Goal: Task Accomplishment & Management: Use online tool/utility

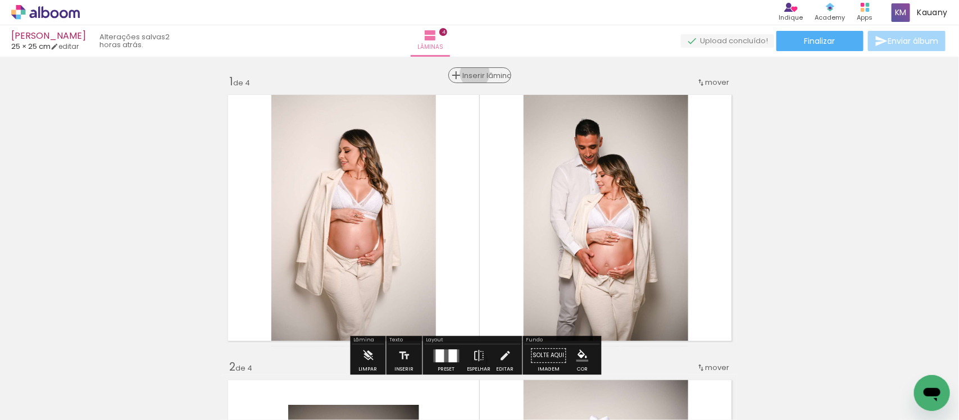
click at [470, 74] on span "Inserir lâmina" at bounding box center [485, 75] width 44 height 7
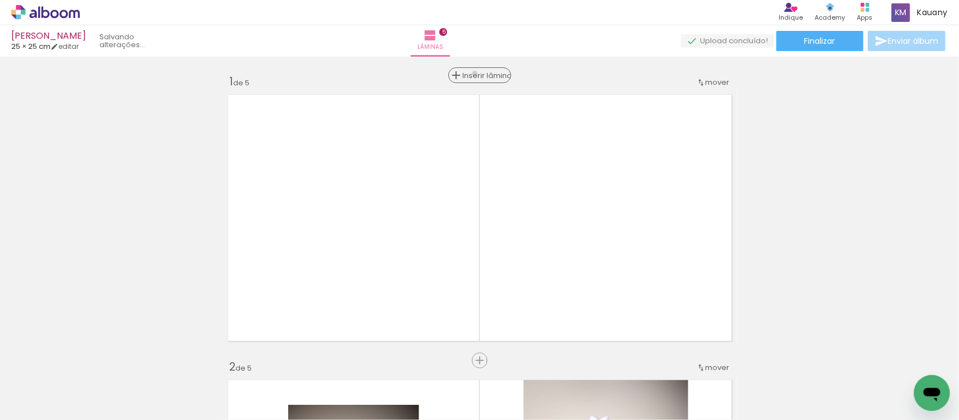
click at [470, 74] on span "Inserir lâmina" at bounding box center [485, 75] width 44 height 7
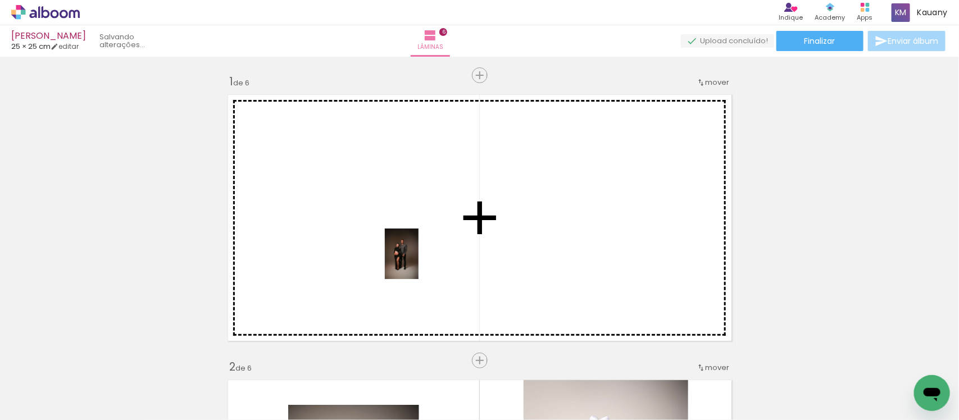
drag, startPoint x: 435, startPoint y: 375, endPoint x: 419, endPoint y: 262, distance: 113.6
click at [419, 262] on quentale-workspace at bounding box center [479, 210] width 959 height 420
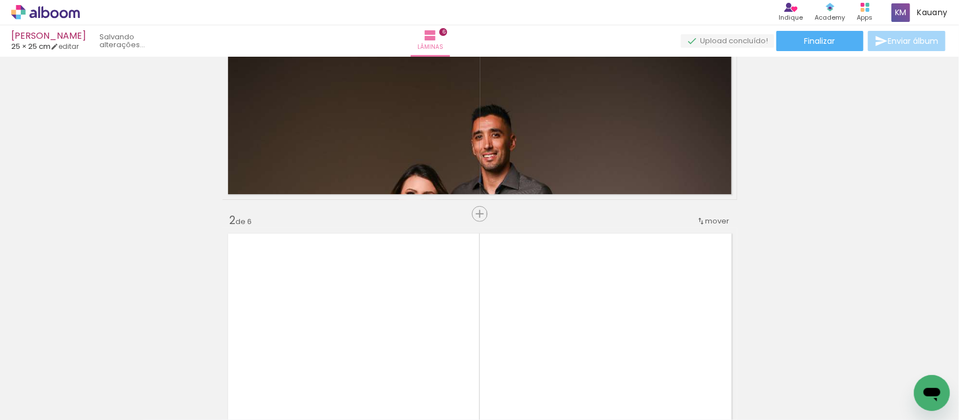
scroll to position [70, 0]
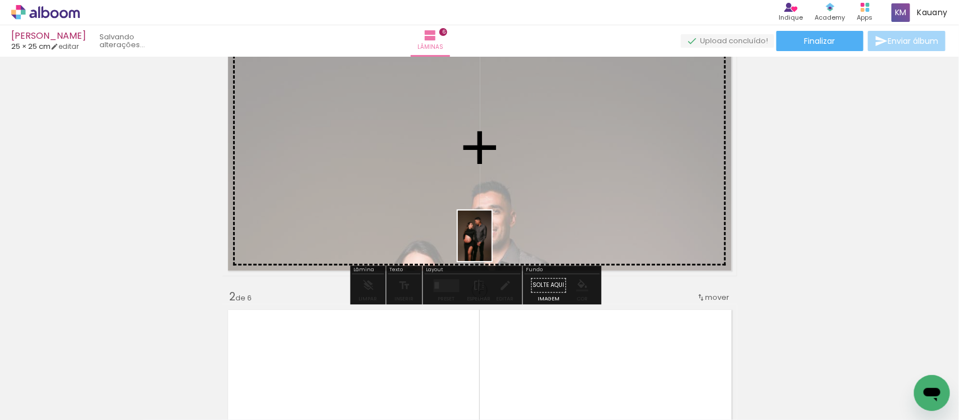
drag, startPoint x: 489, startPoint y: 383, endPoint x: 492, endPoint y: 244, distance: 138.2
click at [492, 244] on quentale-workspace at bounding box center [479, 210] width 959 height 420
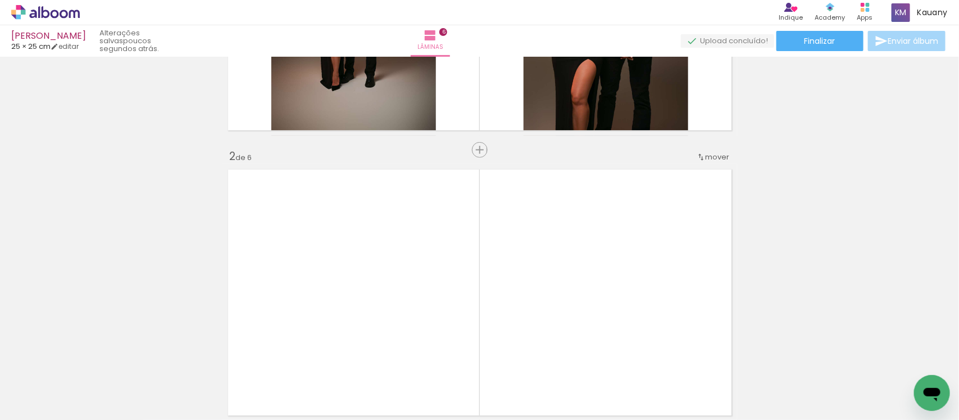
scroll to position [0, 0]
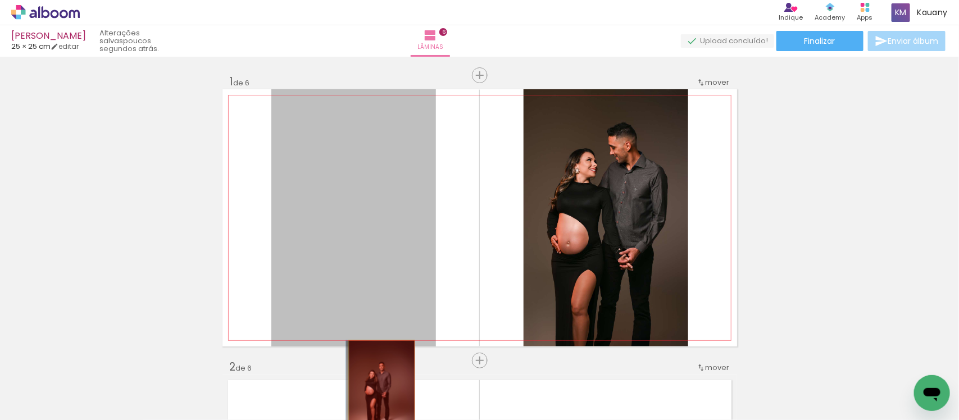
drag, startPoint x: 369, startPoint y: 230, endPoint x: 376, endPoint y: 392, distance: 162.0
click at [376, 392] on quentale-workspace at bounding box center [479, 210] width 959 height 420
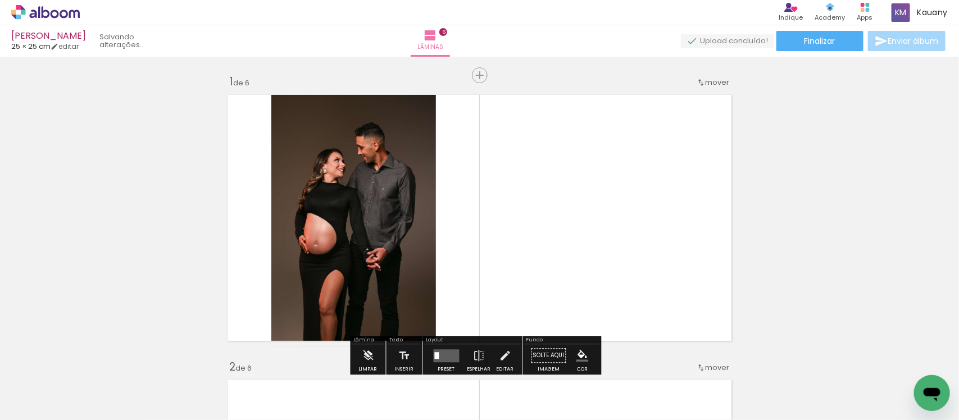
click at [618, 245] on quentale-layouter at bounding box center [479, 217] width 515 height 257
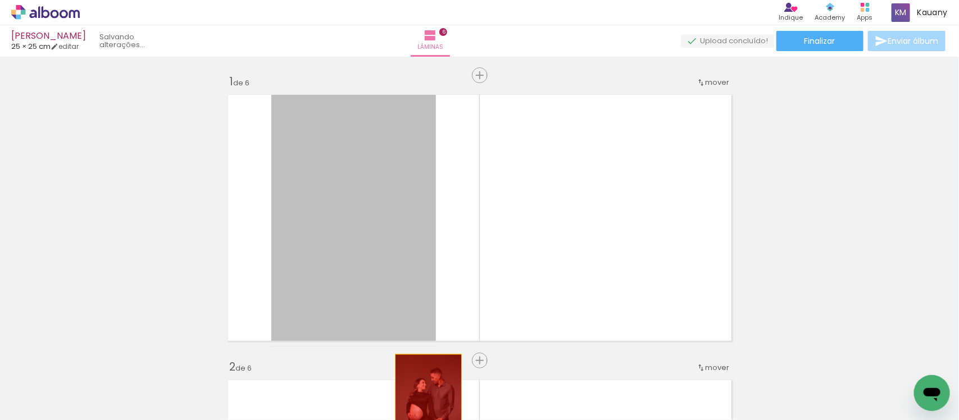
drag, startPoint x: 380, startPoint y: 223, endPoint x: 423, endPoint y: 406, distance: 188.2
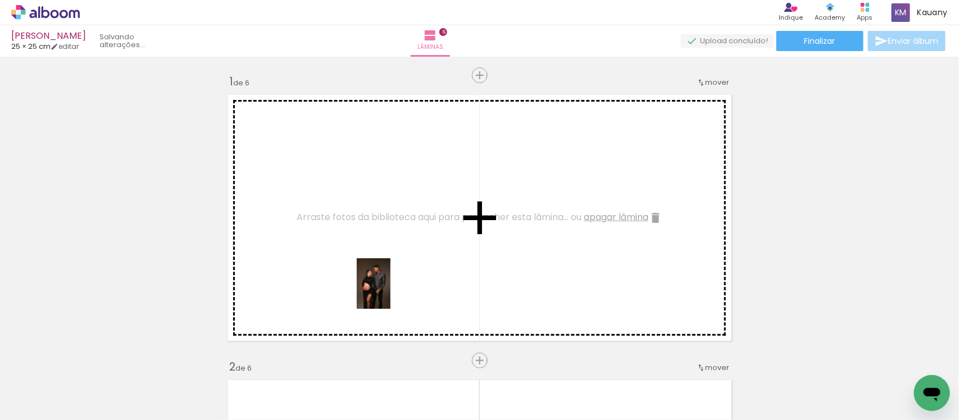
drag, startPoint x: 406, startPoint y: 388, endPoint x: 390, endPoint y: 287, distance: 101.8
click at [390, 287] on quentale-workspace at bounding box center [479, 210] width 959 height 420
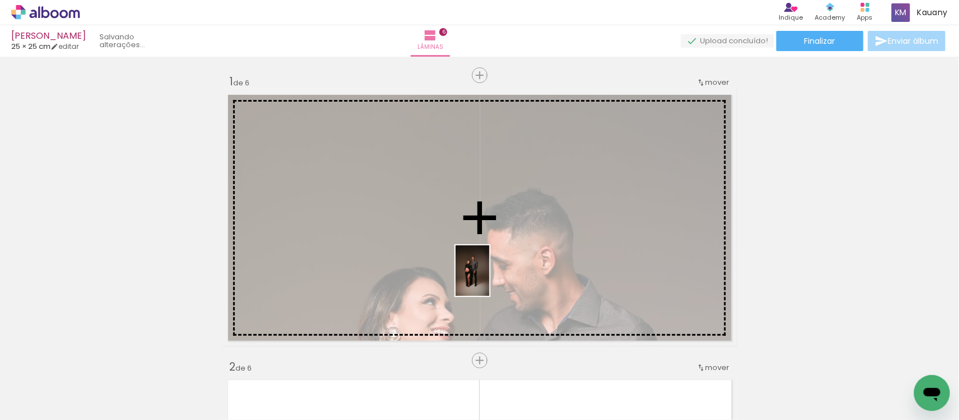
drag, startPoint x: 340, startPoint y: 383, endPoint x: 489, endPoint y: 279, distance: 181.2
click at [489, 279] on quentale-workspace at bounding box center [479, 210] width 959 height 420
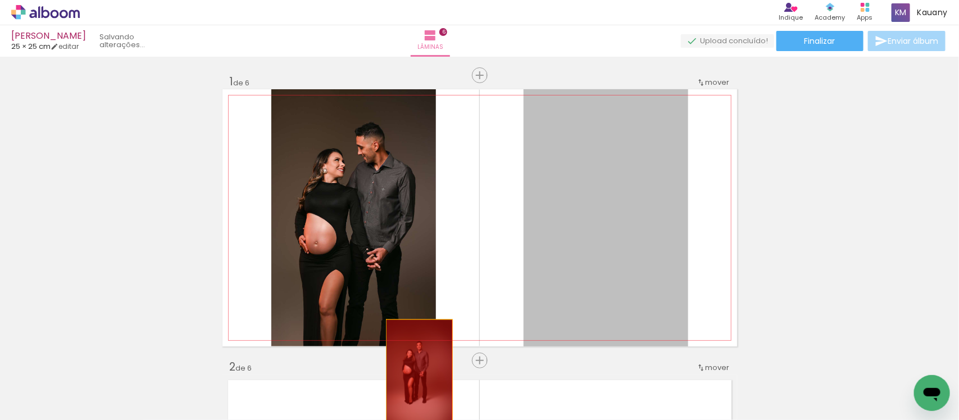
drag, startPoint x: 590, startPoint y: 220, endPoint x: 414, endPoint y: 371, distance: 232.2
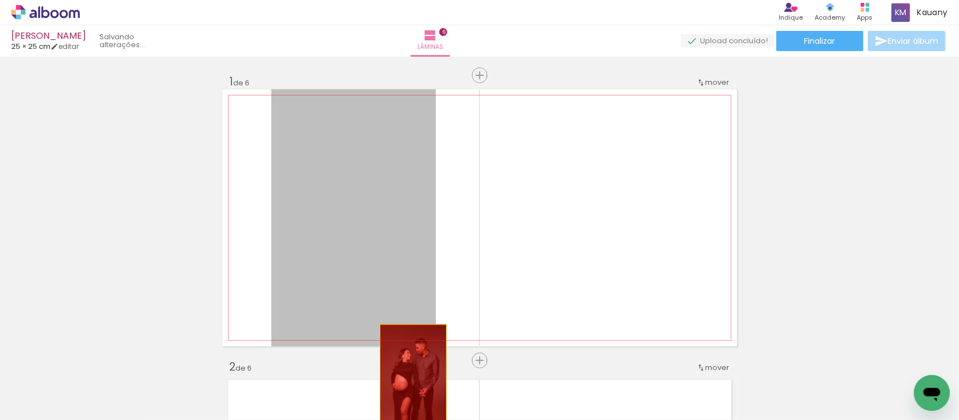
drag, startPoint x: 371, startPoint y: 208, endPoint x: 408, endPoint y: 376, distance: 171.9
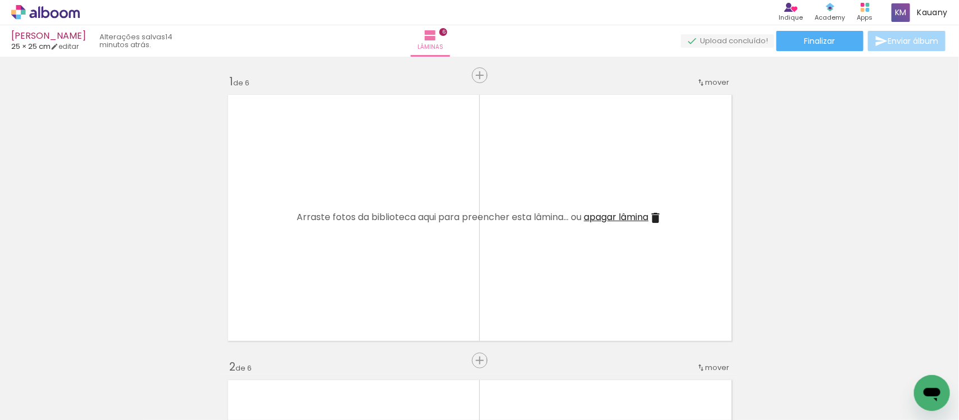
click at [49, 403] on span "Adicionar Fotos" at bounding box center [40, 405] width 34 height 12
click at [0, 0] on input "file" at bounding box center [0, 0] width 0 height 0
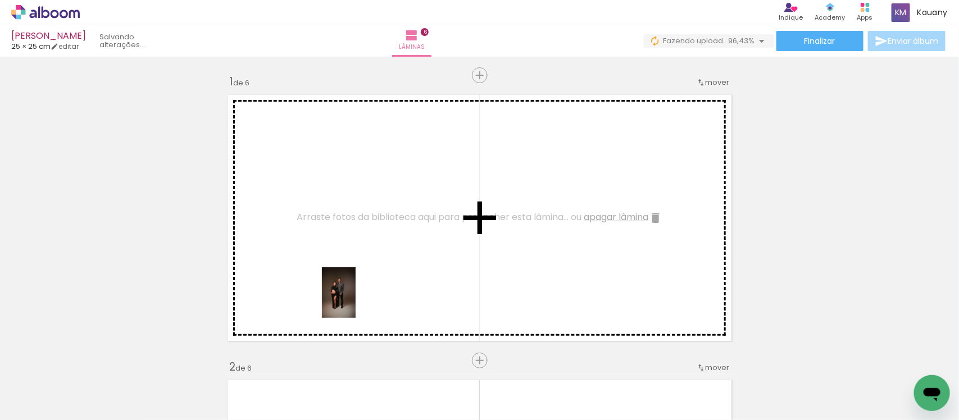
drag, startPoint x: 335, startPoint y: 383, endPoint x: 356, endPoint y: 301, distance: 83.9
click at [356, 301] on quentale-workspace at bounding box center [479, 210] width 959 height 420
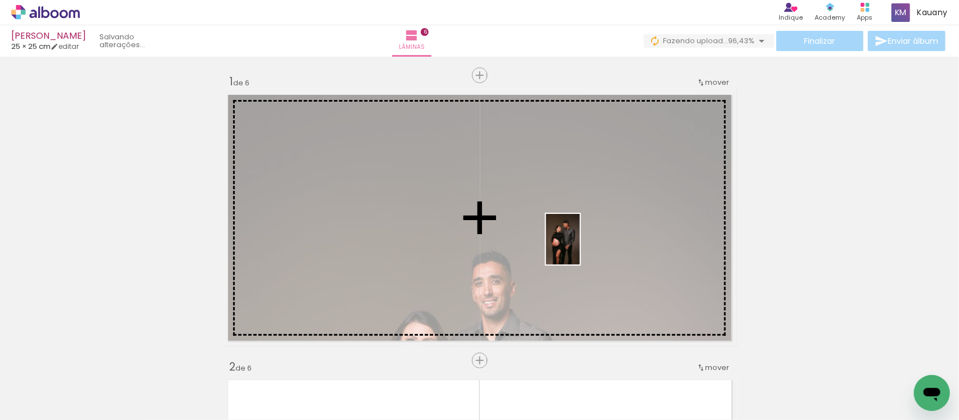
drag, startPoint x: 490, startPoint y: 385, endPoint x: 580, endPoint y: 248, distance: 164.4
click at [580, 248] on quentale-workspace at bounding box center [479, 210] width 959 height 420
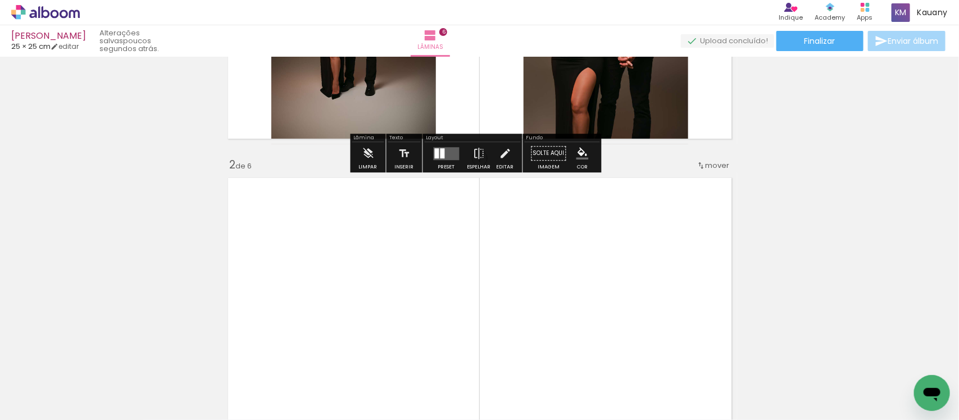
scroll to position [211, 0]
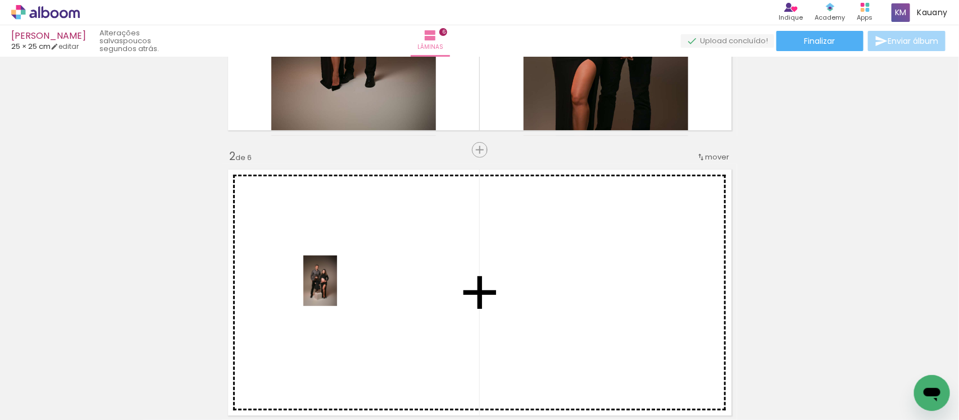
drag, startPoint x: 293, startPoint y: 385, endPoint x: 337, endPoint y: 289, distance: 105.1
click at [337, 289] on quentale-workspace at bounding box center [479, 210] width 959 height 420
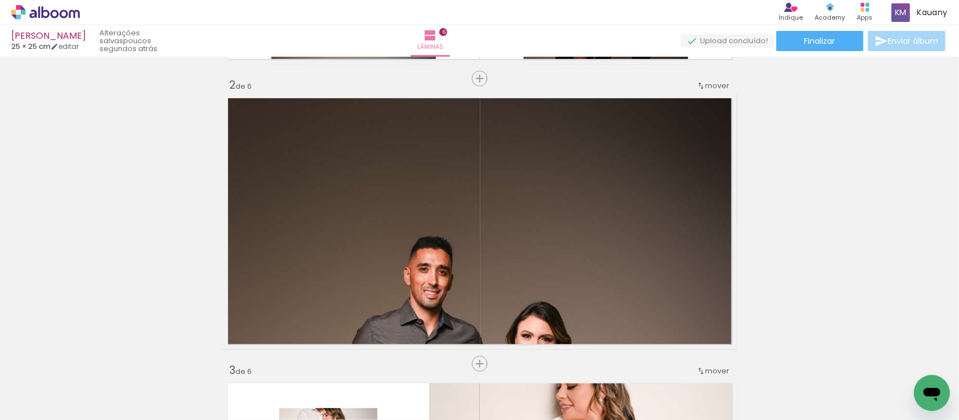
scroll to position [281, 0]
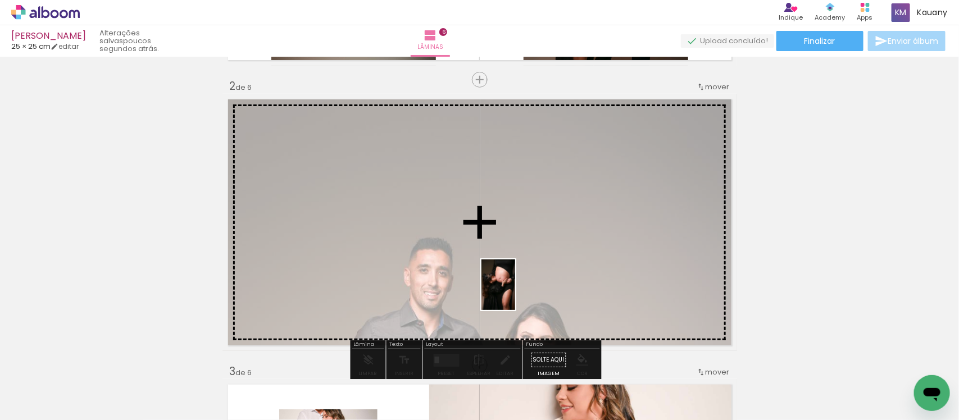
drag, startPoint x: 366, startPoint y: 392, endPoint x: 515, endPoint y: 293, distance: 178.7
click at [515, 293] on quentale-workspace at bounding box center [479, 210] width 959 height 420
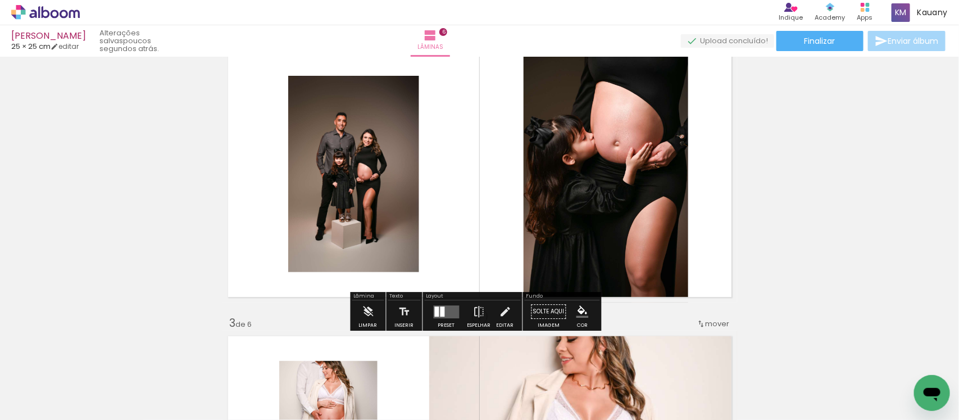
scroll to position [351, 0]
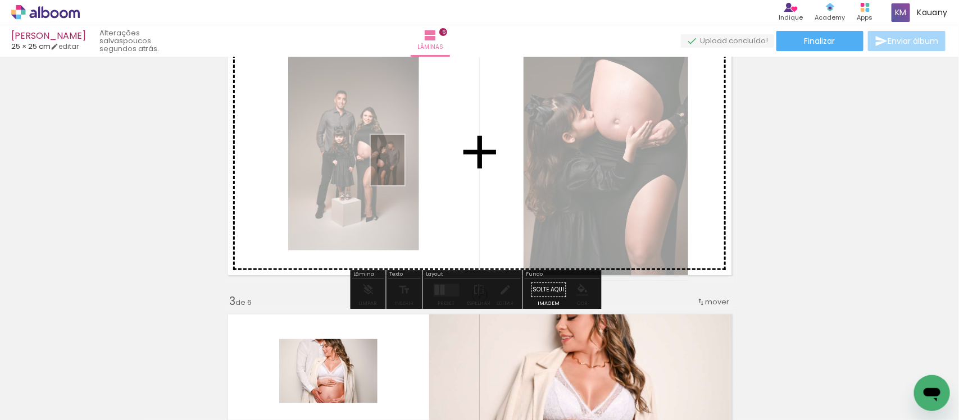
drag, startPoint x: 492, startPoint y: 383, endPoint x: 404, endPoint y: 169, distance: 231.6
click at [404, 169] on quentale-workspace at bounding box center [479, 210] width 959 height 420
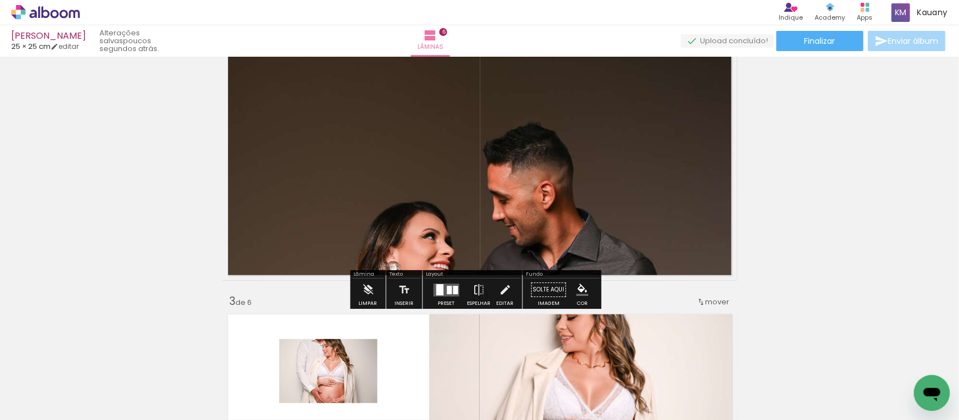
click at [447, 289] on div at bounding box center [449, 290] width 5 height 8
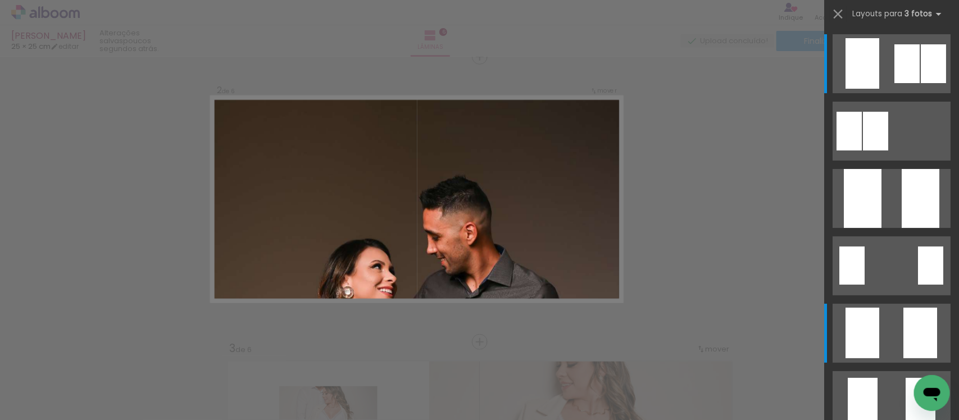
scroll to position [299, 0]
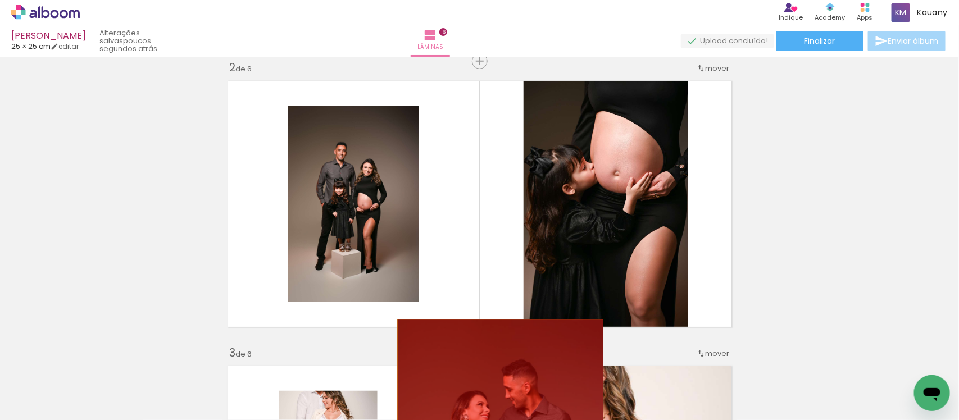
drag, startPoint x: 487, startPoint y: 290, endPoint x: 495, endPoint y: 371, distance: 81.3
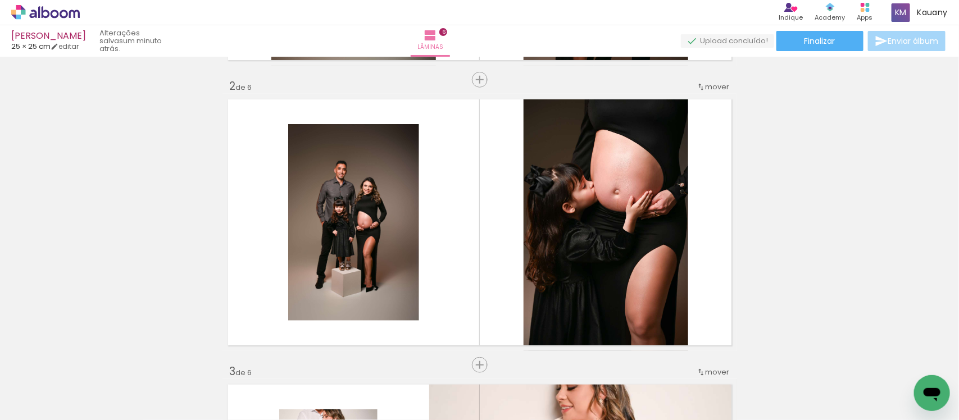
scroll to position [0, 42]
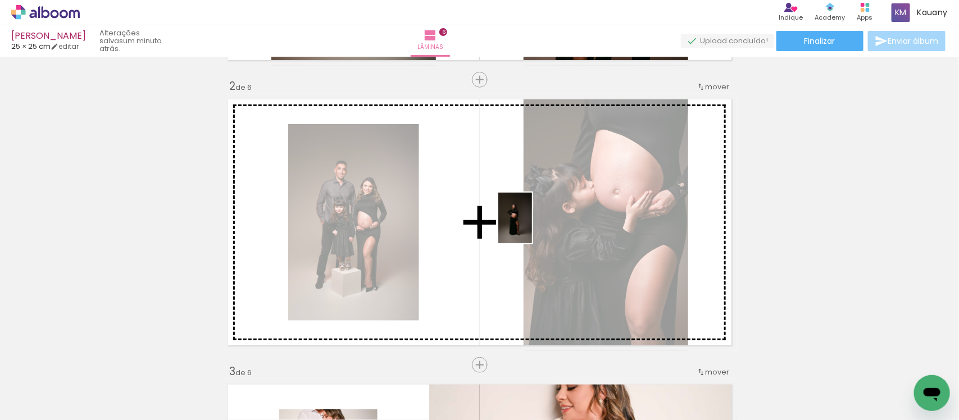
drag, startPoint x: 576, startPoint y: 389, endPoint x: 532, endPoint y: 226, distance: 169.2
click at [532, 226] on quentale-workspace at bounding box center [479, 210] width 959 height 420
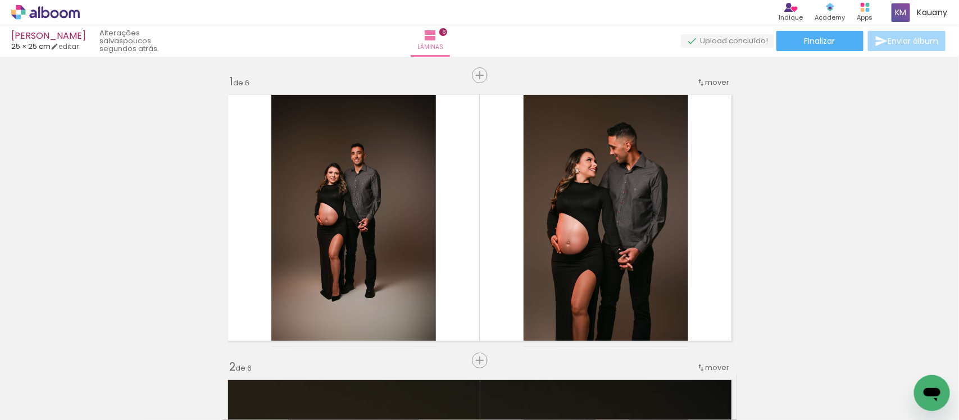
scroll to position [0, 0]
click at [88, 363] on iron-icon at bounding box center [88, 360] width 12 height 12
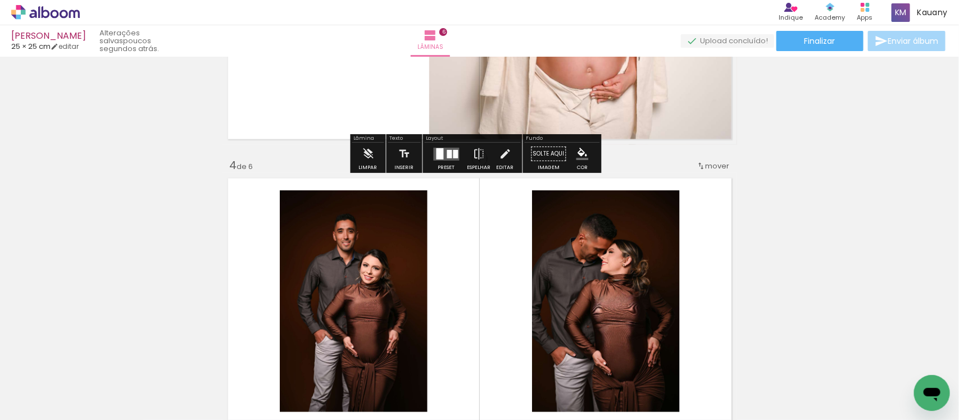
scroll to position [871, 0]
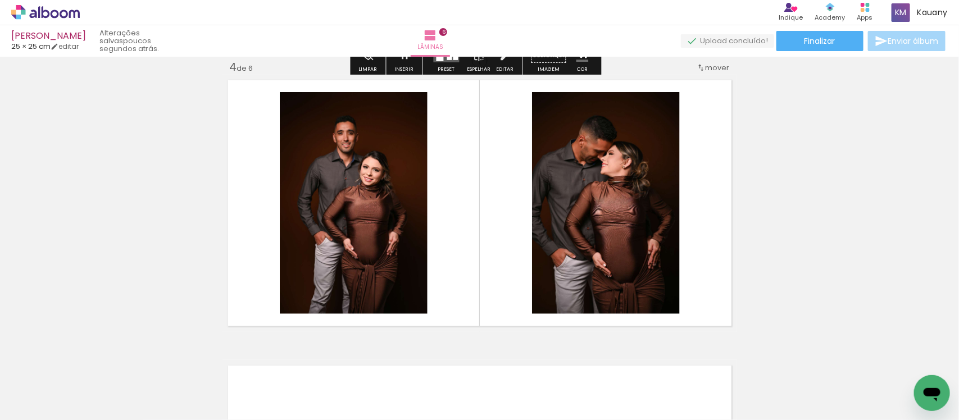
click at [92, 357] on iron-icon at bounding box center [88, 360] width 12 height 12
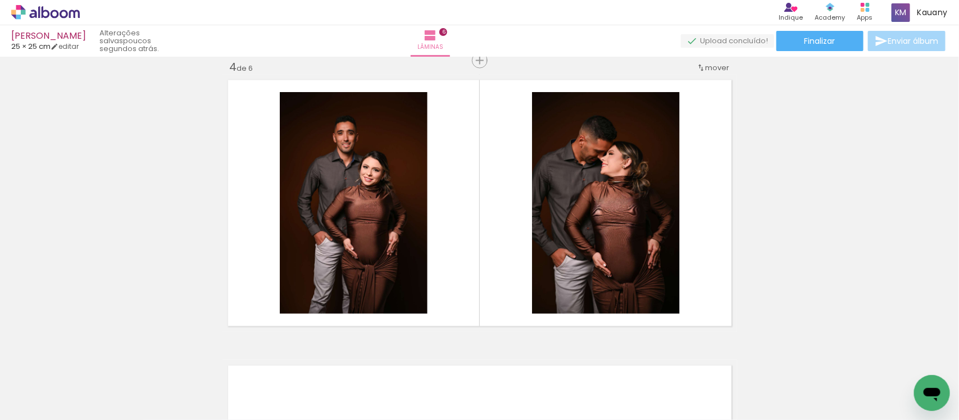
click at [94, 363] on iron-icon at bounding box center [88, 360] width 12 height 12
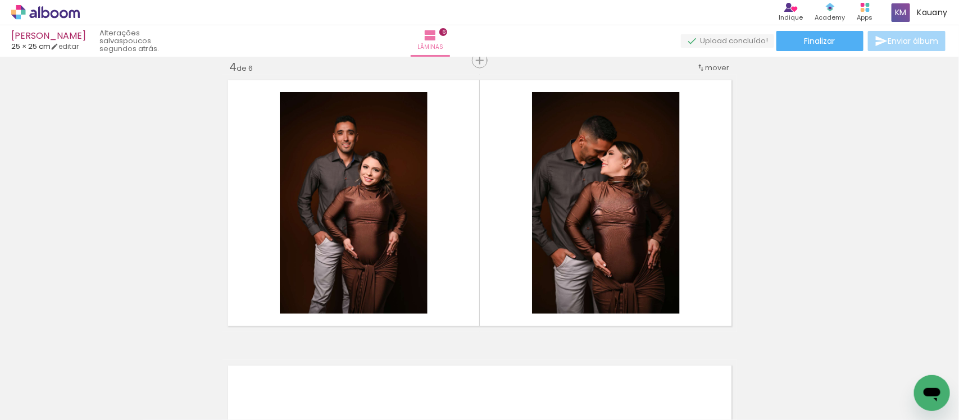
click at [94, 363] on iron-icon at bounding box center [88, 360] width 12 height 12
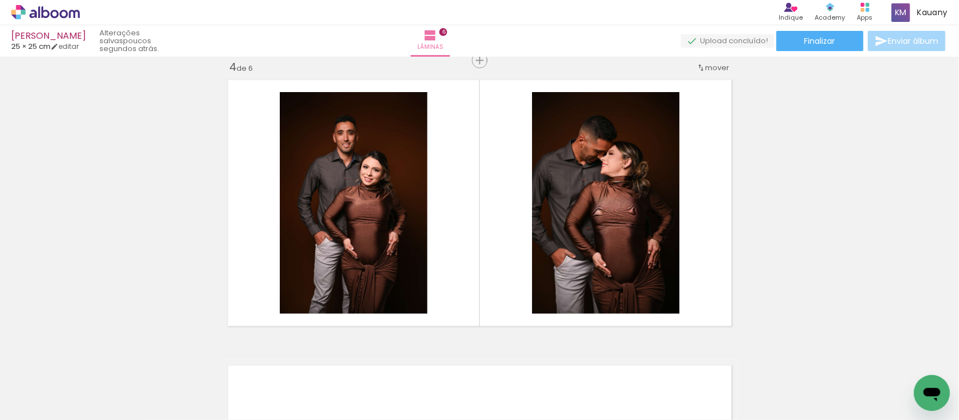
click at [94, 363] on iron-icon at bounding box center [88, 360] width 12 height 12
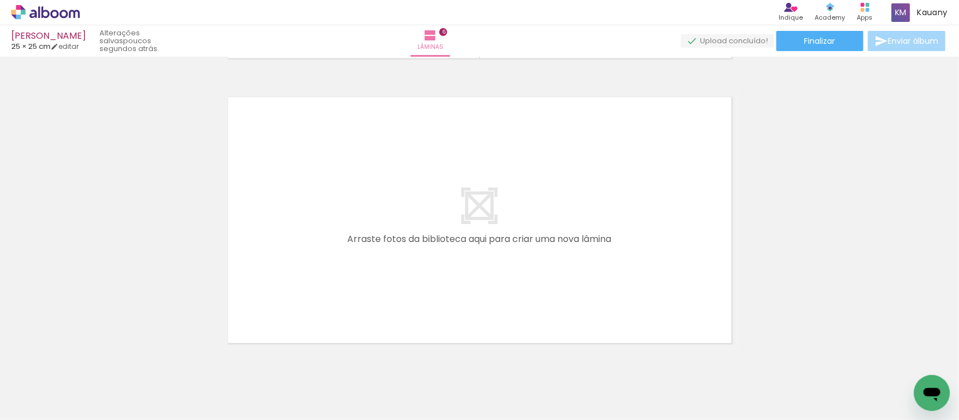
scroll to position [1156, 0]
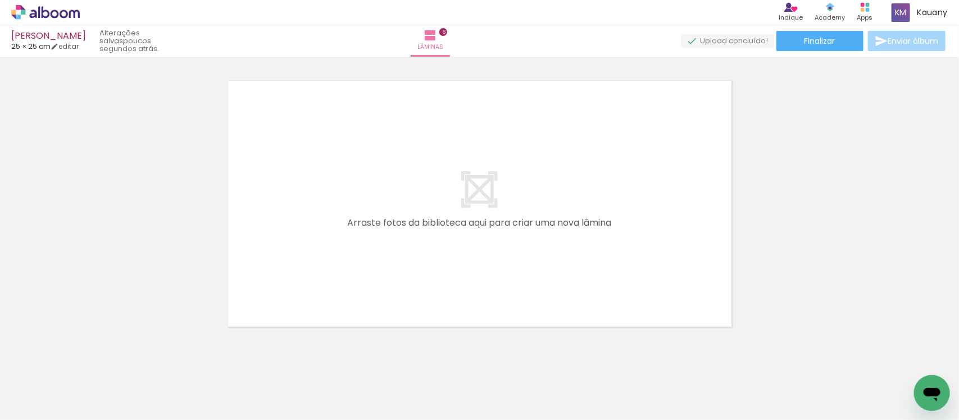
click at [94, 357] on iron-icon at bounding box center [88, 360] width 12 height 12
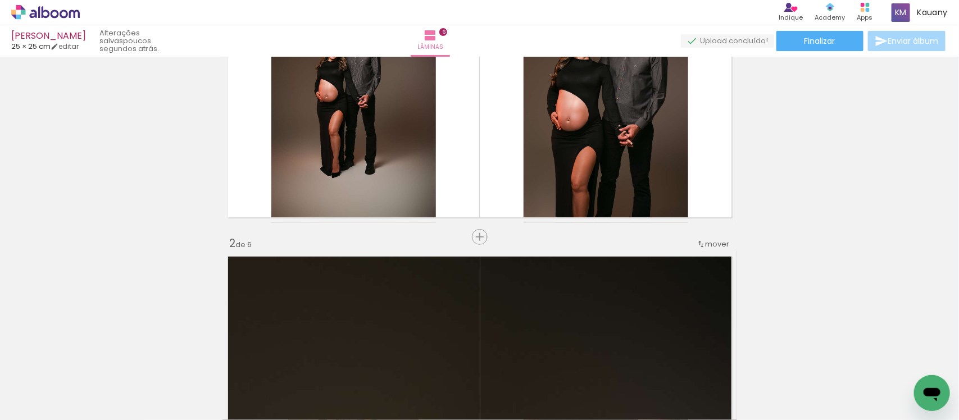
scroll to position [0, 0]
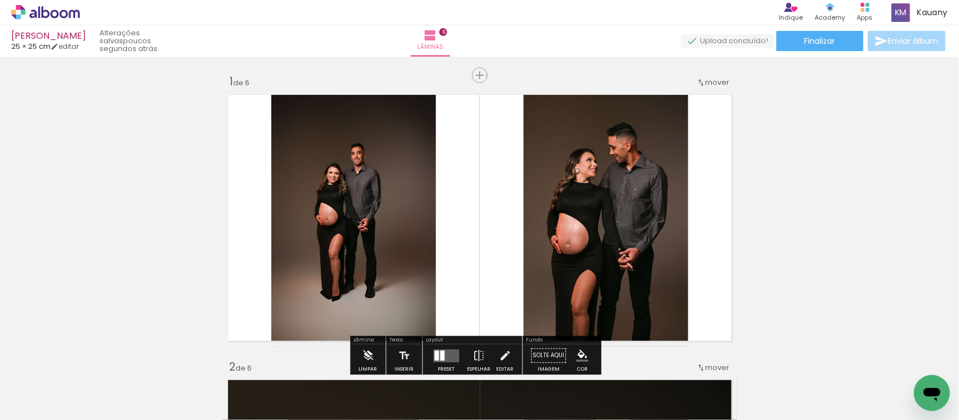
click at [94, 365] on iron-icon at bounding box center [88, 360] width 12 height 12
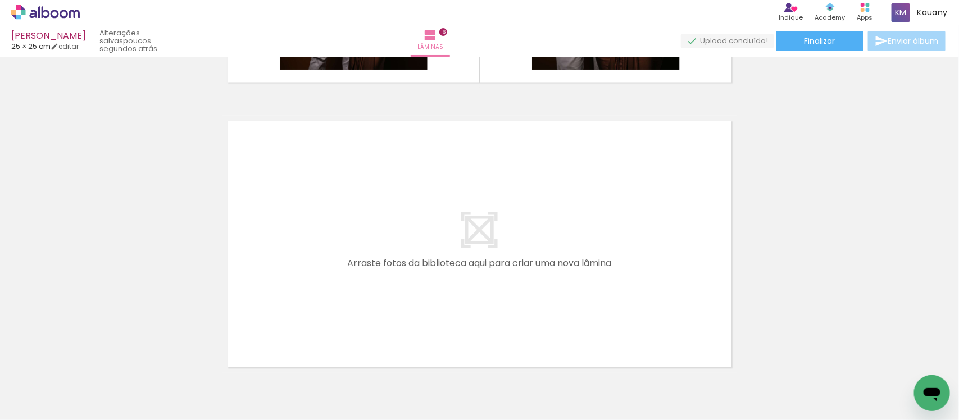
scroll to position [1156, 0]
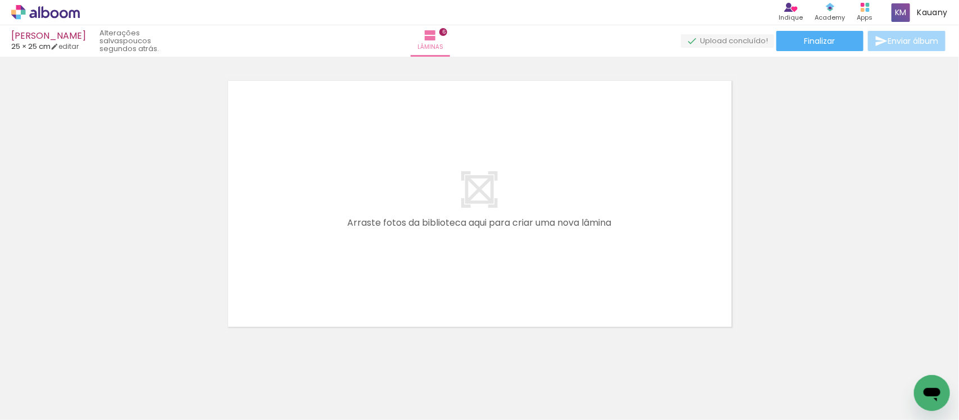
click at [94, 362] on iron-icon at bounding box center [88, 360] width 12 height 12
click at [129, 368] on div at bounding box center [112, 382] width 34 height 51
click at [94, 361] on iron-icon at bounding box center [88, 360] width 12 height 12
click at [94, 358] on iron-icon at bounding box center [88, 360] width 12 height 12
click at [94, 356] on iron-icon at bounding box center [88, 360] width 12 height 12
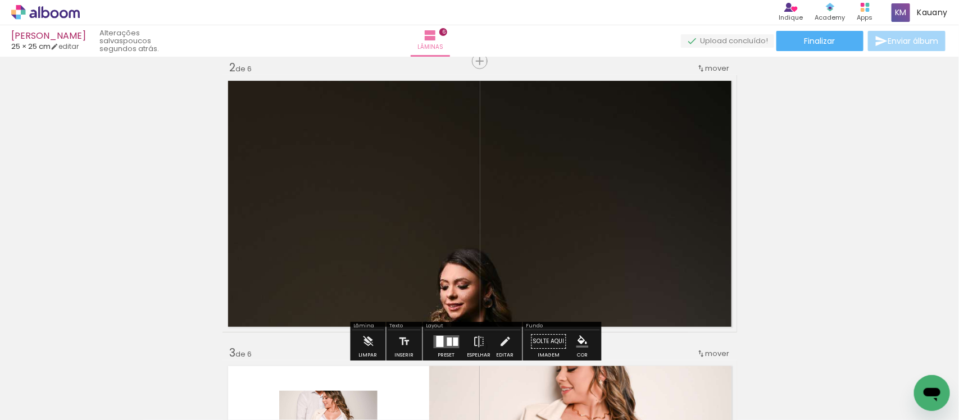
scroll to position [229, 0]
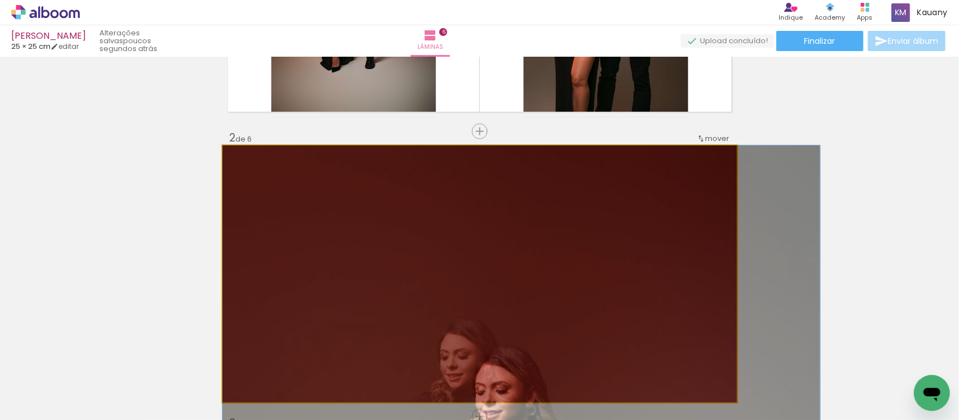
drag, startPoint x: 579, startPoint y: 166, endPoint x: 599, endPoint y: 388, distance: 223.3
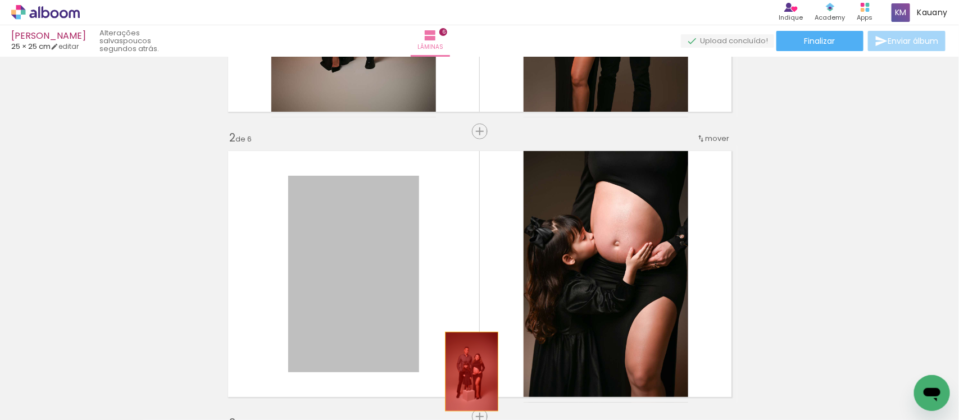
drag, startPoint x: 374, startPoint y: 239, endPoint x: 466, endPoint y: 371, distance: 161.0
click at [466, 371] on quentale-workspace at bounding box center [479, 210] width 959 height 420
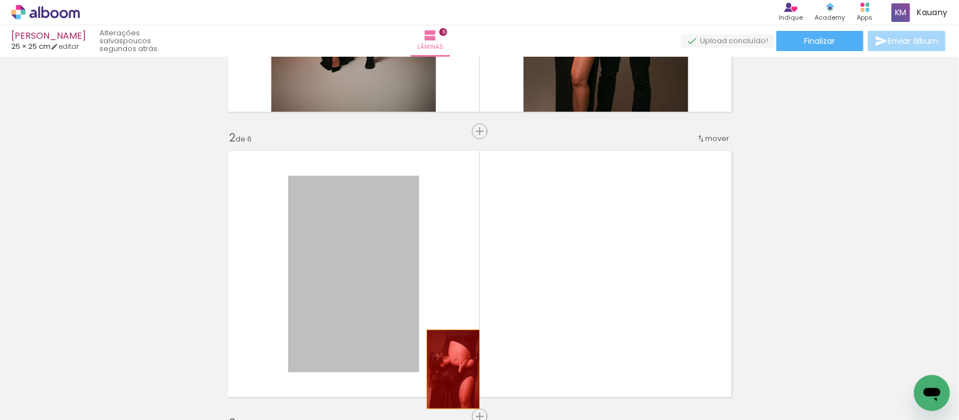
drag, startPoint x: 378, startPoint y: 236, endPoint x: 448, endPoint y: 371, distance: 151.3
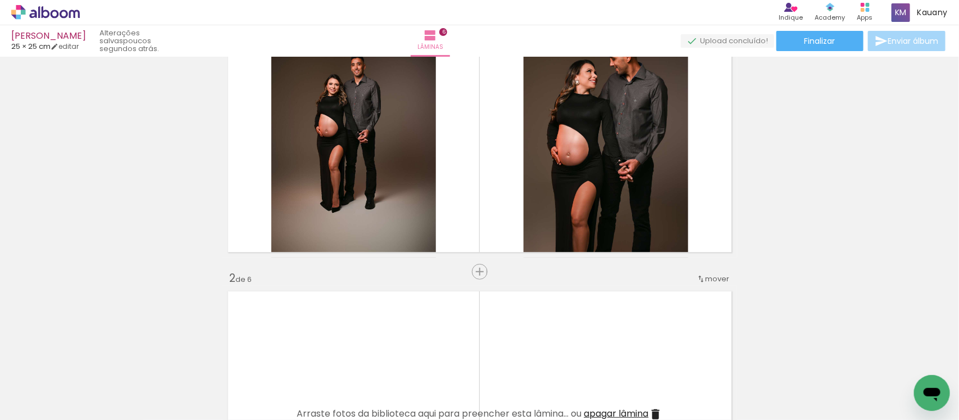
scroll to position [0, 0]
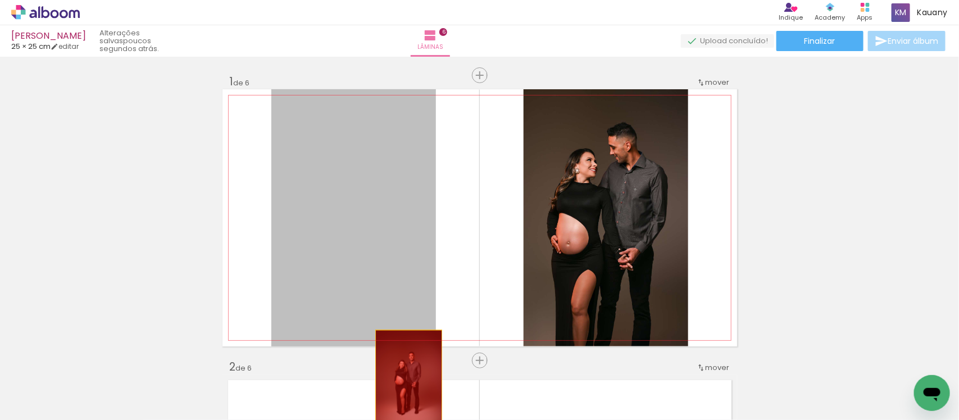
drag, startPoint x: 383, startPoint y: 212, endPoint x: 403, endPoint y: 382, distance: 171.5
click at [403, 382] on quentale-workspace at bounding box center [479, 210] width 959 height 420
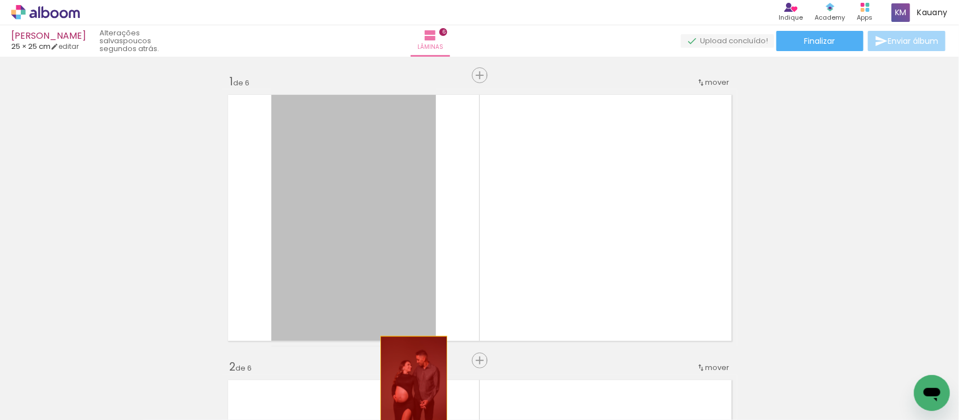
drag, startPoint x: 368, startPoint y: 185, endPoint x: 408, endPoint y: 388, distance: 206.8
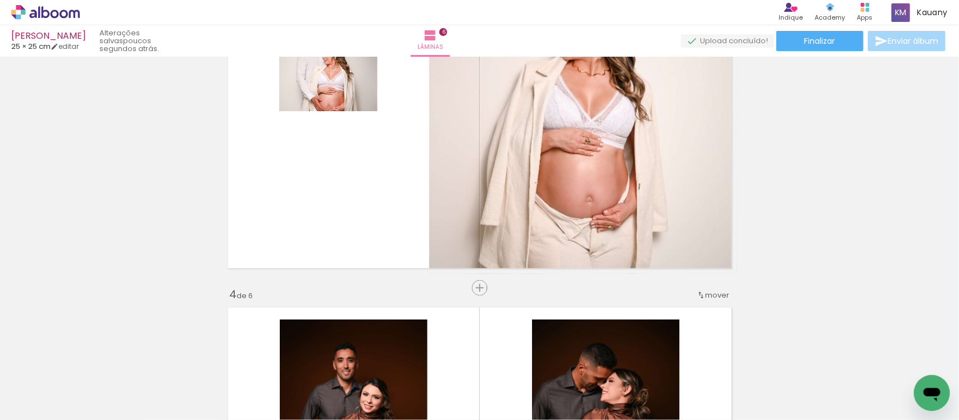
scroll to position [632, 0]
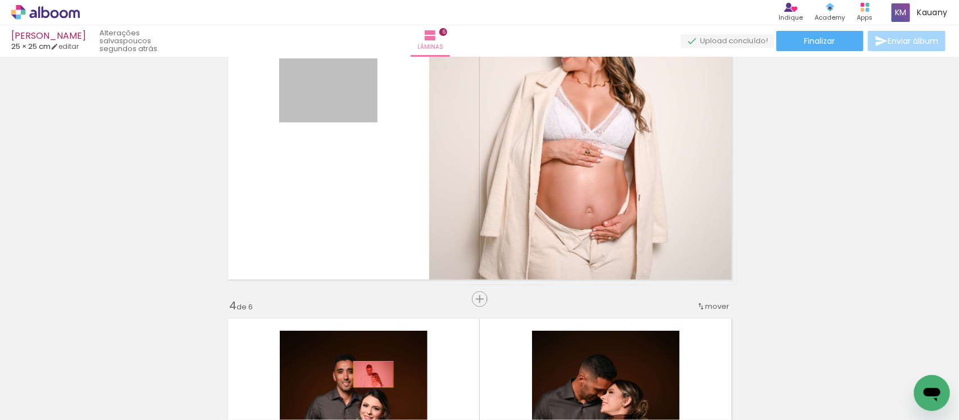
drag, startPoint x: 324, startPoint y: 93, endPoint x: 368, endPoint y: 375, distance: 285.5
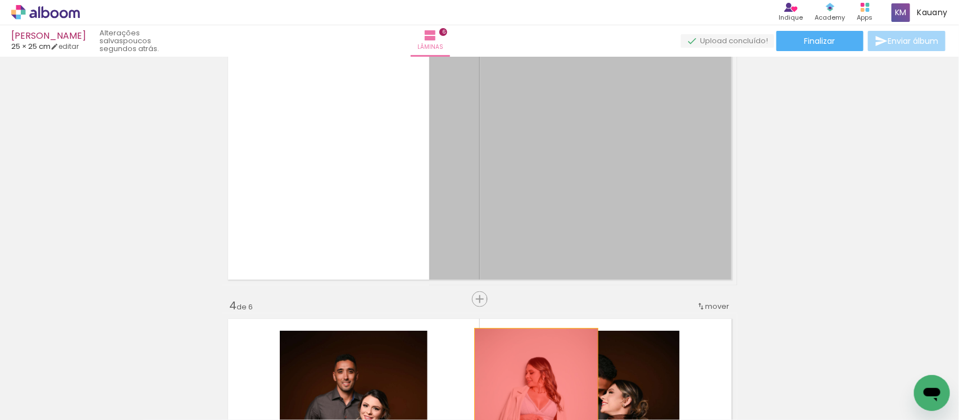
drag, startPoint x: 574, startPoint y: 150, endPoint x: 531, endPoint y: 380, distance: 234.2
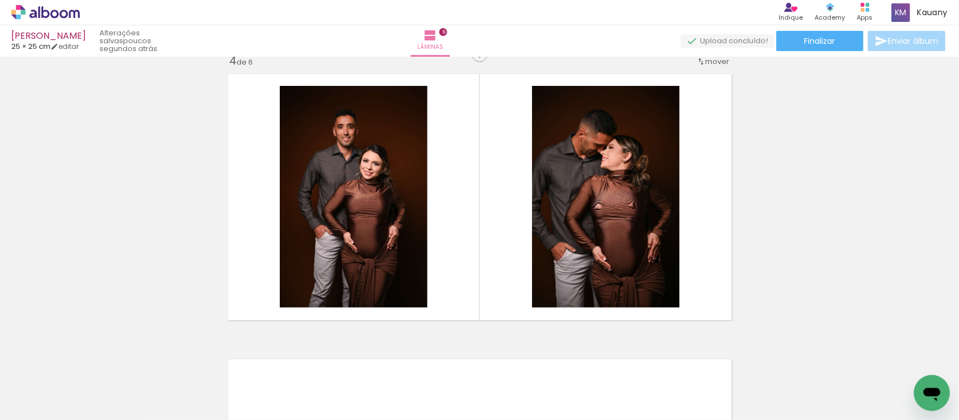
scroll to position [913, 0]
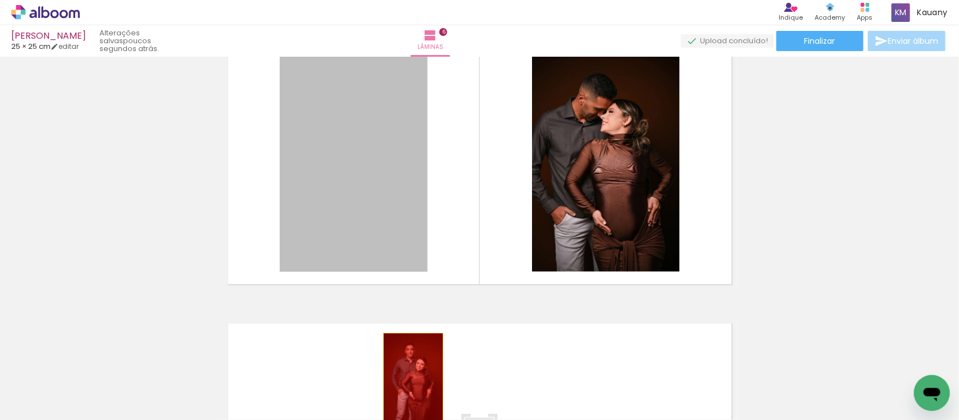
drag, startPoint x: 386, startPoint y: 162, endPoint x: 408, endPoint y: 378, distance: 217.4
click at [408, 378] on quentale-workspace at bounding box center [479, 210] width 959 height 420
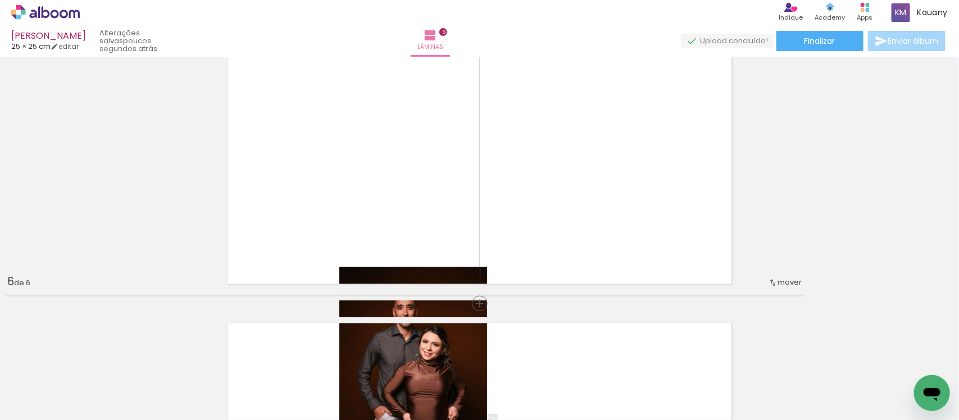
drag, startPoint x: 581, startPoint y: 161, endPoint x: 540, endPoint y: 257, distance: 103.9
click at [540, 257] on quentale-layouter at bounding box center [479, 161] width 515 height 257
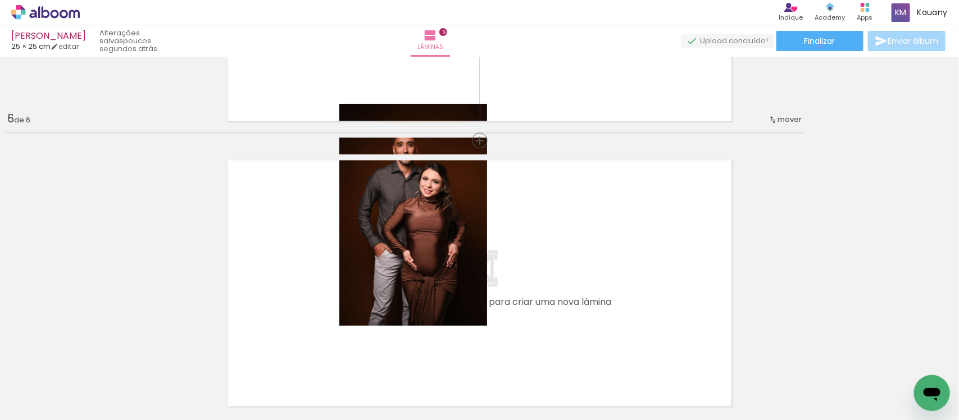
scroll to position [1123, 0]
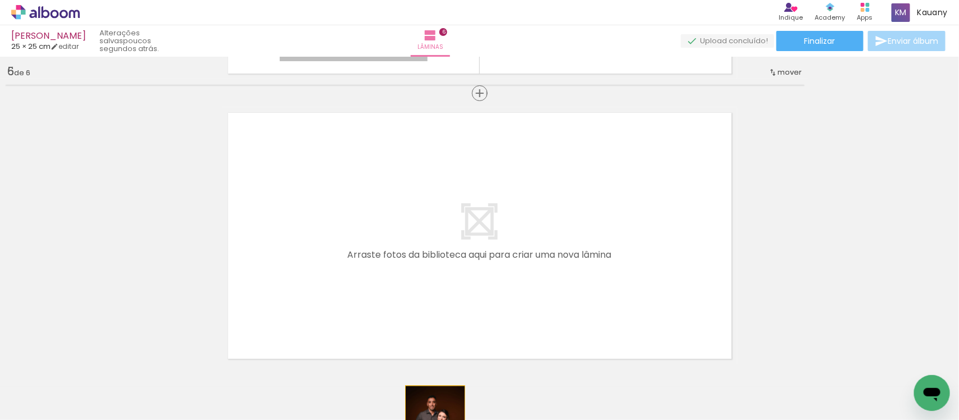
drag, startPoint x: 405, startPoint y: 176, endPoint x: 430, endPoint y: 433, distance: 257.9
click at [430, 420] on html "link( href="../../bower_components/polymer/polymer.html" rel="import" ) picture…" at bounding box center [479, 210] width 959 height 420
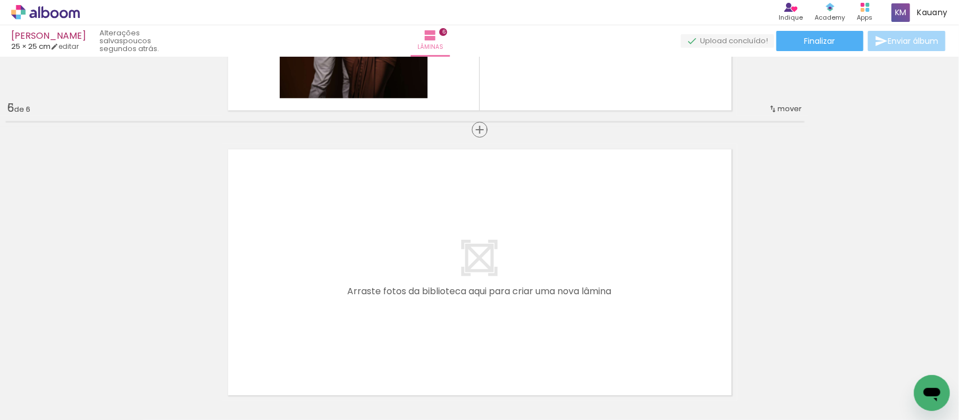
scroll to position [896, 0]
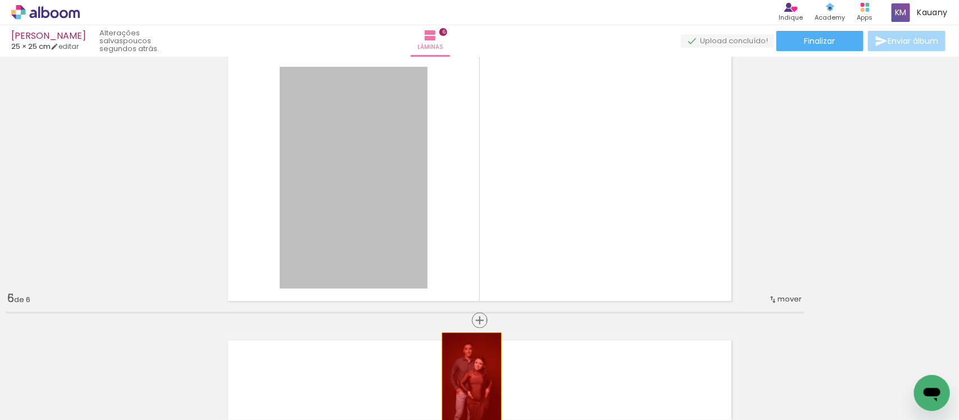
drag, startPoint x: 392, startPoint y: 194, endPoint x: 466, endPoint y: 377, distance: 197.8
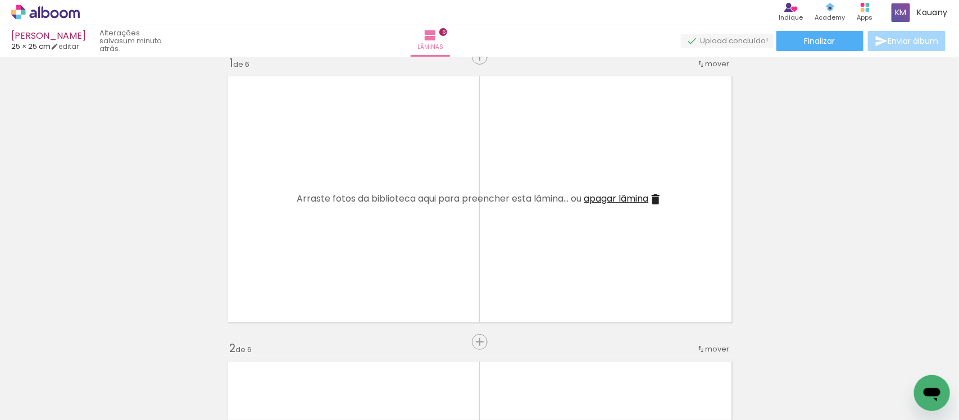
scroll to position [0, 0]
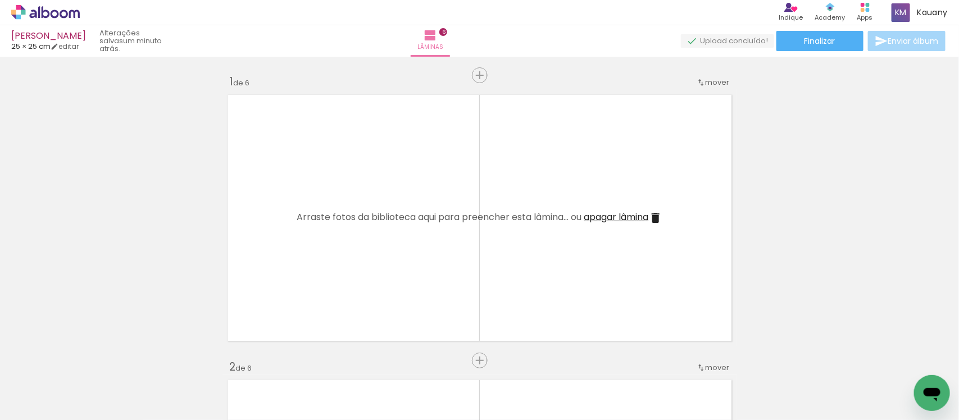
click at [89, 361] on iron-icon at bounding box center [88, 360] width 12 height 12
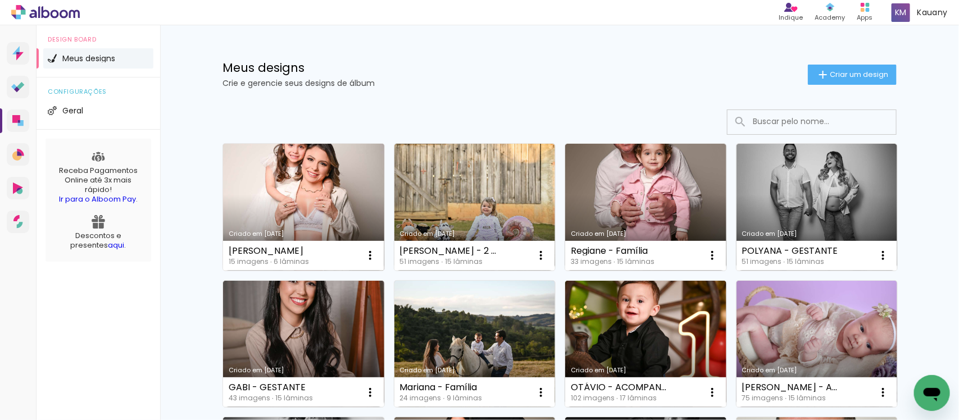
click at [274, 209] on link "Criado em 26/08/25" at bounding box center [303, 207] width 161 height 127
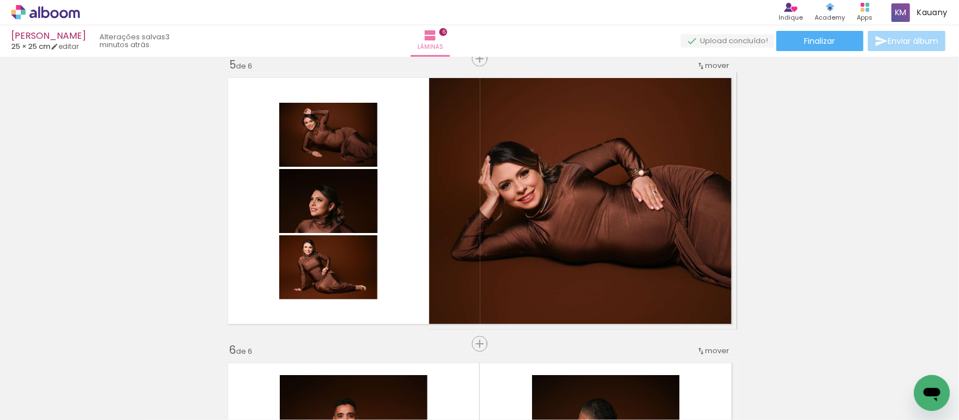
scroll to position [1123, 0]
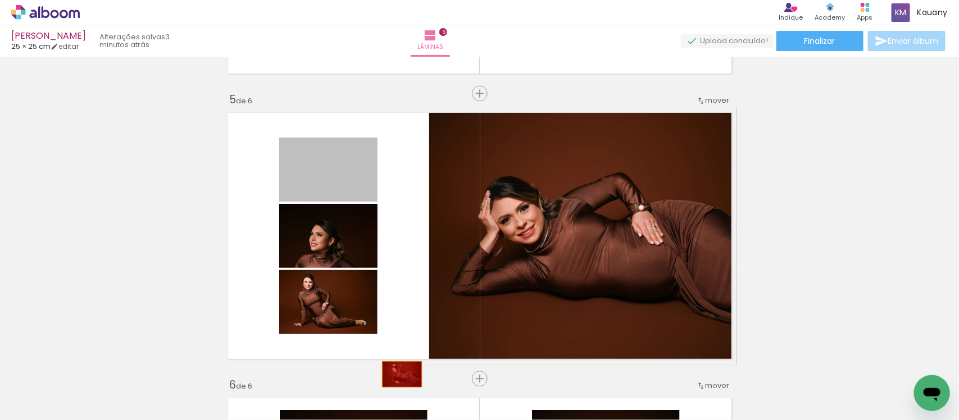
drag, startPoint x: 360, startPoint y: 174, endPoint x: 397, endPoint y: 374, distance: 203.3
click at [397, 374] on quentale-workspace at bounding box center [479, 210] width 959 height 420
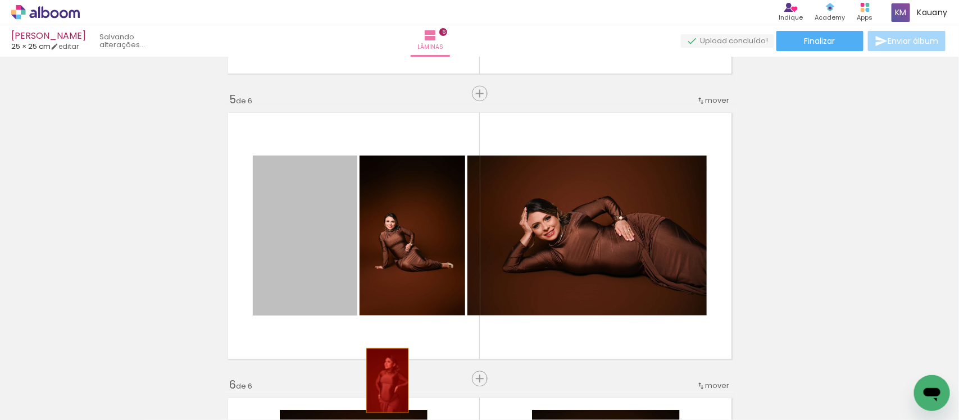
drag, startPoint x: 330, startPoint y: 261, endPoint x: 382, endPoint y: 380, distance: 129.8
click at [382, 380] on quentale-workspace at bounding box center [479, 210] width 959 height 420
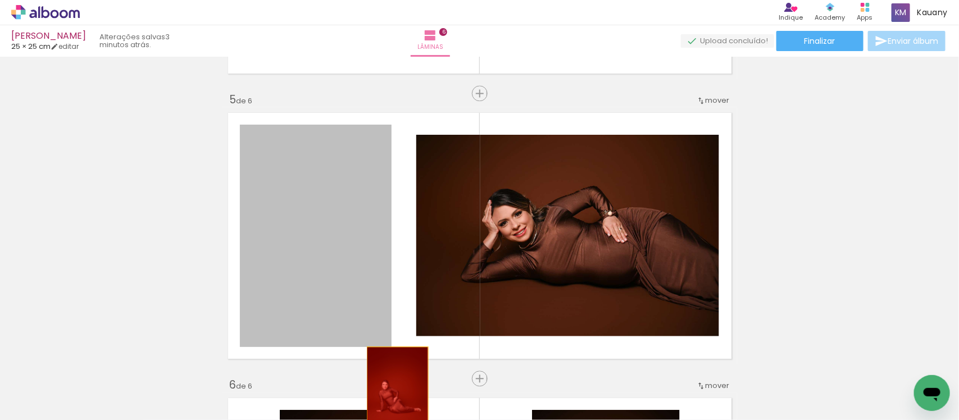
drag, startPoint x: 340, startPoint y: 226, endPoint x: 392, endPoint y: 392, distance: 173.6
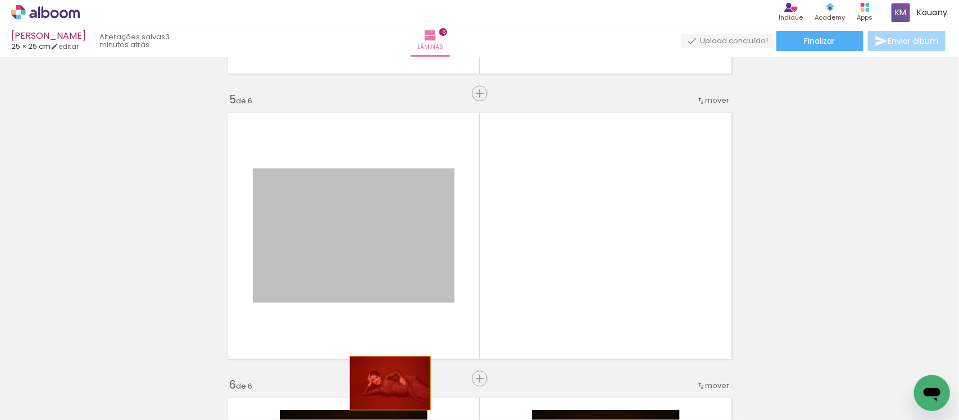
drag, startPoint x: 371, startPoint y: 236, endPoint x: 385, endPoint y: 383, distance: 147.8
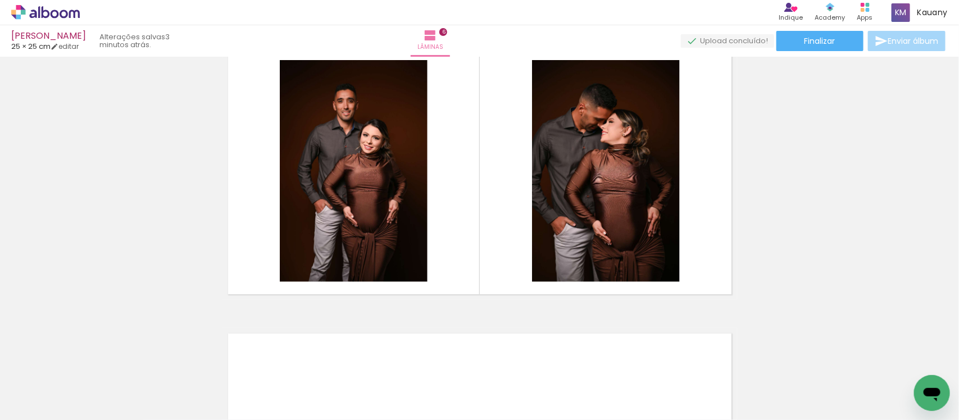
scroll to position [1475, 0]
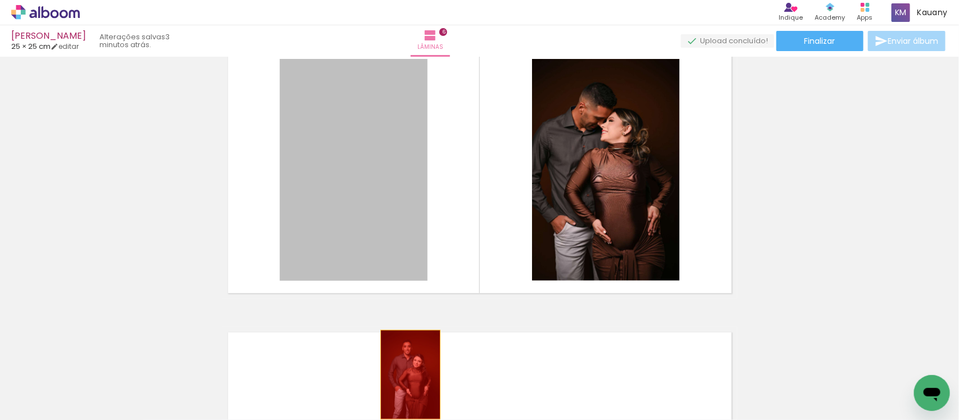
drag, startPoint x: 377, startPoint y: 135, endPoint x: 405, endPoint y: 375, distance: 241.5
click at [405, 375] on quentale-workspace at bounding box center [479, 210] width 959 height 420
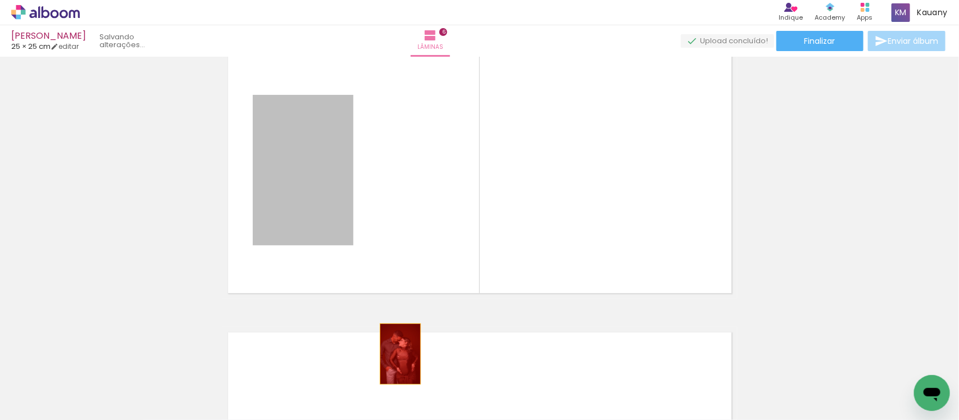
drag, startPoint x: 327, startPoint y: 180, endPoint x: 395, endPoint y: 355, distance: 188.0
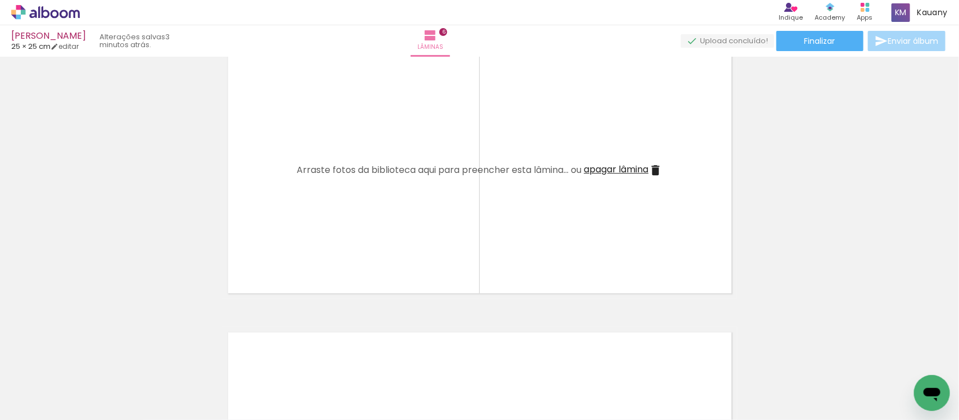
click at [93, 356] on iron-icon at bounding box center [88, 360] width 12 height 12
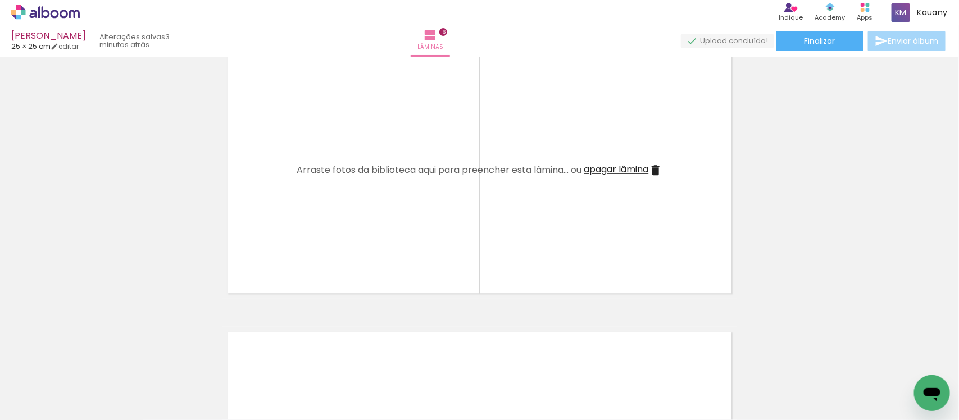
click at [93, 356] on iron-icon at bounding box center [88, 360] width 12 height 12
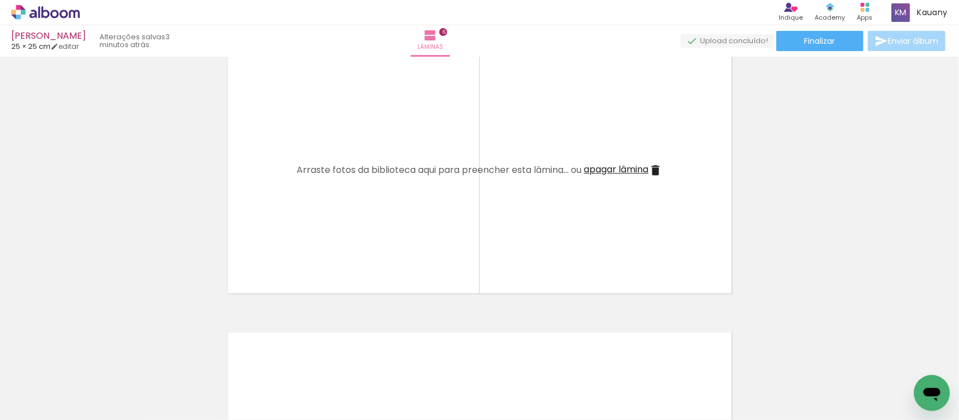
click at [93, 356] on iron-icon at bounding box center [88, 360] width 12 height 12
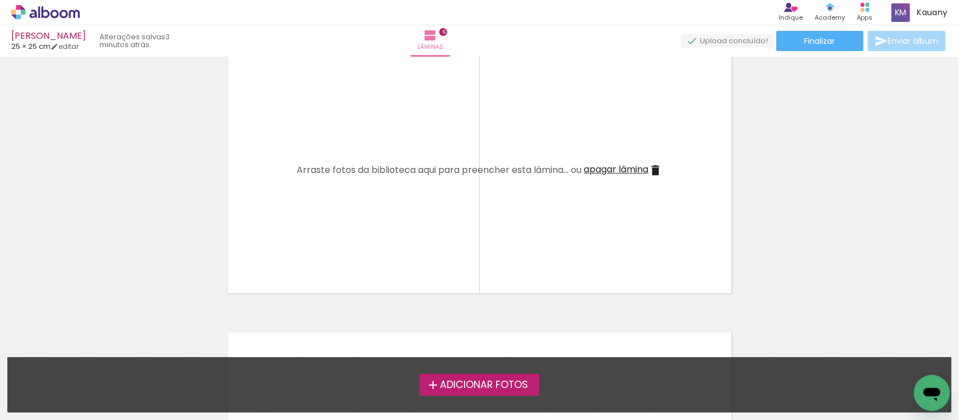
click at [472, 381] on span "Adicionar Fotos" at bounding box center [484, 385] width 88 height 10
click at [0, 0] on input "file" at bounding box center [0, 0] width 0 height 0
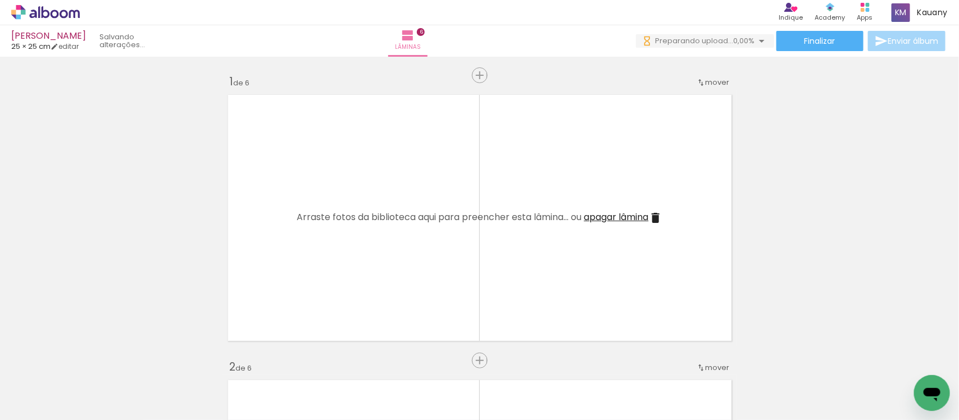
scroll to position [0, 0]
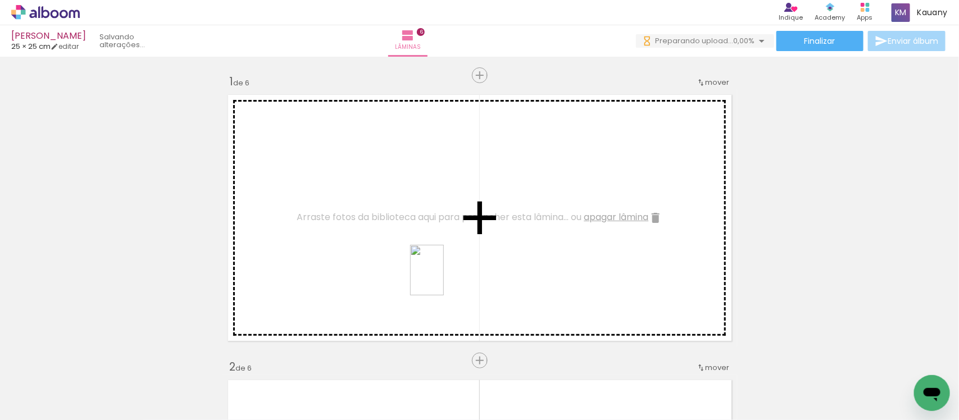
drag, startPoint x: 621, startPoint y: 391, endPoint x: 444, endPoint y: 279, distance: 209.6
click at [444, 279] on quentale-workspace at bounding box center [479, 210] width 959 height 420
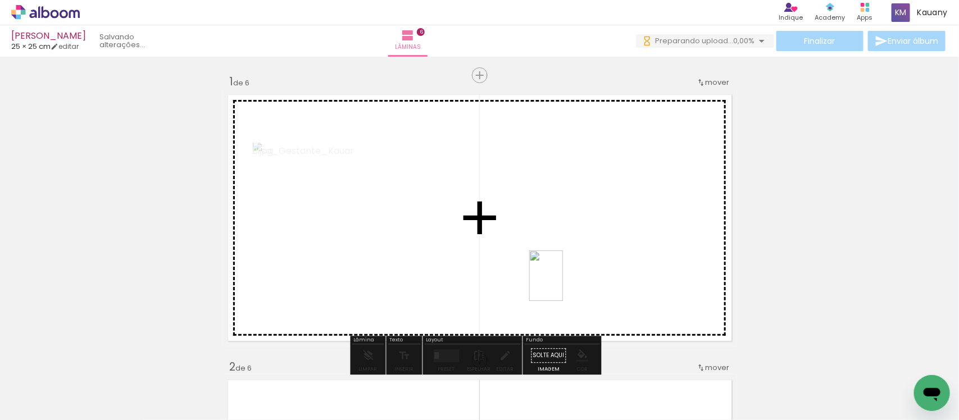
drag, startPoint x: 425, startPoint y: 385, endPoint x: 563, endPoint y: 284, distance: 170.8
click at [563, 284] on quentale-workspace at bounding box center [479, 210] width 959 height 420
drag, startPoint x: 492, startPoint y: 378, endPoint x: 557, endPoint y: 254, distance: 140.5
click at [557, 254] on quentale-workspace at bounding box center [479, 210] width 959 height 420
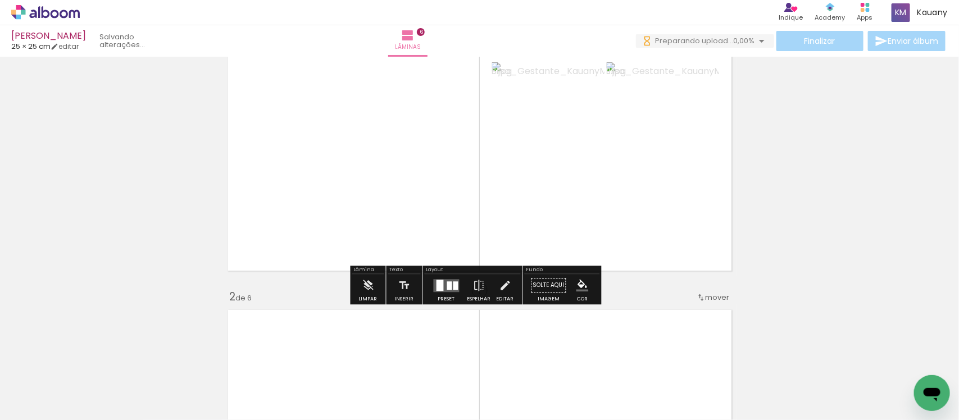
click at [448, 288] on div at bounding box center [449, 285] width 5 height 8
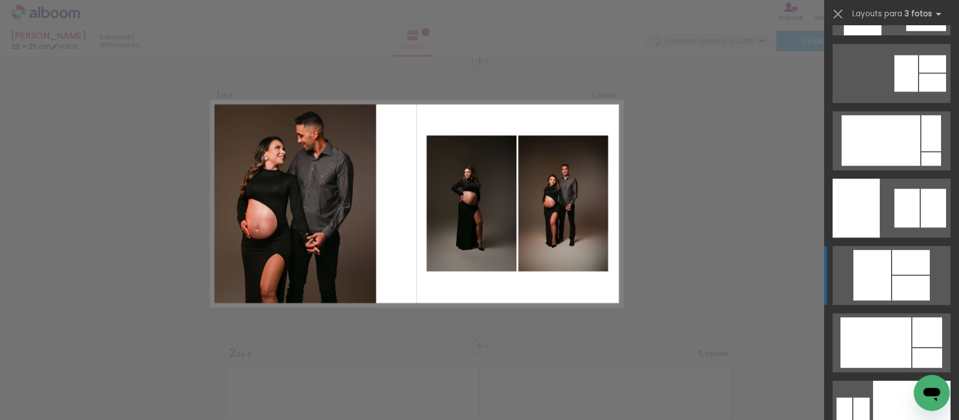
scroll to position [7022, 0]
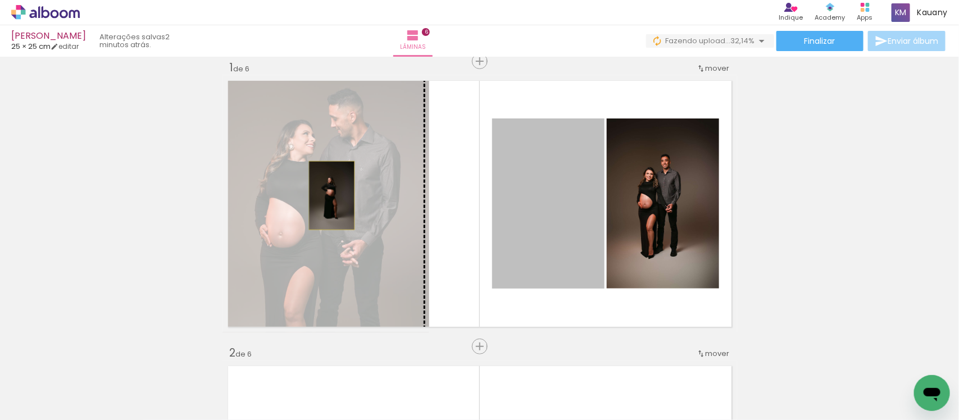
drag, startPoint x: 535, startPoint y: 201, endPoint x: 326, endPoint y: 195, distance: 208.5
click at [0, 0] on slot at bounding box center [0, 0] width 0 height 0
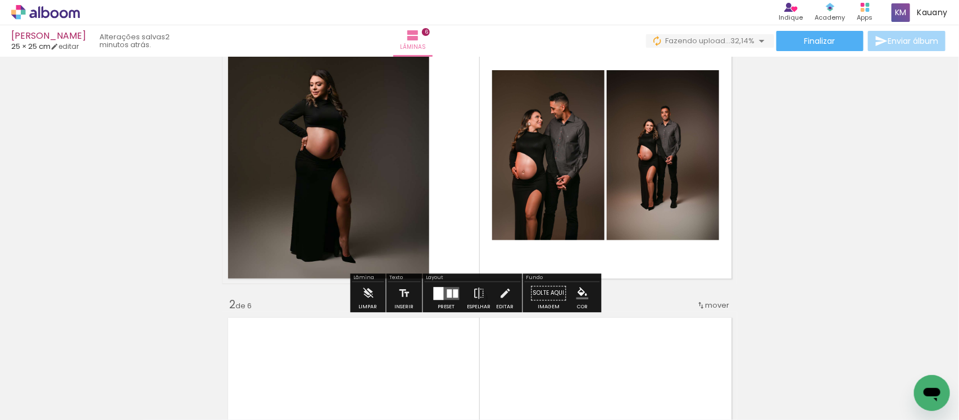
scroll to position [84, 0]
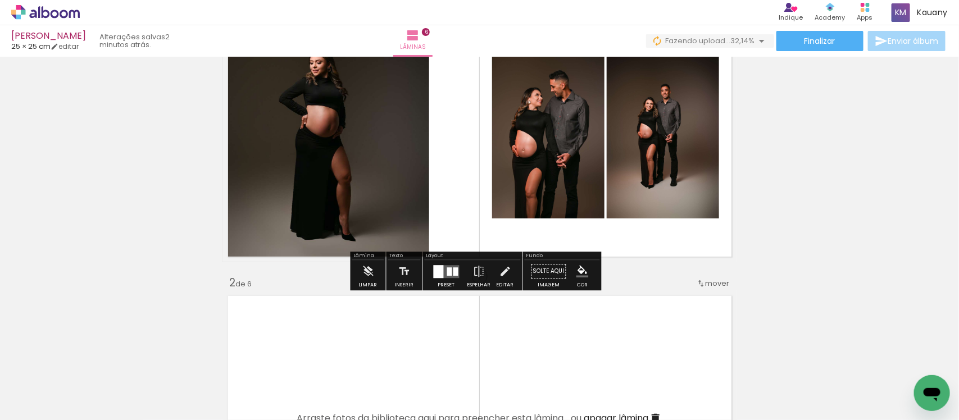
click at [442, 267] on quentale-layouter at bounding box center [447, 271] width 26 height 13
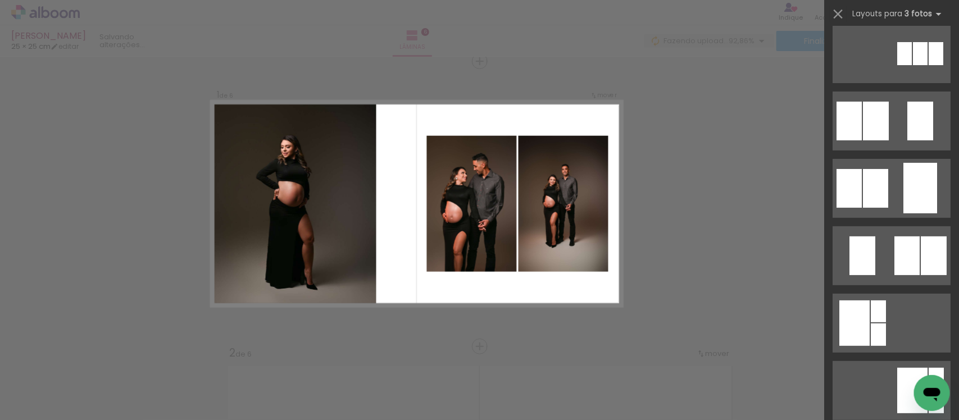
scroll to position [0, 0]
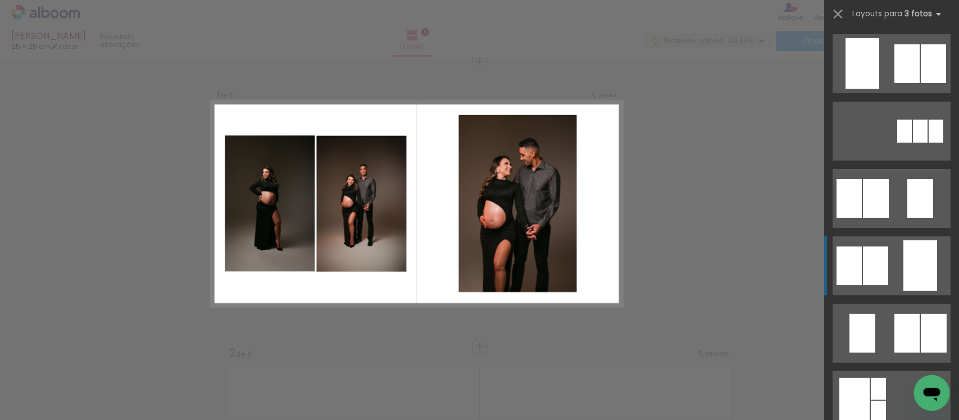
click at [929, 143] on div at bounding box center [936, 131] width 15 height 23
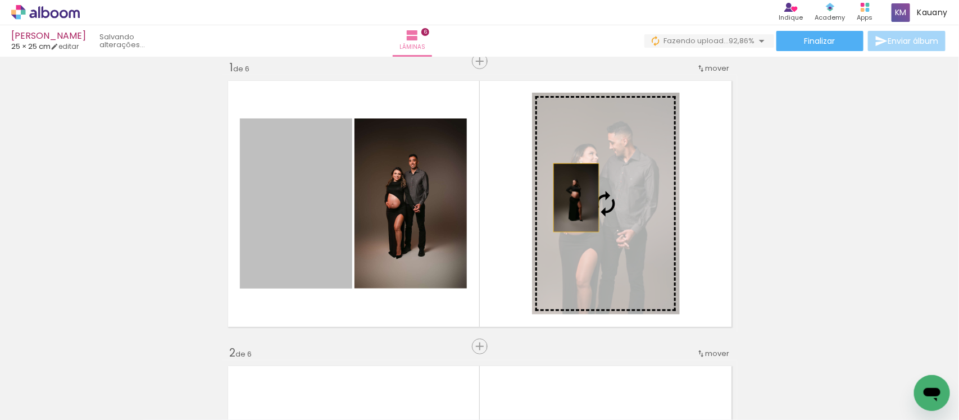
drag, startPoint x: 299, startPoint y: 223, endPoint x: 580, endPoint y: 199, distance: 281.9
click at [0, 0] on slot at bounding box center [0, 0] width 0 height 0
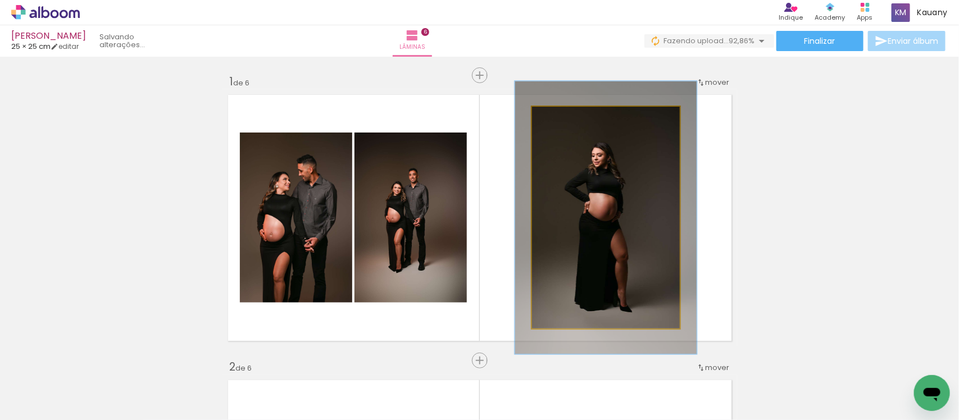
drag, startPoint x: 552, startPoint y: 115, endPoint x: 561, endPoint y: 115, distance: 9.0
type paper-slider "123"
click at [562, 115] on div at bounding box center [567, 118] width 10 height 10
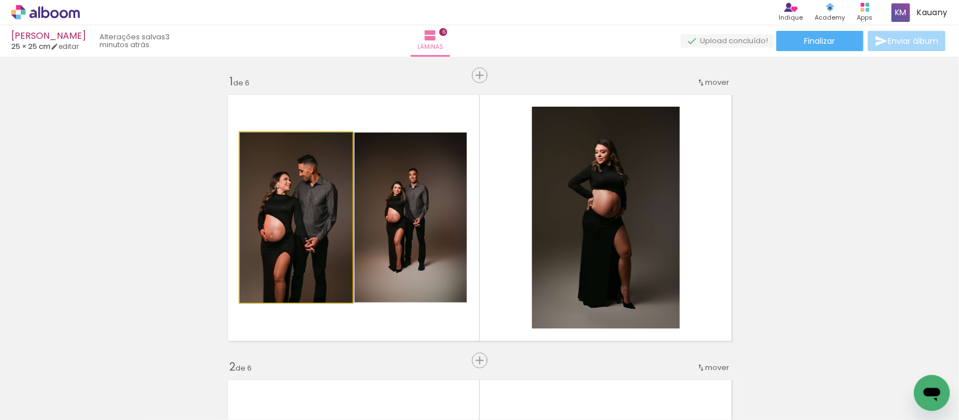
drag, startPoint x: 322, startPoint y: 214, endPoint x: 325, endPoint y: 179, distance: 35.5
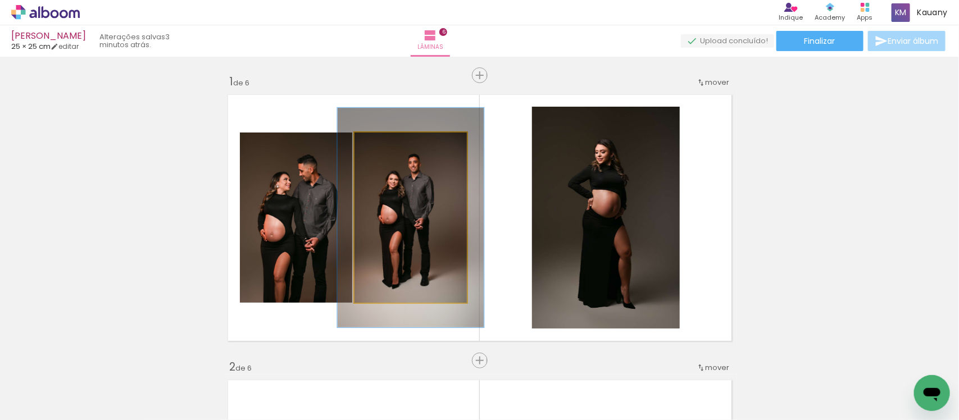
drag, startPoint x: 377, startPoint y: 146, endPoint x: 388, endPoint y: 146, distance: 11.2
type paper-slider "129"
click at [388, 146] on div at bounding box center [392, 144] width 10 height 10
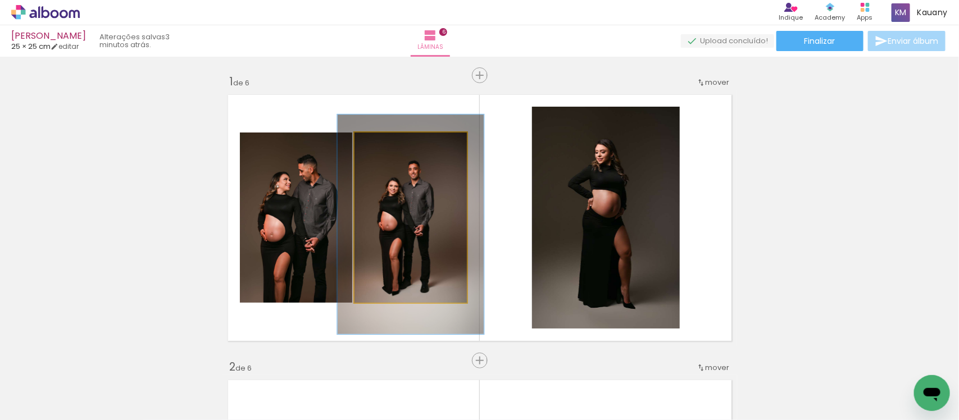
drag, startPoint x: 404, startPoint y: 201, endPoint x: 404, endPoint y: 208, distance: 6.7
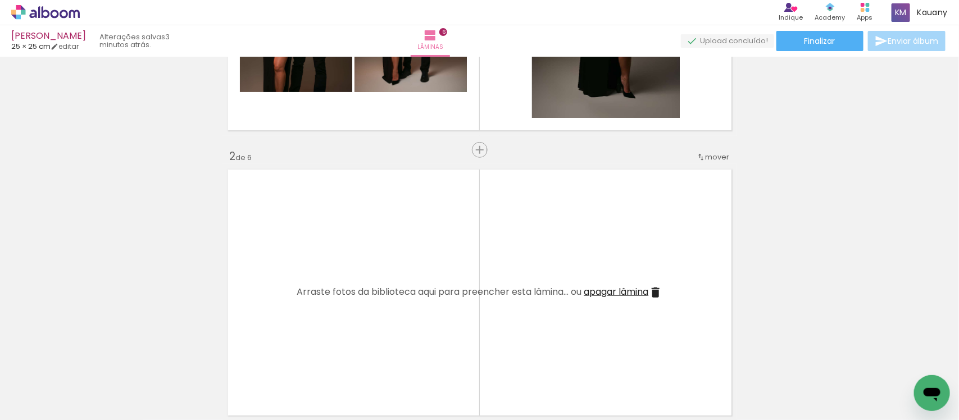
scroll to position [281, 0]
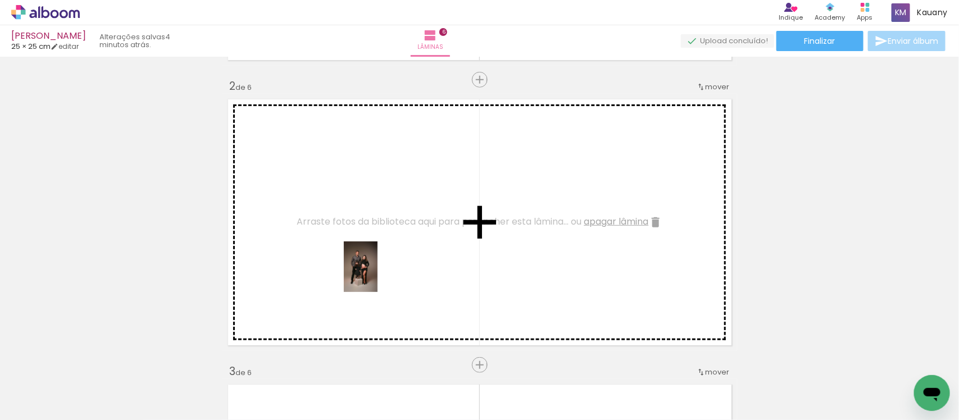
drag, startPoint x: 310, startPoint y: 378, endPoint x: 377, endPoint y: 275, distance: 122.9
click at [377, 275] on quentale-workspace at bounding box center [479, 210] width 959 height 420
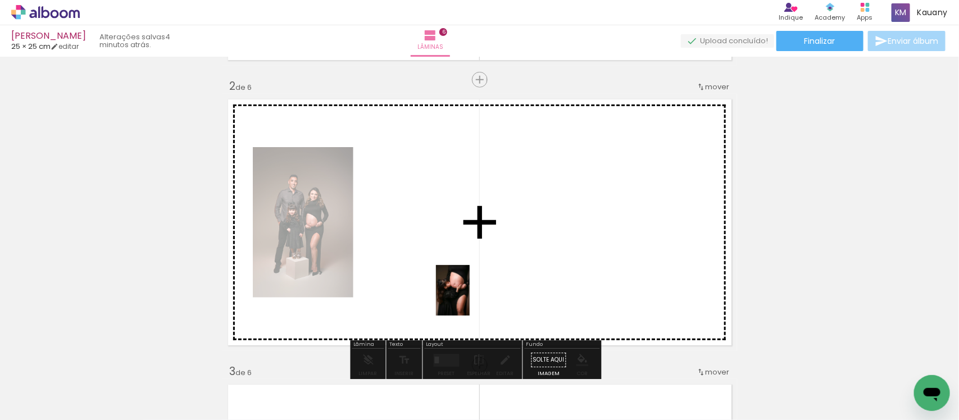
drag, startPoint x: 363, startPoint y: 380, endPoint x: 470, endPoint y: 299, distance: 133.5
click at [470, 299] on quentale-workspace at bounding box center [479, 210] width 959 height 420
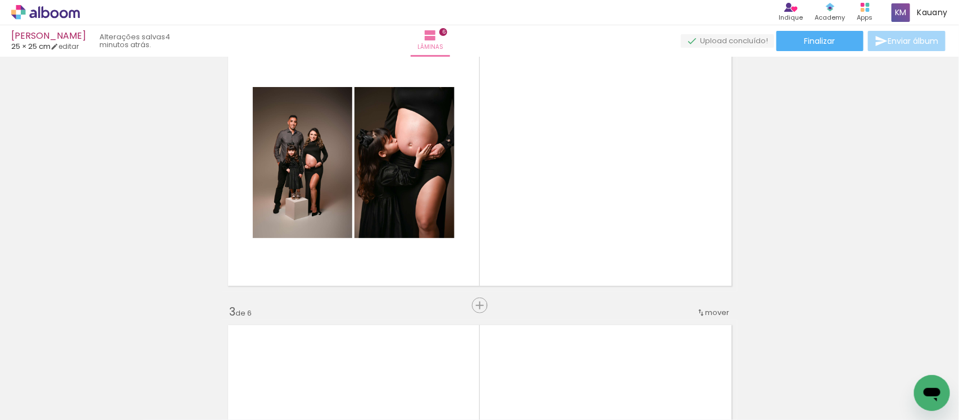
scroll to position [351, 0]
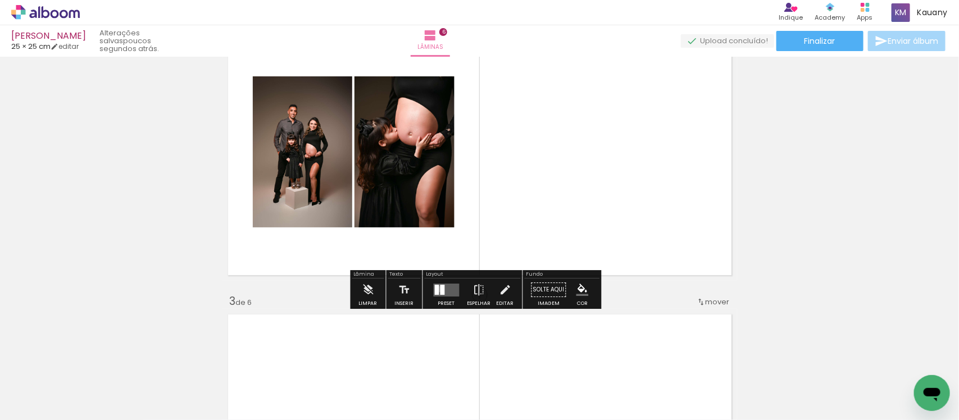
click at [436, 289] on div at bounding box center [437, 290] width 4 height 10
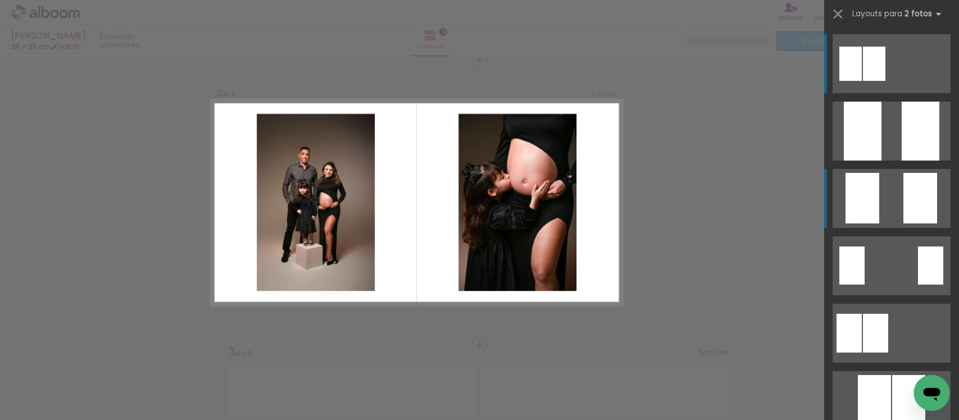
scroll to position [299, 0]
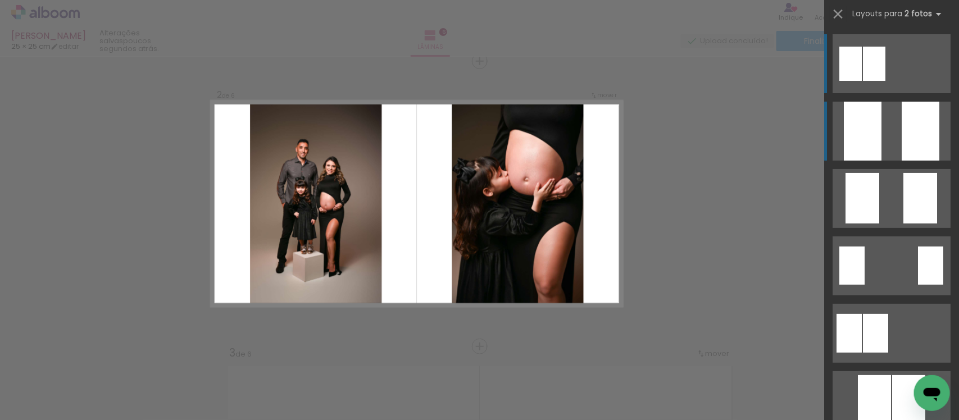
click at [902, 132] on div at bounding box center [921, 131] width 38 height 59
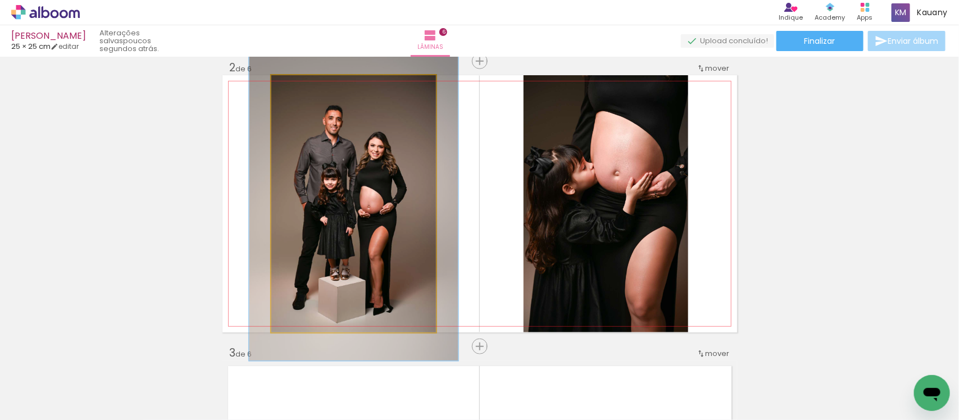
drag, startPoint x: 297, startPoint y: 87, endPoint x: 305, endPoint y: 90, distance: 8.9
type paper-slider "122"
click at [305, 90] on div at bounding box center [306, 87] width 18 height 18
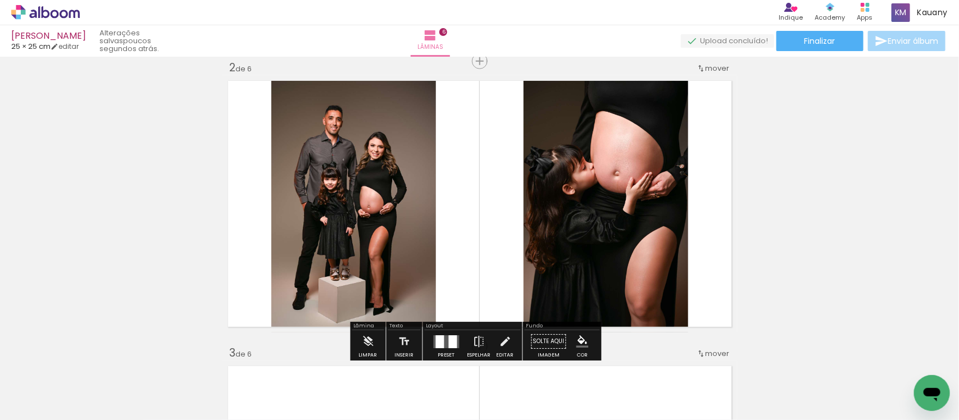
drag, startPoint x: 392, startPoint y: 165, endPoint x: 402, endPoint y: 161, distance: 10.8
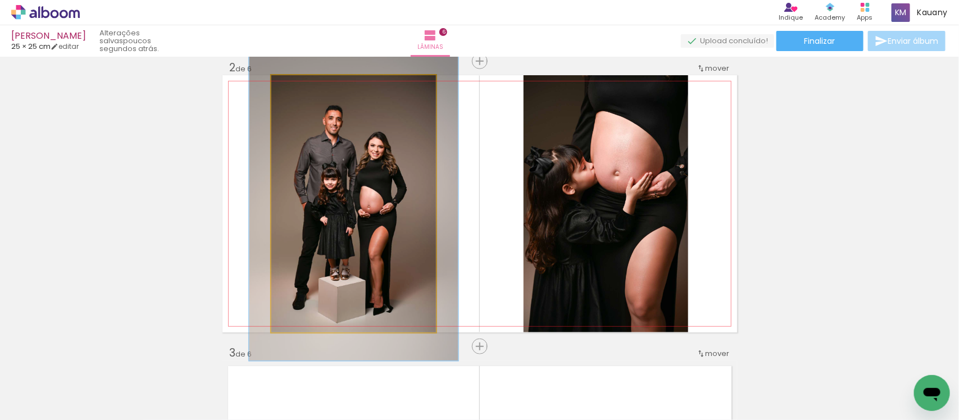
drag, startPoint x: 402, startPoint y: 161, endPoint x: 374, endPoint y: 156, distance: 29.0
click at [374, 156] on quentale-photo at bounding box center [353, 203] width 165 height 257
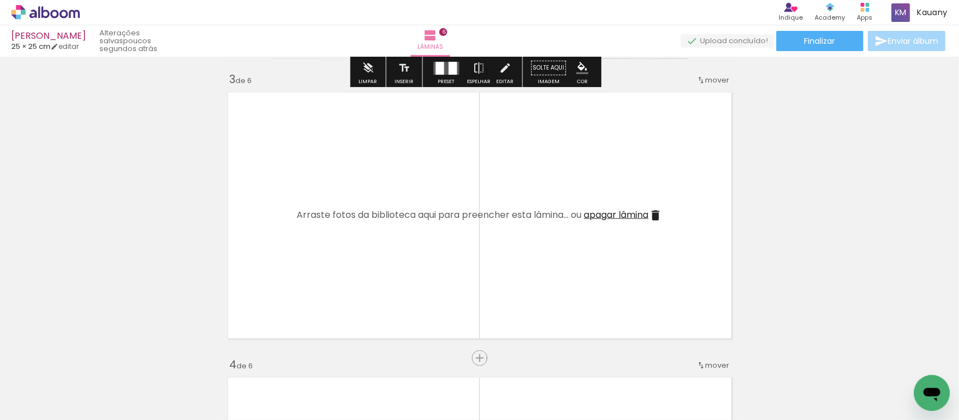
scroll to position [632, 0]
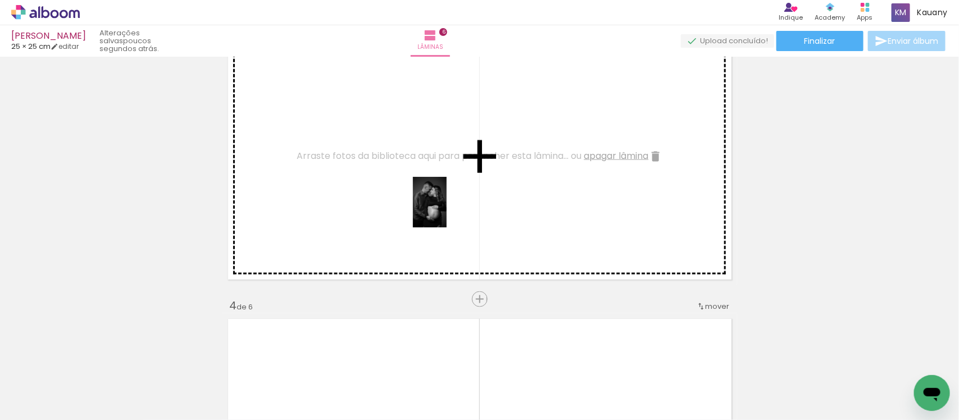
drag, startPoint x: 565, startPoint y: 377, endPoint x: 447, endPoint y: 211, distance: 204.7
click at [447, 211] on quentale-workspace at bounding box center [479, 210] width 959 height 420
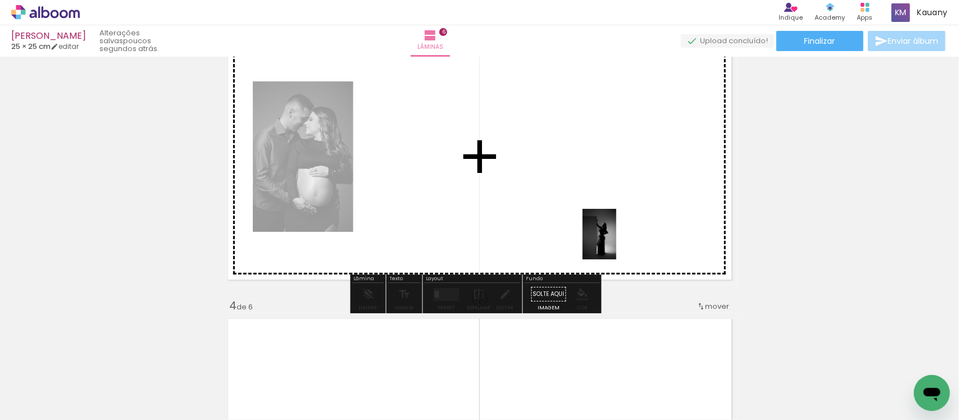
drag, startPoint x: 692, startPoint y: 383, endPoint x: 616, endPoint y: 243, distance: 158.8
click at [616, 243] on quentale-workspace at bounding box center [479, 210] width 959 height 420
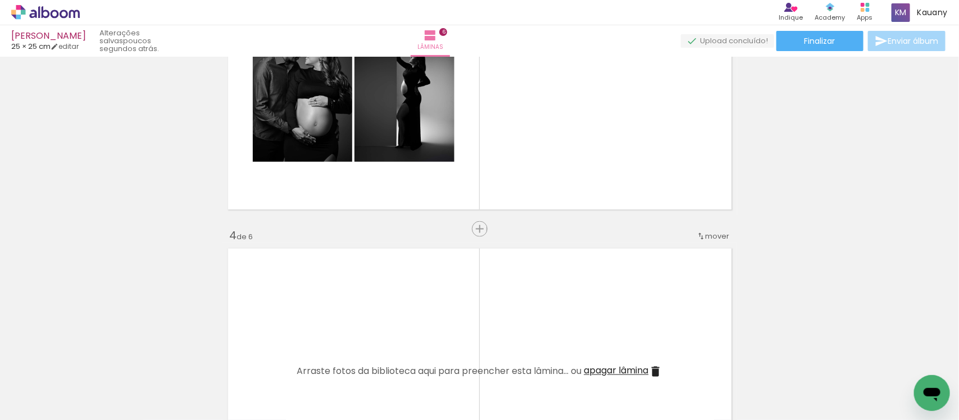
scroll to position [0, 898]
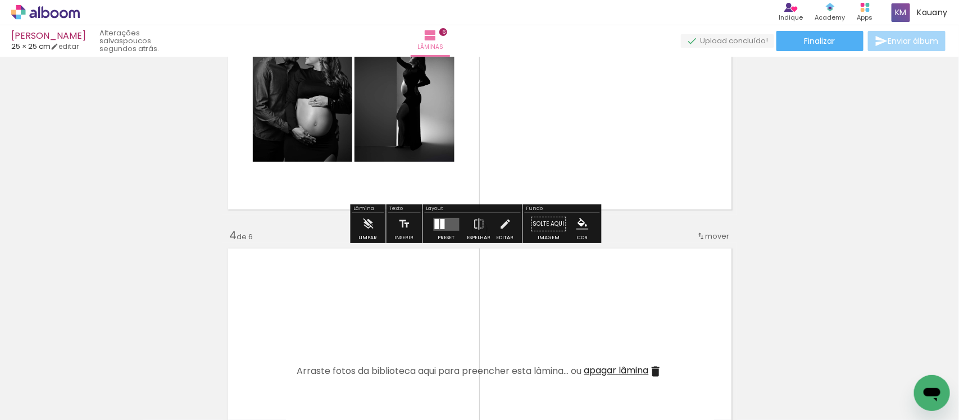
click at [440, 220] on div at bounding box center [442, 224] width 4 height 10
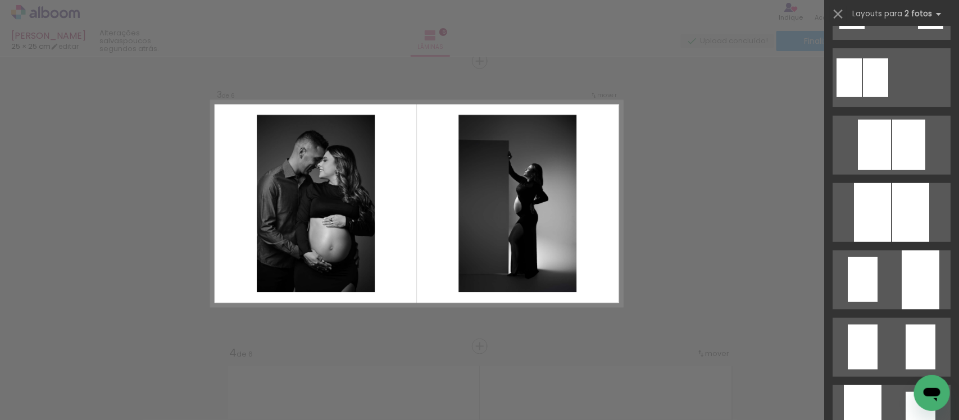
scroll to position [281, 0]
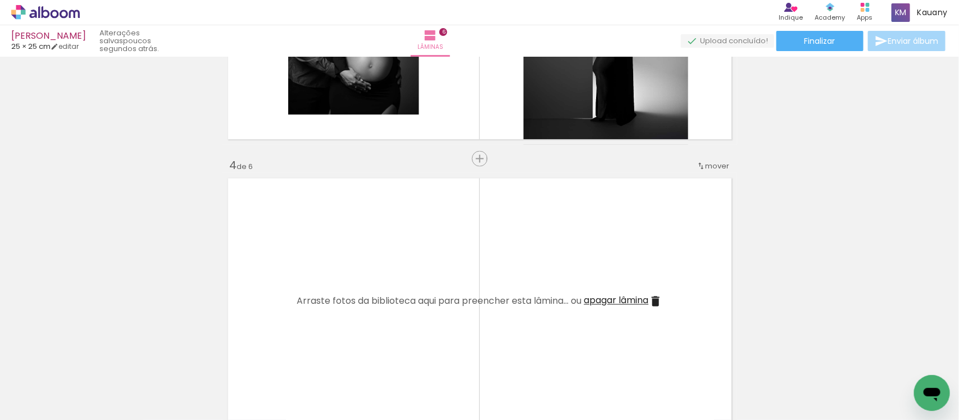
scroll to position [843, 0]
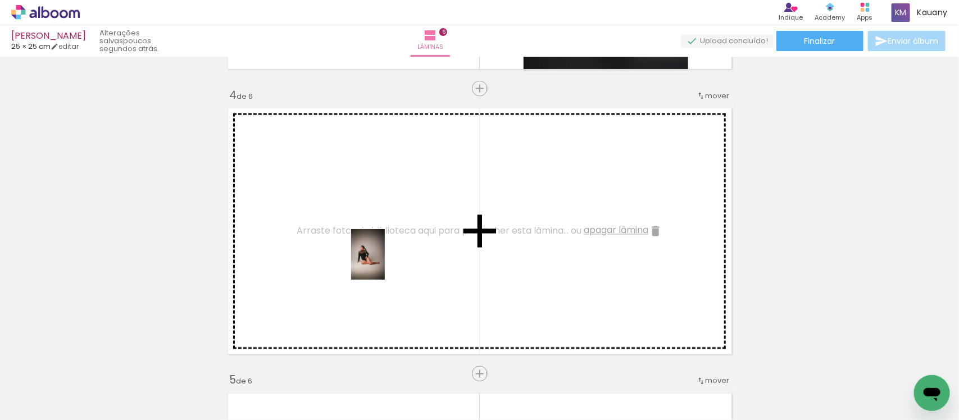
drag, startPoint x: 536, startPoint y: 380, endPoint x: 385, endPoint y: 263, distance: 191.5
click at [385, 263] on quentale-workspace at bounding box center [479, 210] width 959 height 420
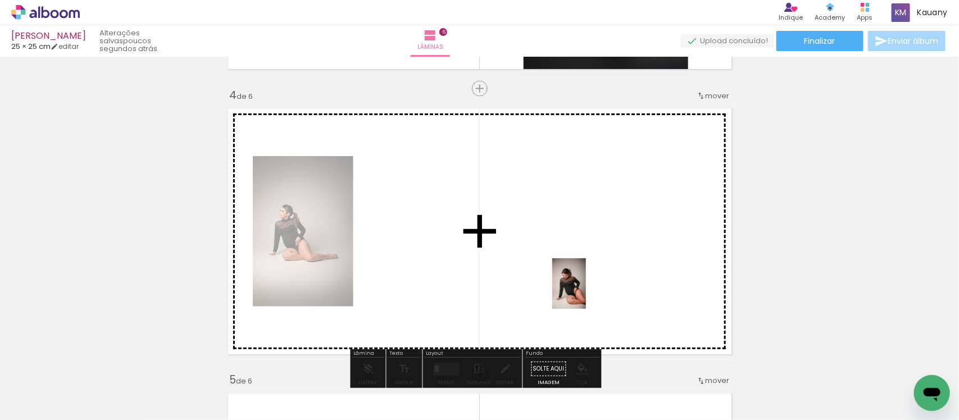
drag, startPoint x: 594, startPoint y: 383, endPoint x: 582, endPoint y: 262, distance: 120.8
click at [582, 262] on quentale-workspace at bounding box center [479, 210] width 959 height 420
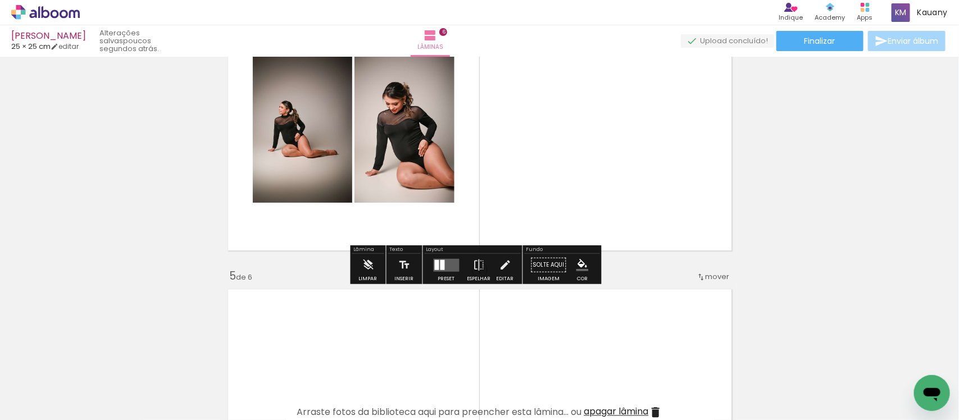
scroll to position [983, 0]
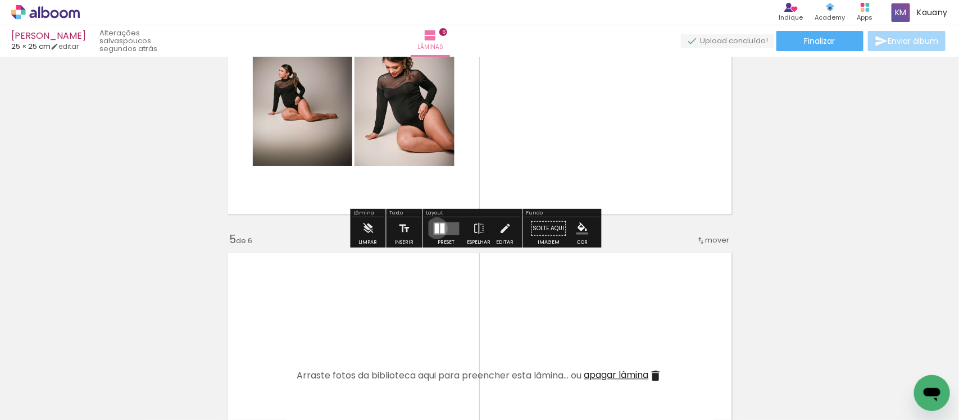
click at [435, 229] on div at bounding box center [437, 229] width 4 height 10
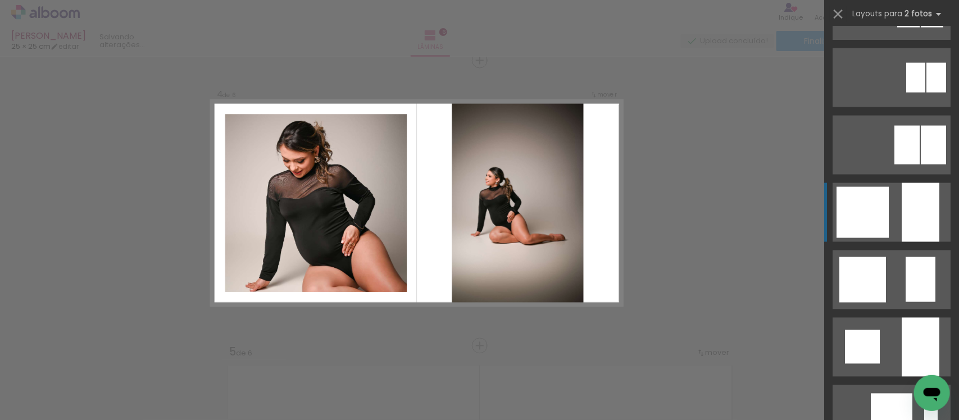
scroll to position [843, 0]
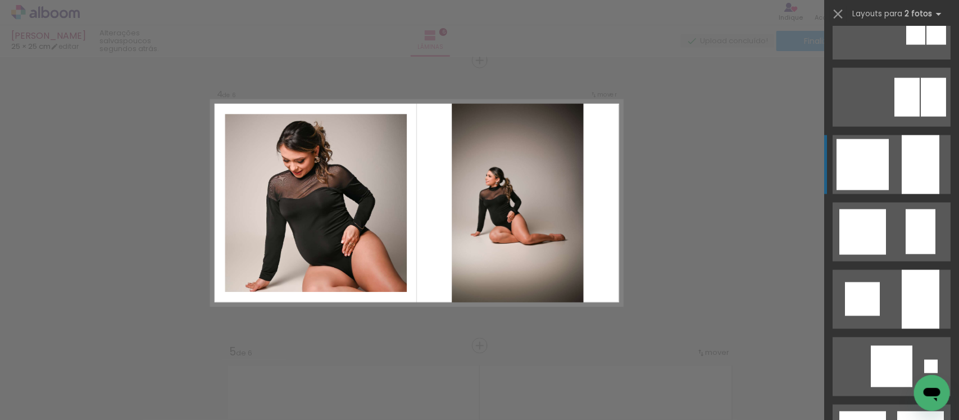
click at [894, 117] on div at bounding box center [906, 97] width 25 height 39
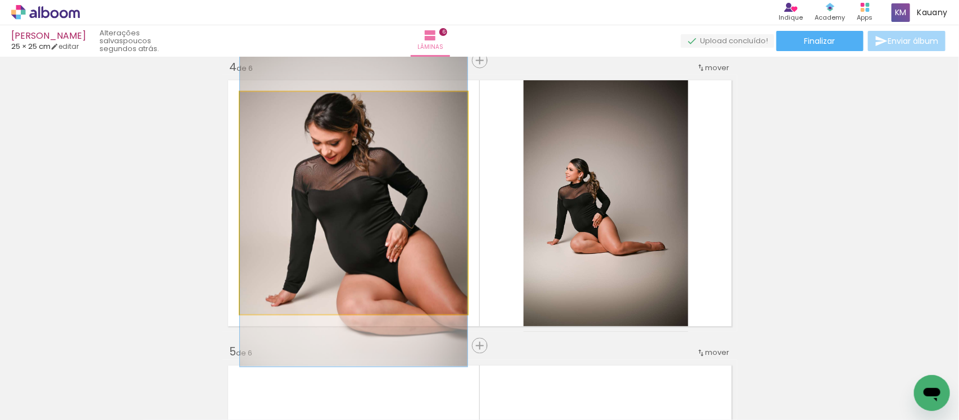
drag, startPoint x: 381, startPoint y: 213, endPoint x: 366, endPoint y: 206, distance: 16.8
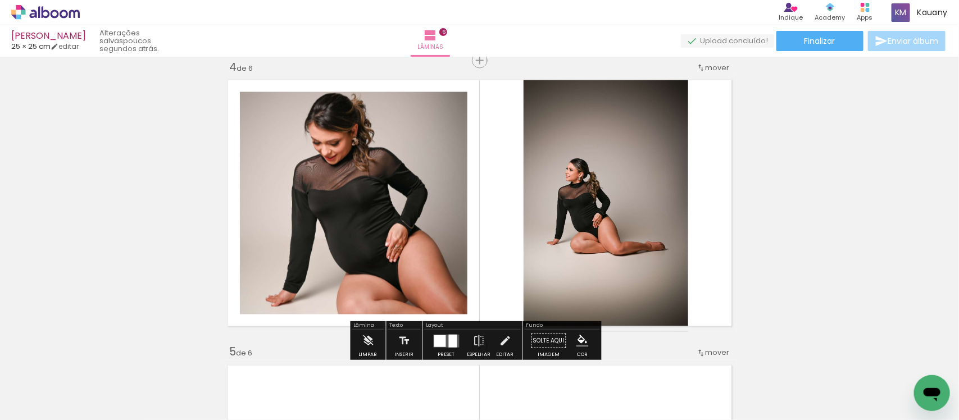
click at [449, 340] on div at bounding box center [453, 341] width 8 height 13
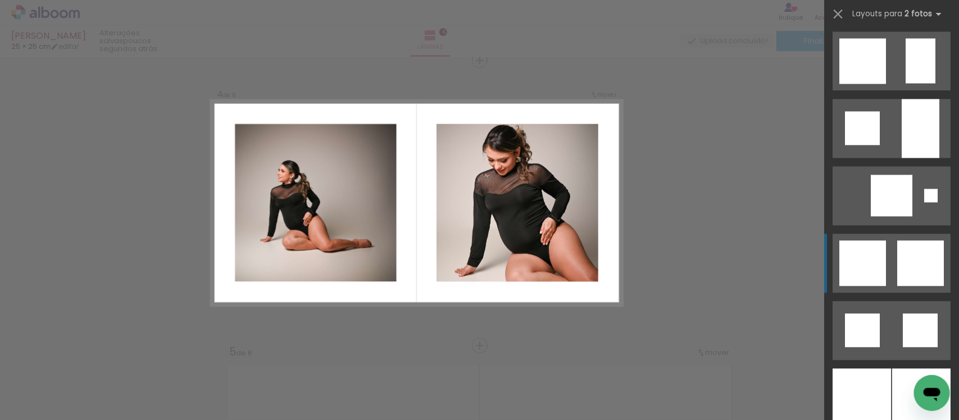
scroll to position [1084, 0]
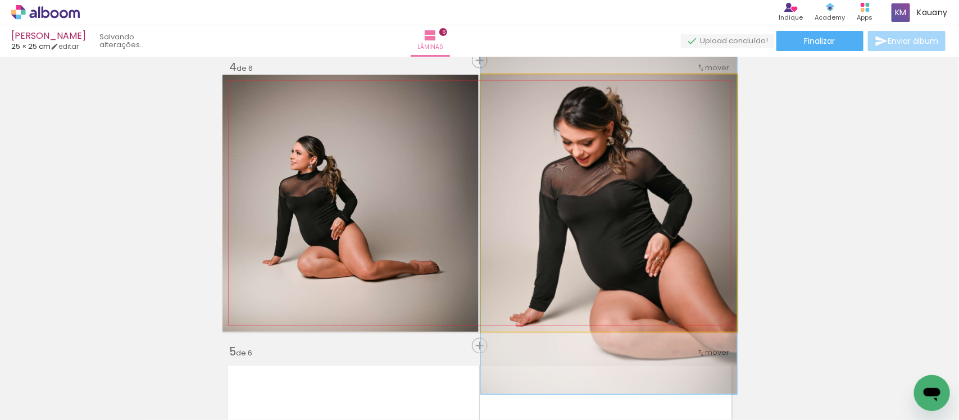
drag, startPoint x: 668, startPoint y: 236, endPoint x: 566, endPoint y: 243, distance: 103.0
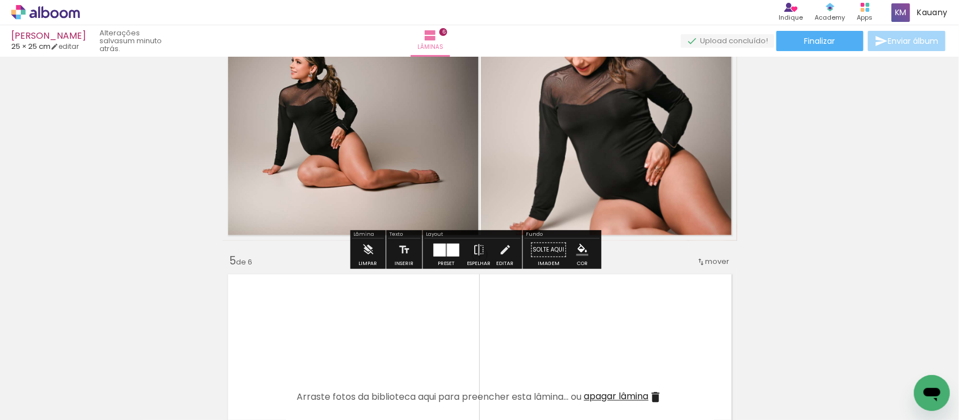
scroll to position [1011, 0]
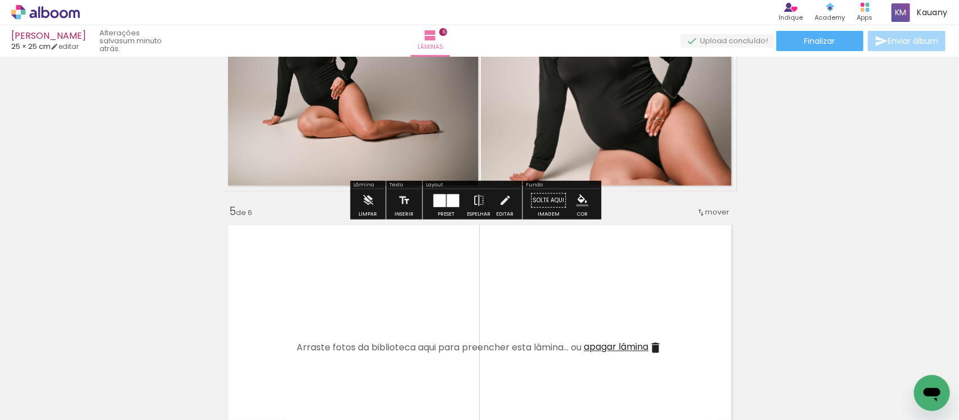
click at [451, 200] on div at bounding box center [453, 200] width 12 height 13
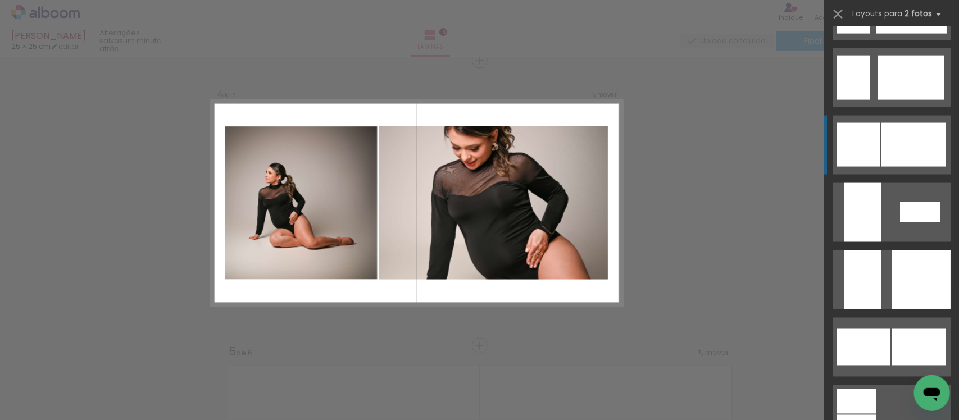
scroll to position [2753, 0]
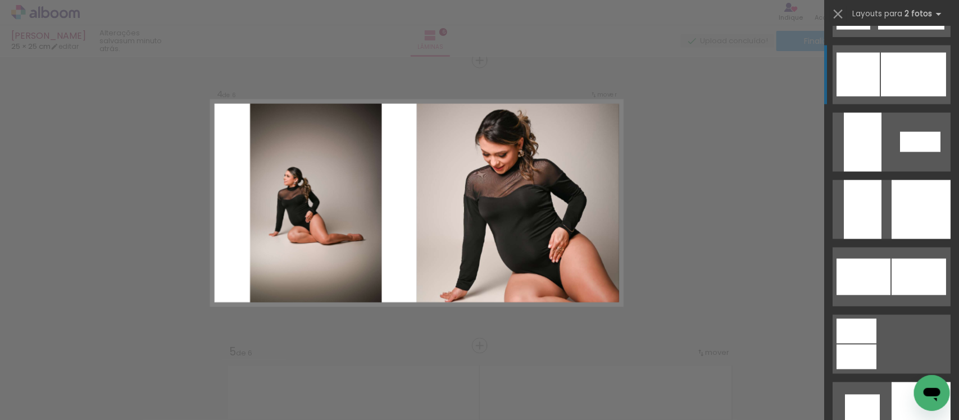
click at [891, 202] on div at bounding box center [920, 209] width 59 height 59
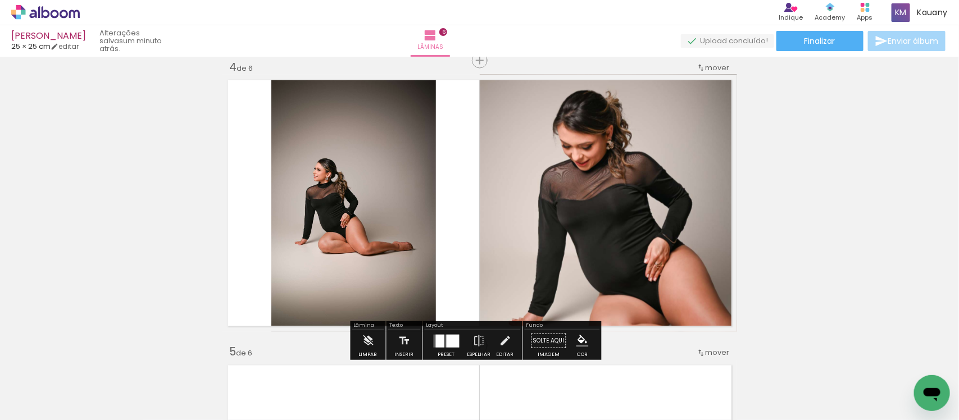
click at [437, 338] on div at bounding box center [440, 341] width 8 height 13
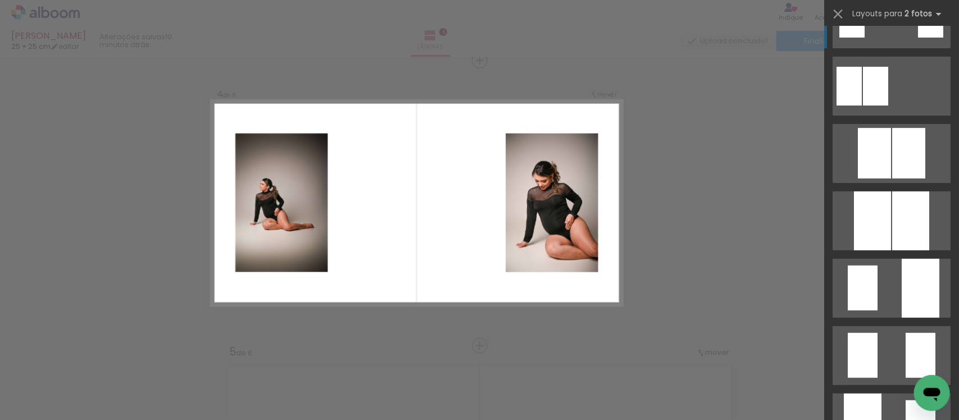
scroll to position [281, 0]
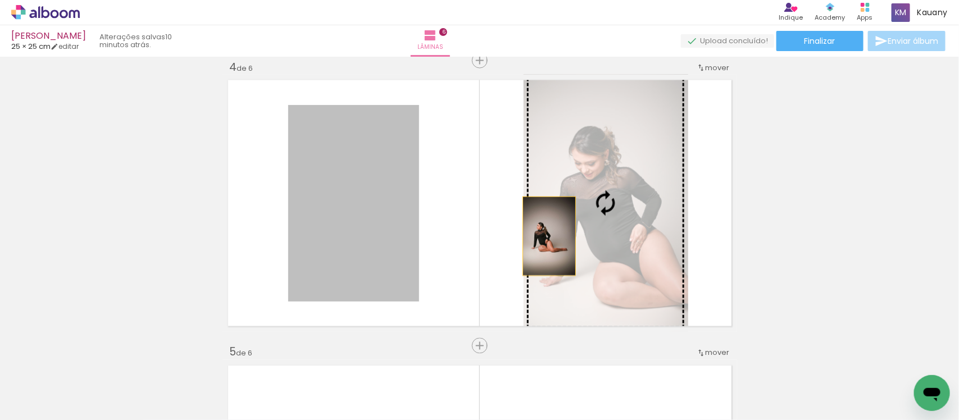
drag, startPoint x: 332, startPoint y: 242, endPoint x: 565, endPoint y: 234, distance: 233.2
click at [0, 0] on slot at bounding box center [0, 0] width 0 height 0
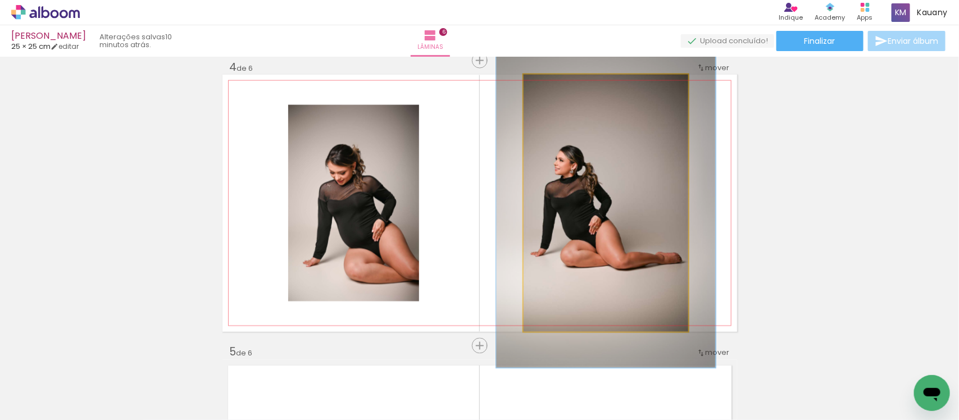
drag, startPoint x: 545, startPoint y: 87, endPoint x: 556, endPoint y: 89, distance: 10.8
click at [556, 89] on div at bounding box center [561, 86] width 10 height 10
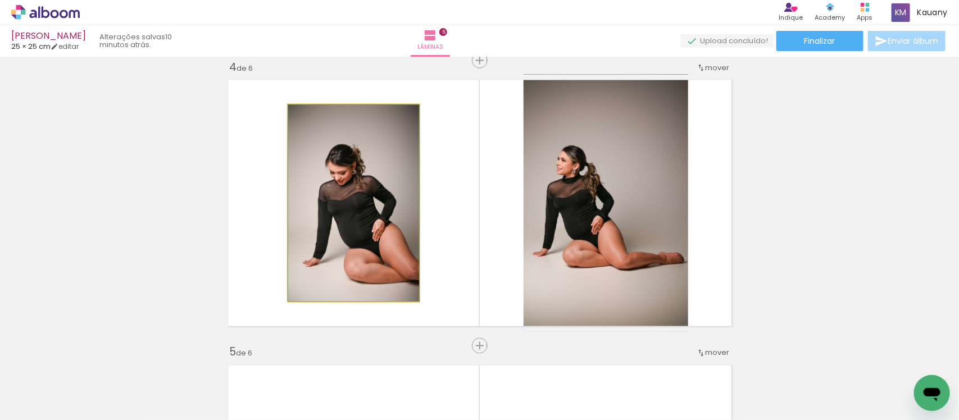
drag, startPoint x: 367, startPoint y: 248, endPoint x: 360, endPoint y: 229, distance: 20.3
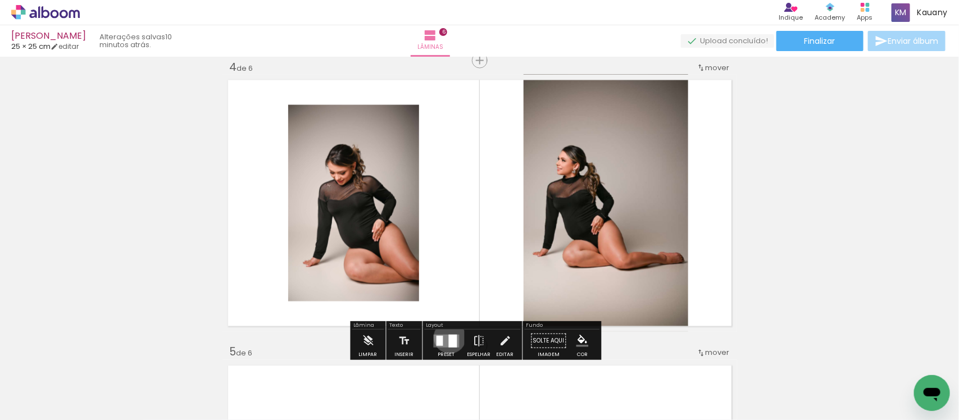
click at [449, 338] on div at bounding box center [453, 341] width 8 height 13
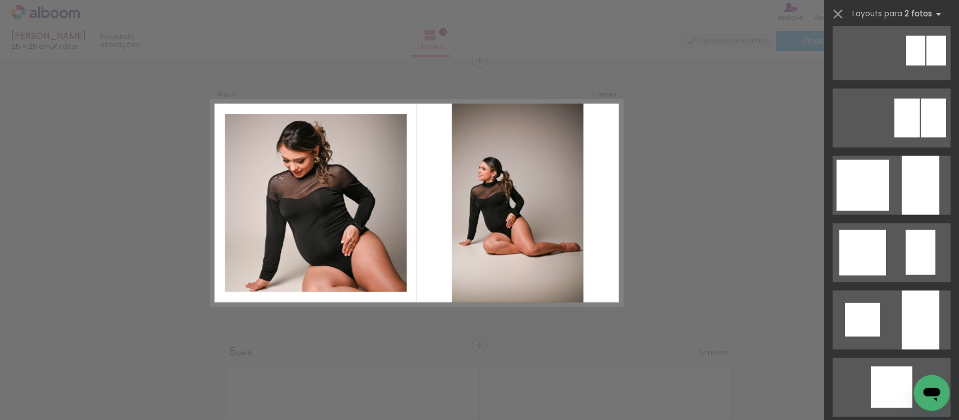
scroll to position [823, 0]
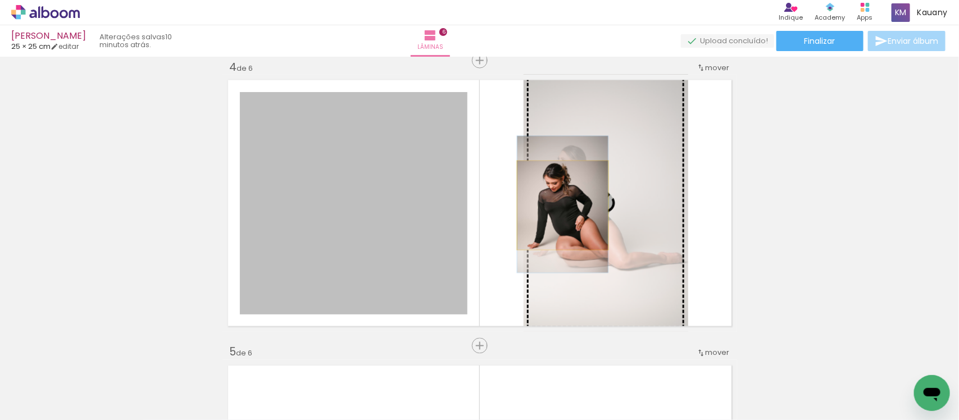
drag, startPoint x: 324, startPoint y: 211, endPoint x: 557, endPoint y: 206, distance: 233.2
click at [0, 0] on slot at bounding box center [0, 0] width 0 height 0
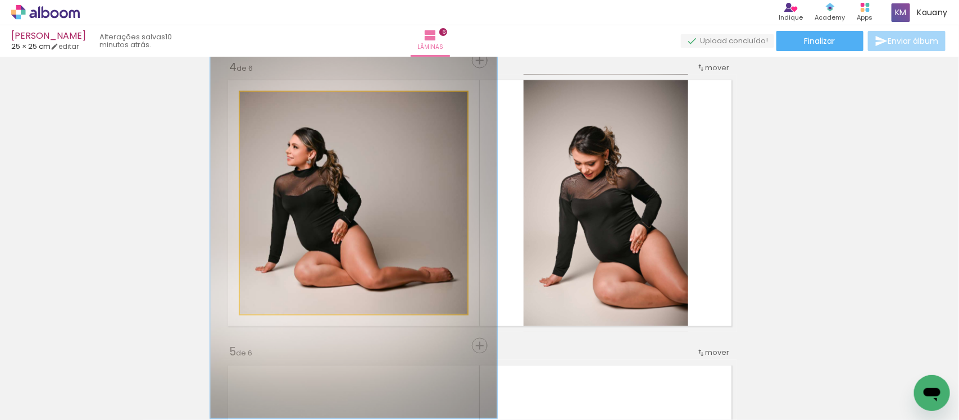
drag, startPoint x: 267, startPoint y: 104, endPoint x: 277, endPoint y: 104, distance: 10.1
type paper-slider "126"
click at [277, 104] on div at bounding box center [276, 104] width 18 height 18
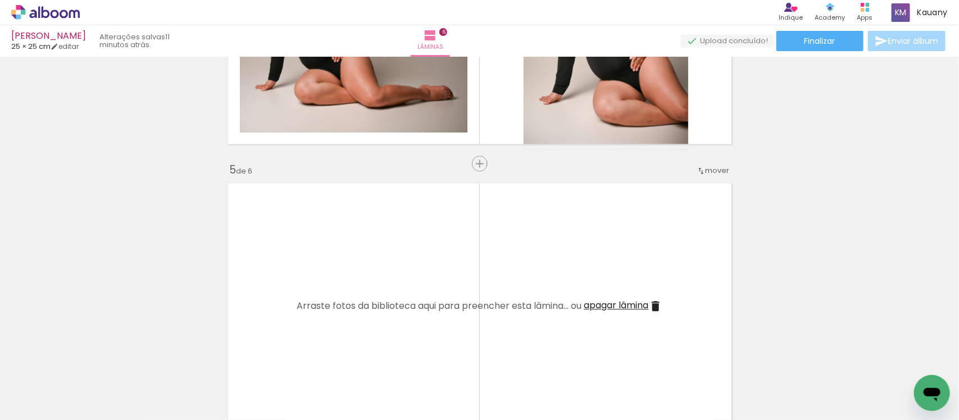
scroll to position [1123, 0]
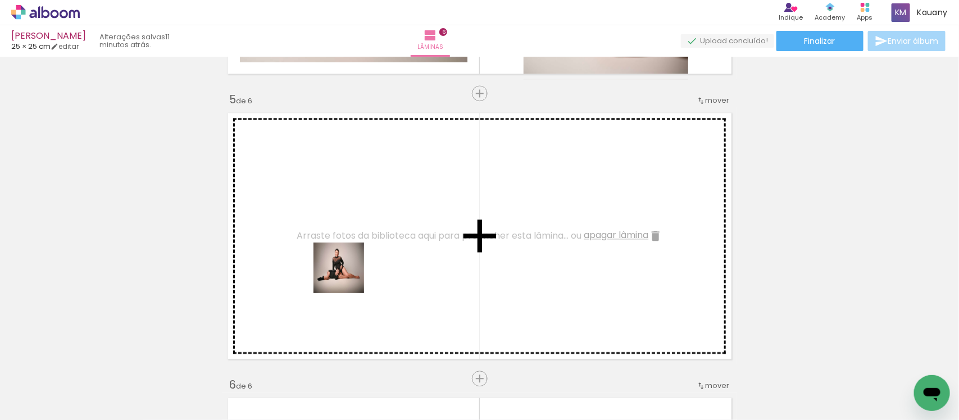
drag, startPoint x: 350, startPoint y: 391, endPoint x: 434, endPoint y: 336, distance: 100.2
click at [347, 251] on quentale-workspace at bounding box center [479, 210] width 959 height 420
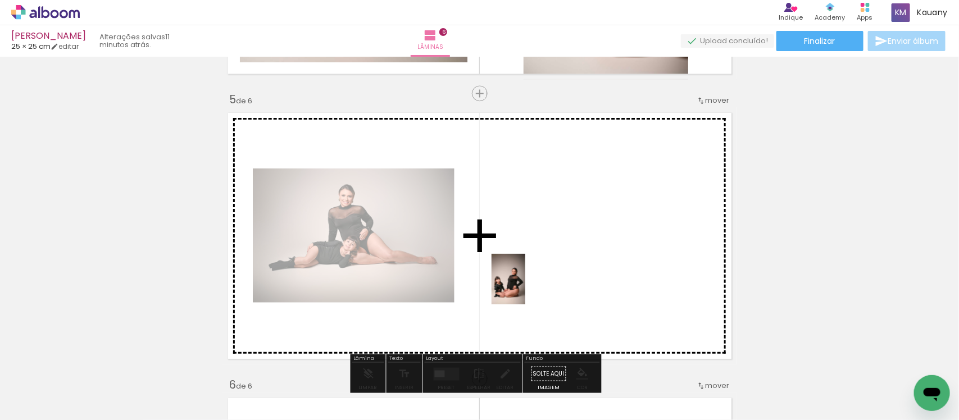
drag, startPoint x: 289, startPoint y: 389, endPoint x: 531, endPoint y: 285, distance: 263.0
click at [531, 285] on quentale-workspace at bounding box center [479, 210] width 959 height 420
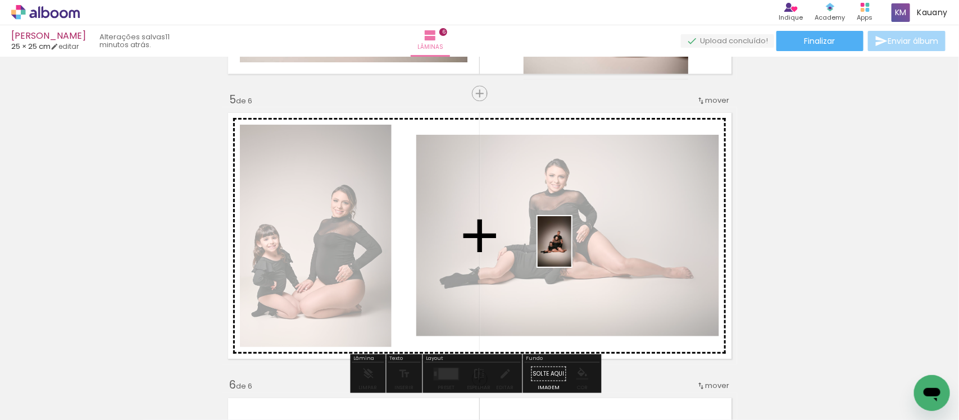
drag, startPoint x: 544, startPoint y: 384, endPoint x: 571, endPoint y: 250, distance: 136.5
click at [571, 250] on quentale-workspace at bounding box center [479, 210] width 959 height 420
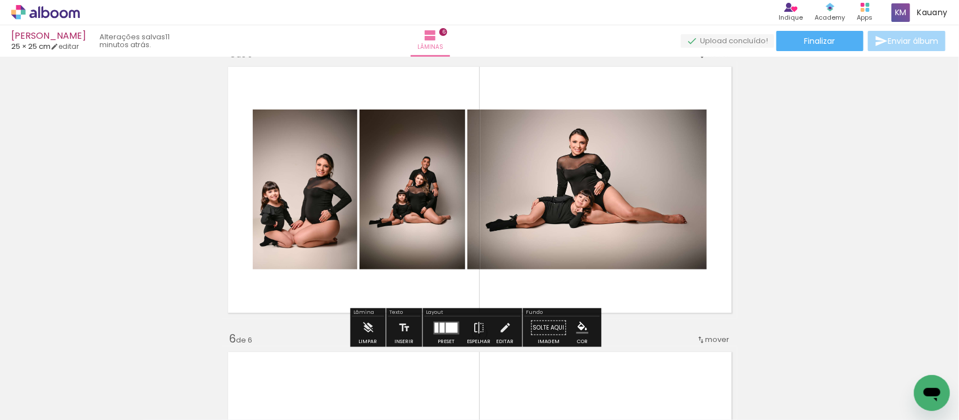
scroll to position [1194, 0]
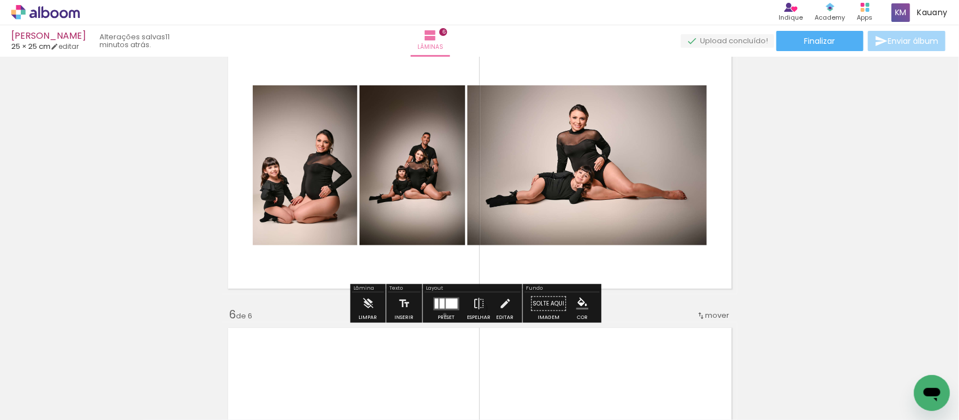
click at [442, 315] on div at bounding box center [446, 303] width 30 height 22
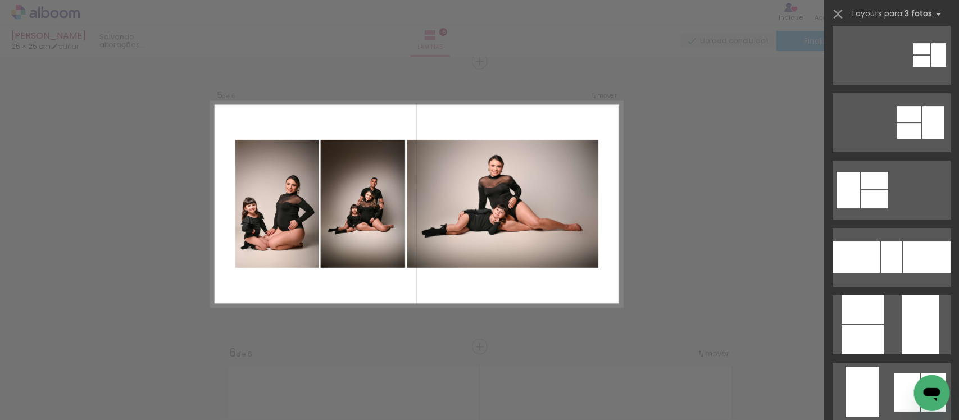
scroll to position [3651, 0]
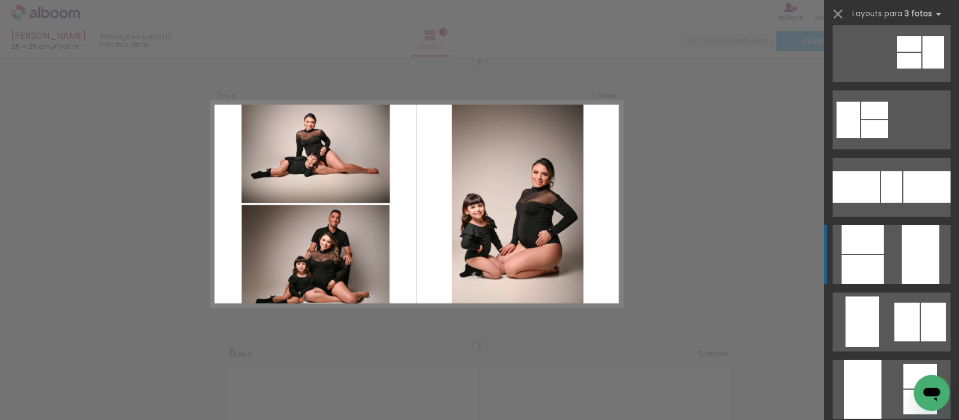
click at [885, 149] on quentale-layouter at bounding box center [892, 119] width 118 height 59
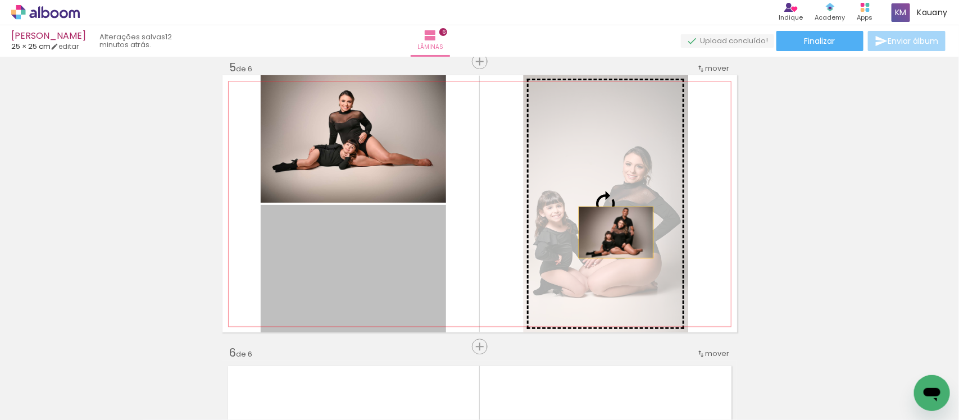
drag, startPoint x: 354, startPoint y: 254, endPoint x: 630, endPoint y: 229, distance: 276.4
click at [0, 0] on slot at bounding box center [0, 0] width 0 height 0
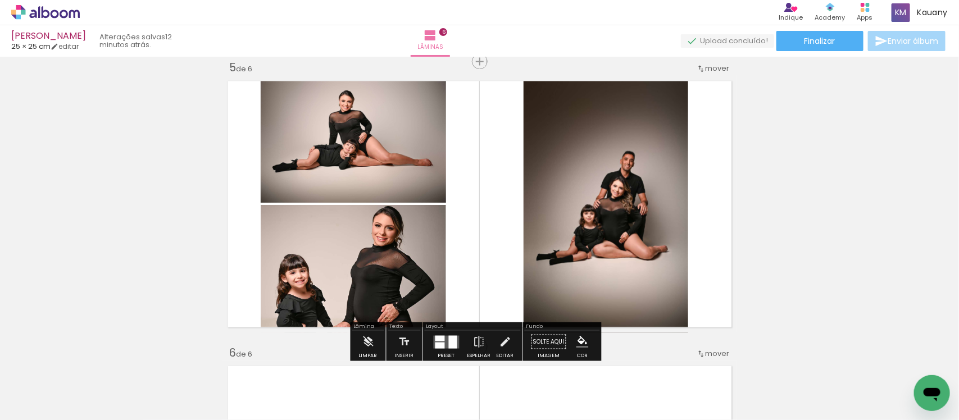
scroll to position [1226, 0]
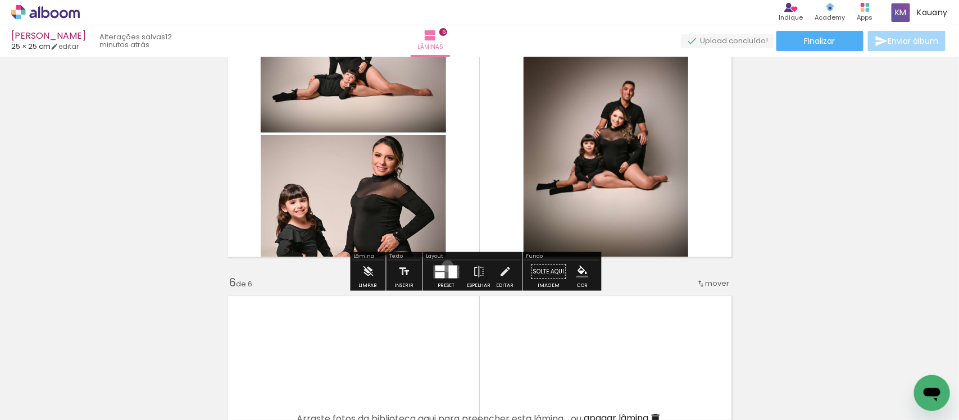
click at [449, 266] on div at bounding box center [453, 271] width 8 height 13
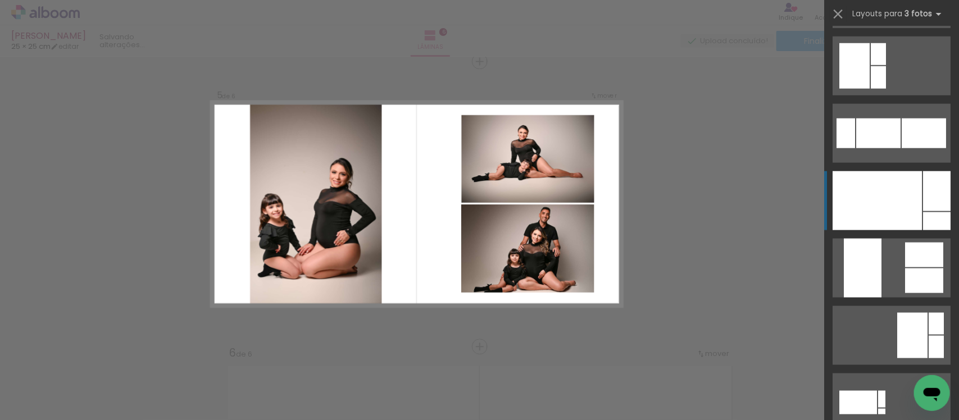
scroll to position [4404, 0]
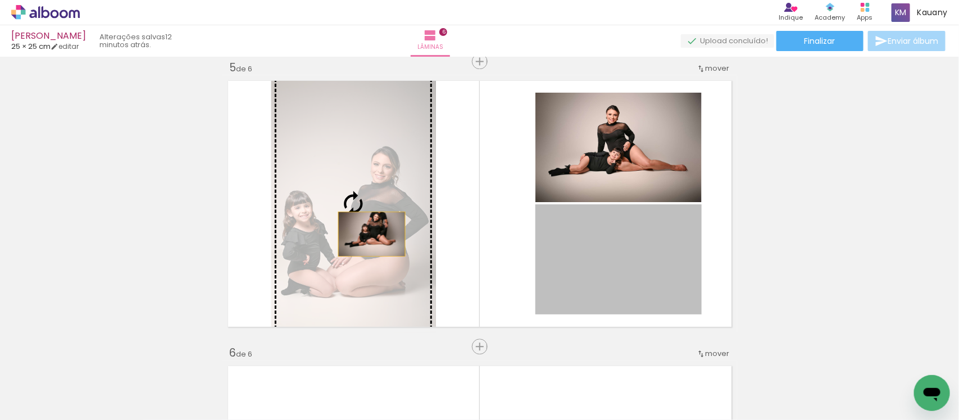
drag, startPoint x: 652, startPoint y: 283, endPoint x: 366, endPoint y: 234, distance: 289.5
click at [0, 0] on slot at bounding box center [0, 0] width 0 height 0
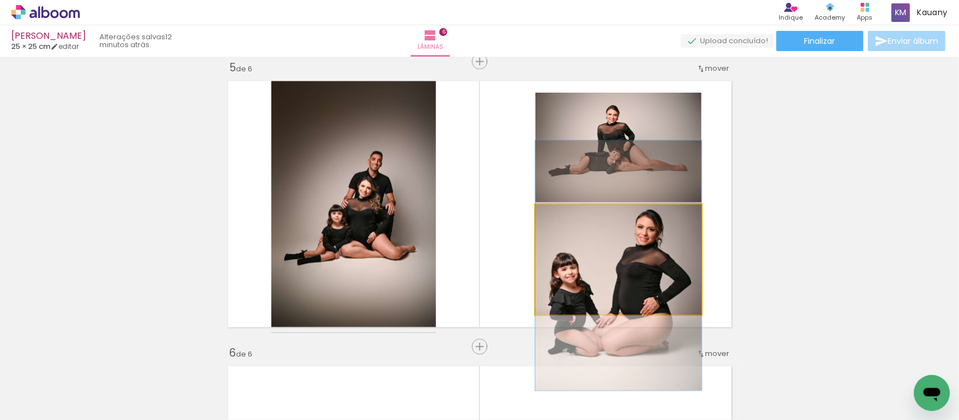
drag, startPoint x: 642, startPoint y: 288, endPoint x: 642, endPoint y: 294, distance: 6.2
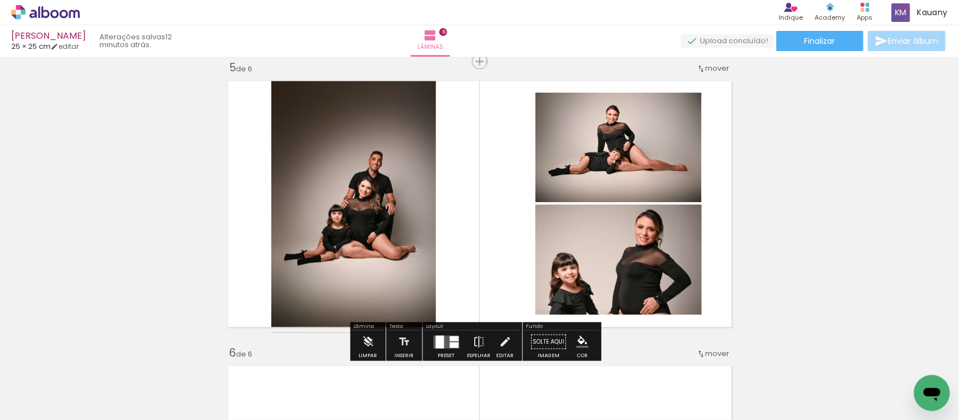
click at [450, 342] on div at bounding box center [454, 345] width 9 height 6
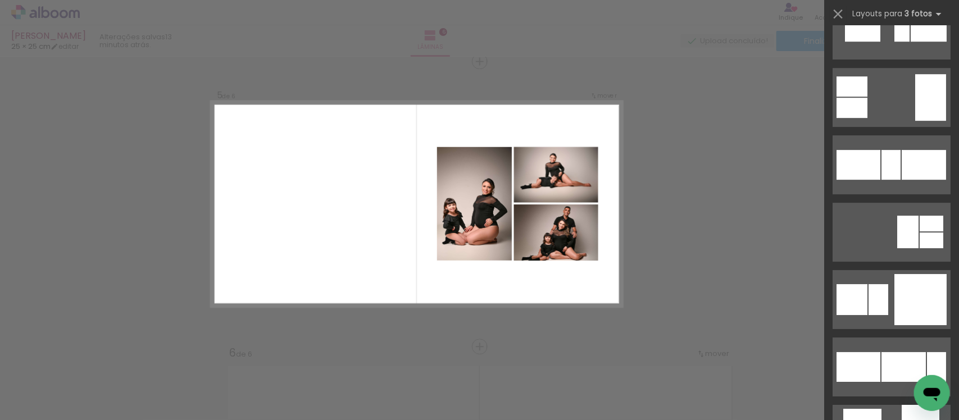
scroll to position [5497, 0]
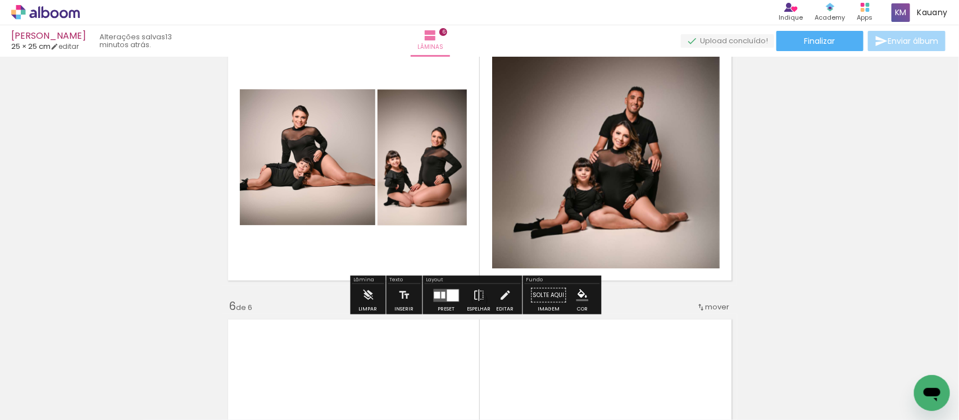
scroll to position [1226, 0]
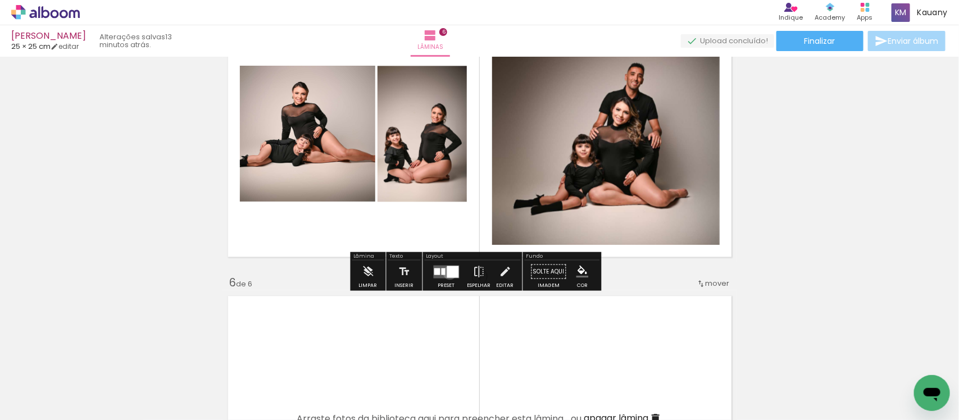
click at [447, 272] on div at bounding box center [453, 272] width 12 height 12
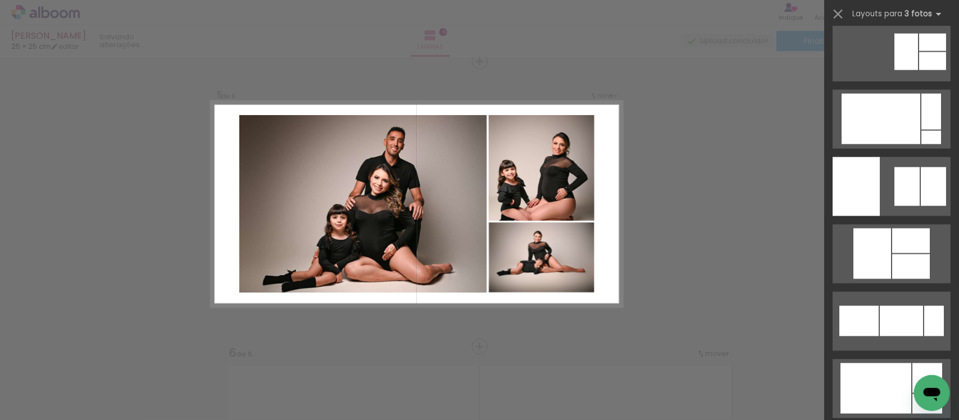
scroll to position [6575, 0]
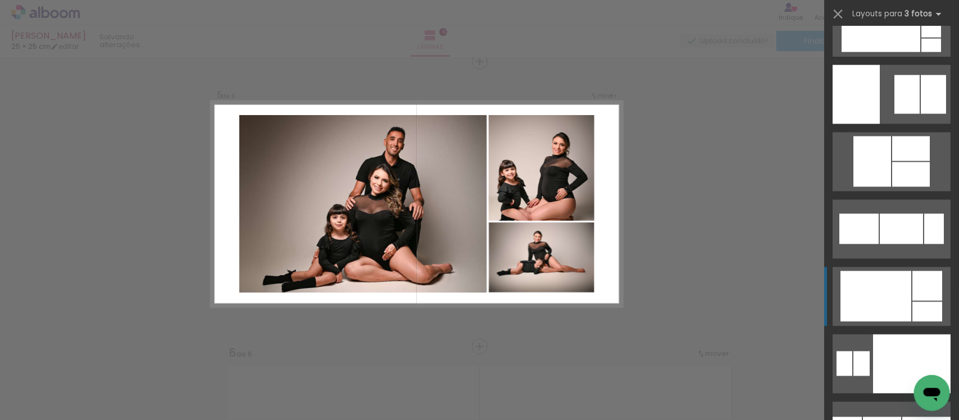
click at [872, 295] on div at bounding box center [875, 296] width 71 height 51
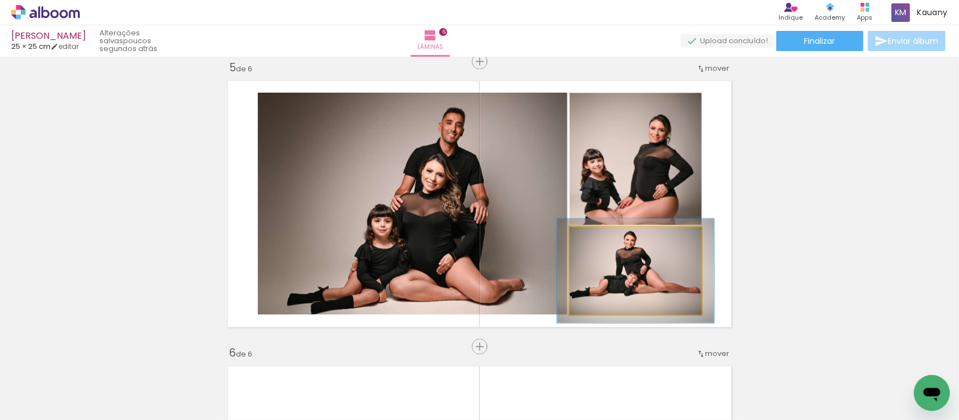
drag, startPoint x: 592, startPoint y: 238, endPoint x: 599, endPoint y: 238, distance: 7.3
type paper-slider "119"
click at [599, 238] on div at bounding box center [603, 239] width 10 height 10
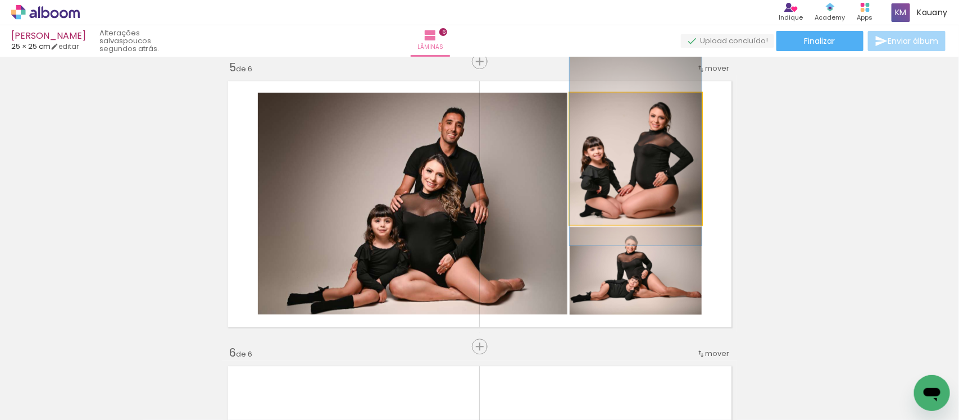
drag, startPoint x: 625, startPoint y: 195, endPoint x: 625, endPoint y: 183, distance: 12.4
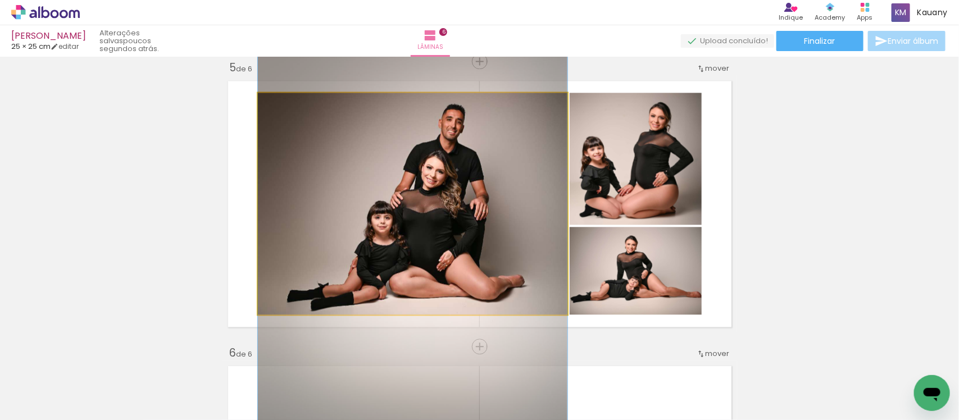
drag, startPoint x: 450, startPoint y: 226, endPoint x: 427, endPoint y: 223, distance: 22.7
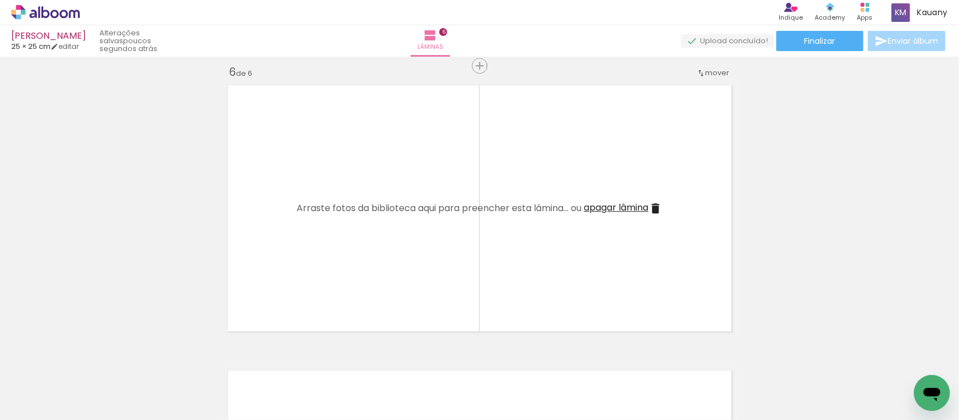
scroll to position [0, 501]
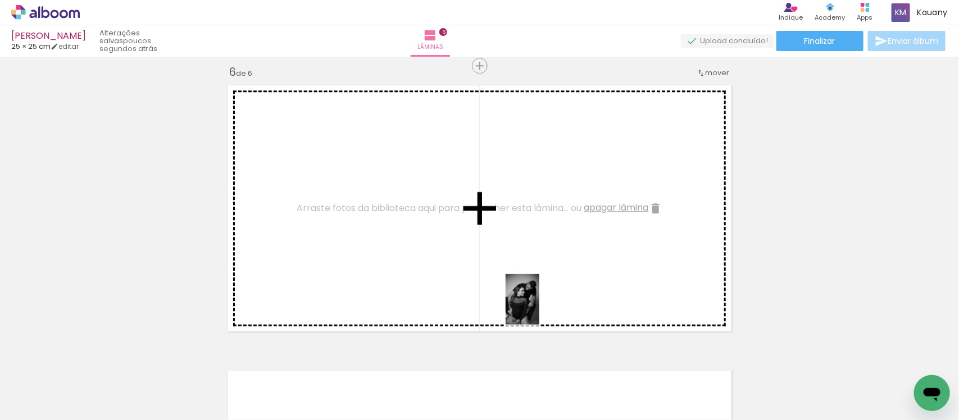
drag, startPoint x: 557, startPoint y: 379, endPoint x: 539, endPoint y: 308, distance: 73.4
click at [539, 308] on quentale-workspace at bounding box center [479, 210] width 959 height 420
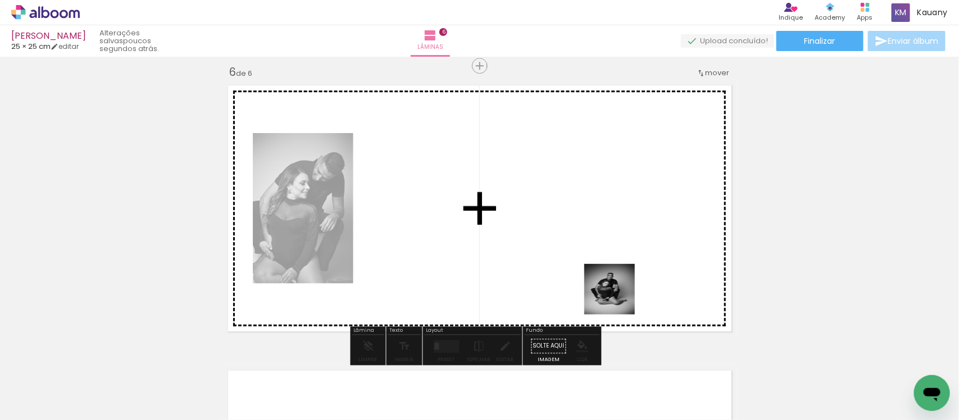
drag, startPoint x: 624, startPoint y: 384, endPoint x: 618, endPoint y: 298, distance: 86.1
click at [618, 298] on quentale-workspace at bounding box center [479, 210] width 959 height 420
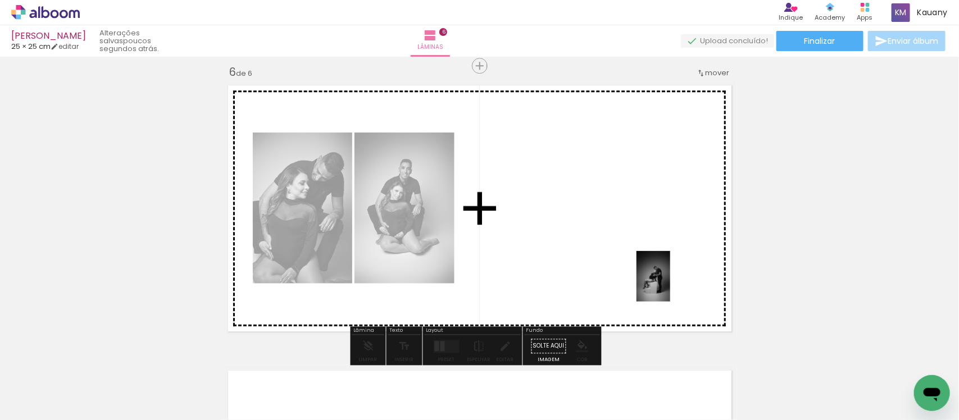
drag, startPoint x: 689, startPoint y: 389, endPoint x: 670, endPoint y: 285, distance: 105.7
click at [670, 285] on quentale-workspace at bounding box center [479, 210] width 959 height 420
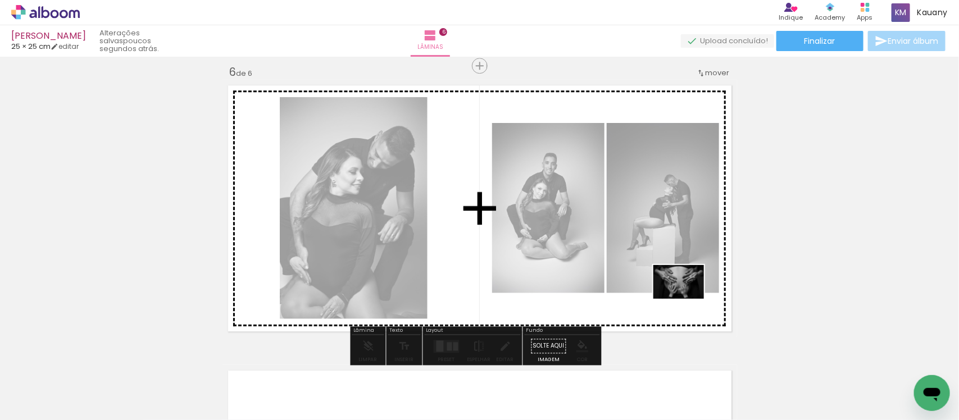
drag, startPoint x: 809, startPoint y: 383, endPoint x: 663, endPoint y: 280, distance: 179.4
click at [663, 280] on quentale-workspace at bounding box center [479, 210] width 959 height 420
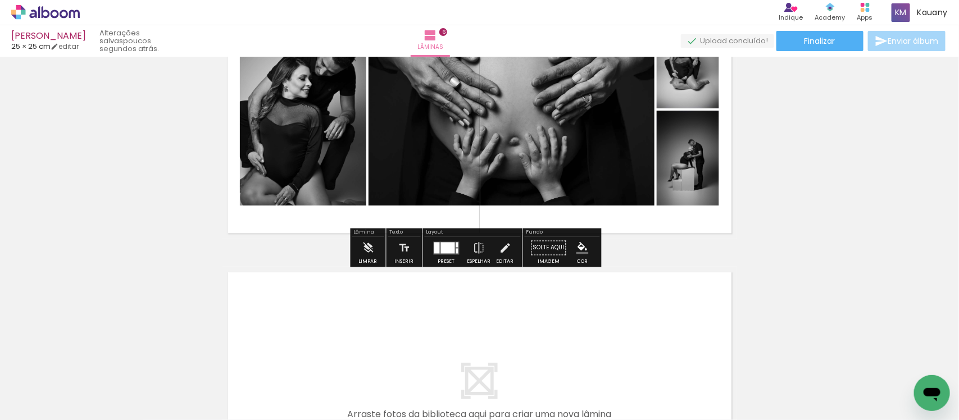
scroll to position [1577, 0]
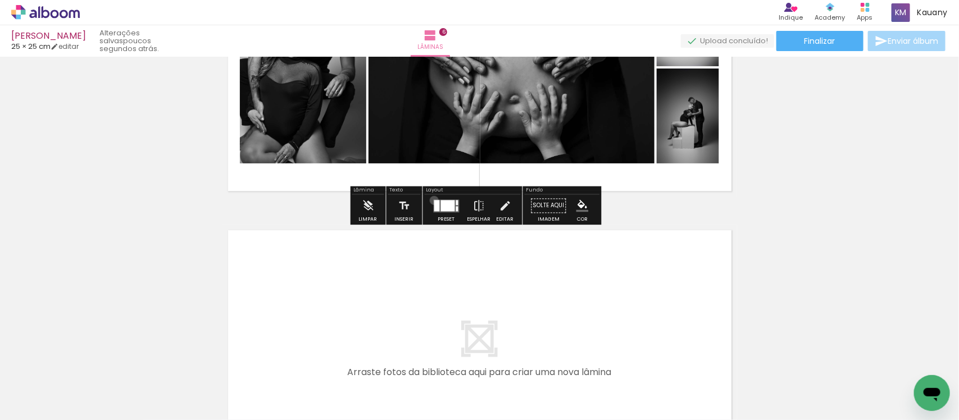
click at [434, 200] on div at bounding box center [437, 205] width 6 height 11
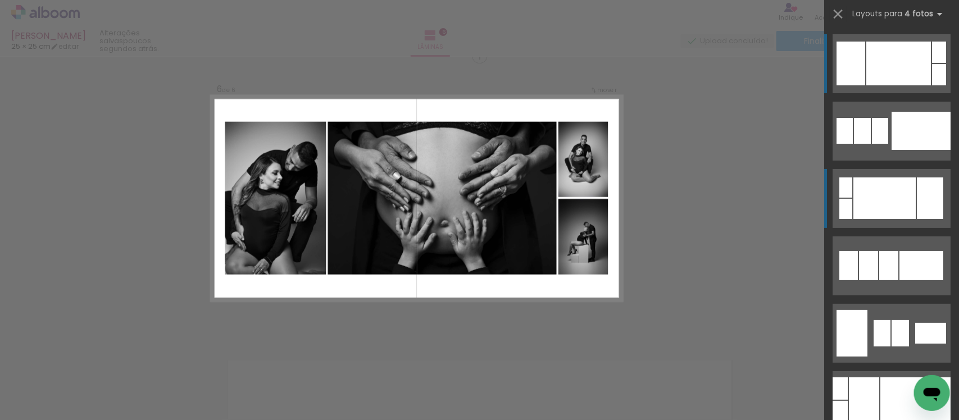
scroll to position [1441, 0]
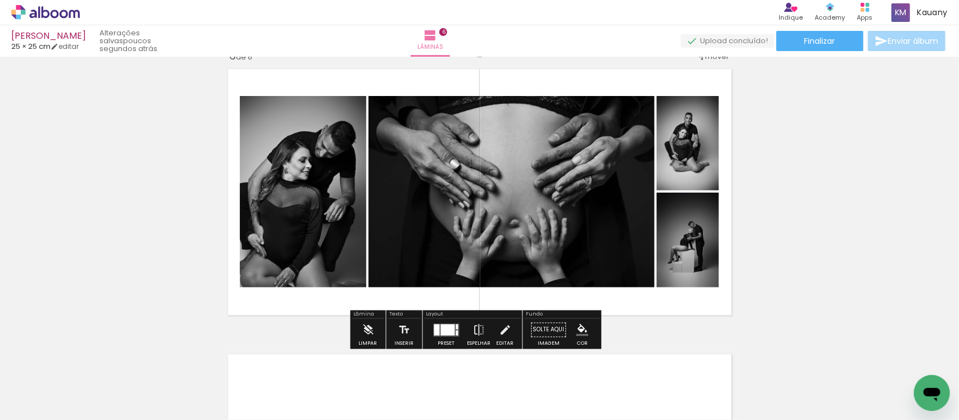
scroll to position [1475, 0]
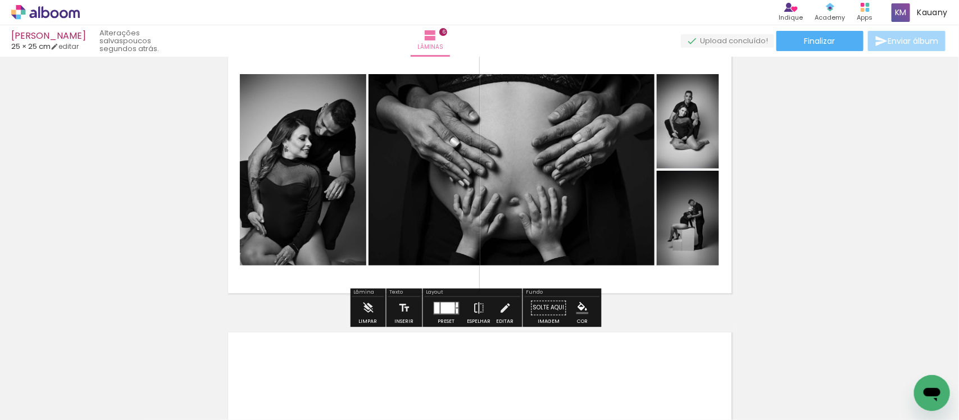
click at [451, 307] on div at bounding box center [448, 307] width 14 height 11
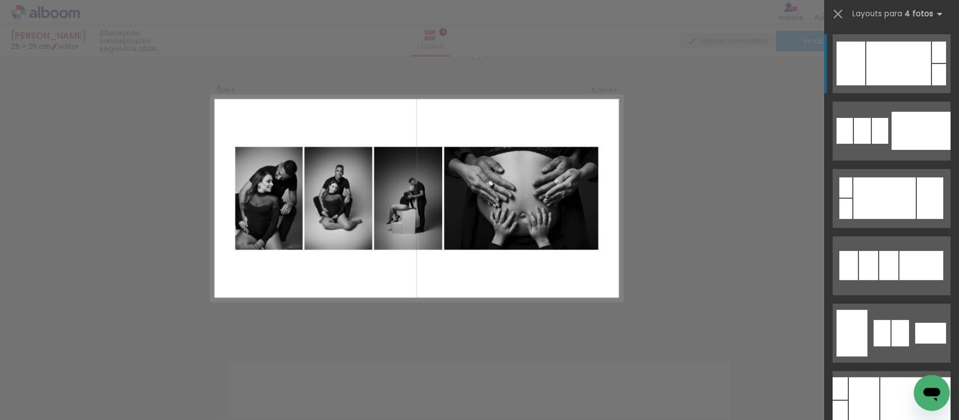
scroll to position [1441, 0]
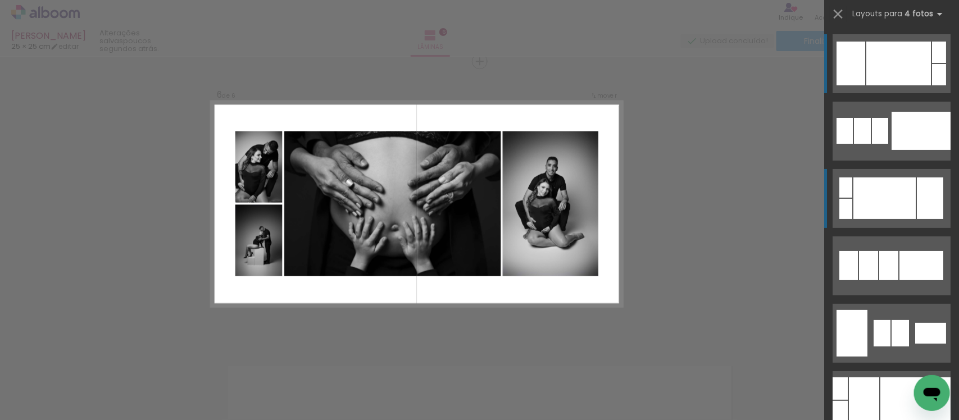
click at [877, 189] on div at bounding box center [884, 199] width 62 height 42
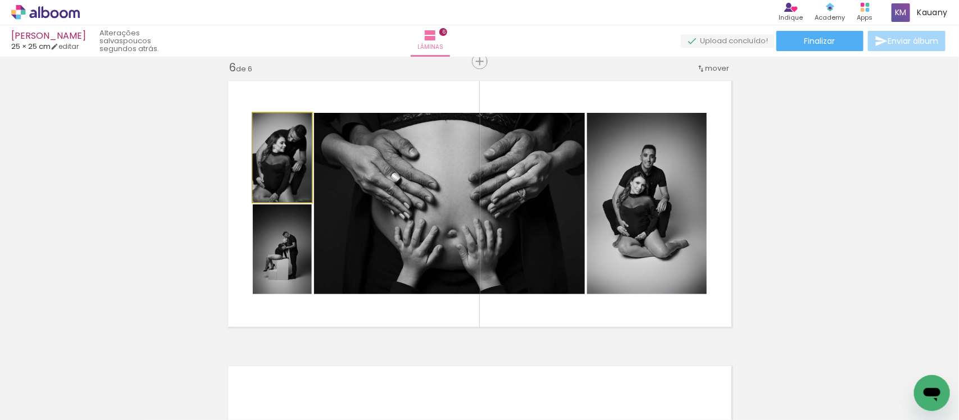
drag, startPoint x: 279, startPoint y: 171, endPoint x: 279, endPoint y: 156, distance: 15.7
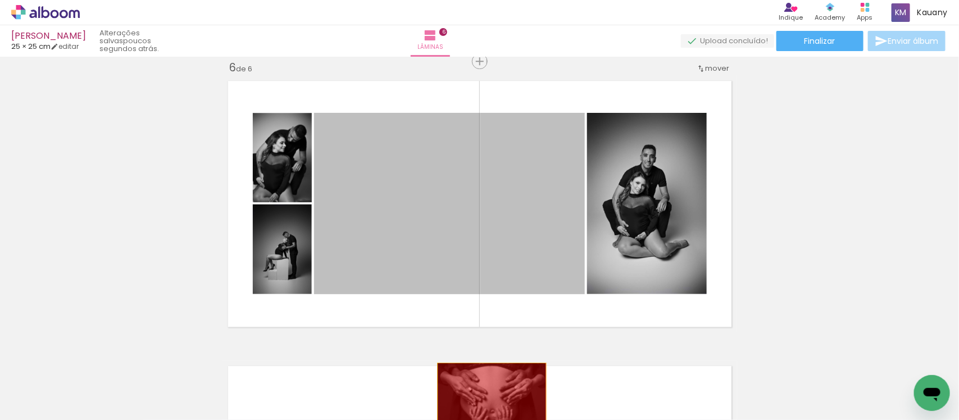
drag, startPoint x: 451, startPoint y: 224, endPoint x: 486, endPoint y: 399, distance: 179.5
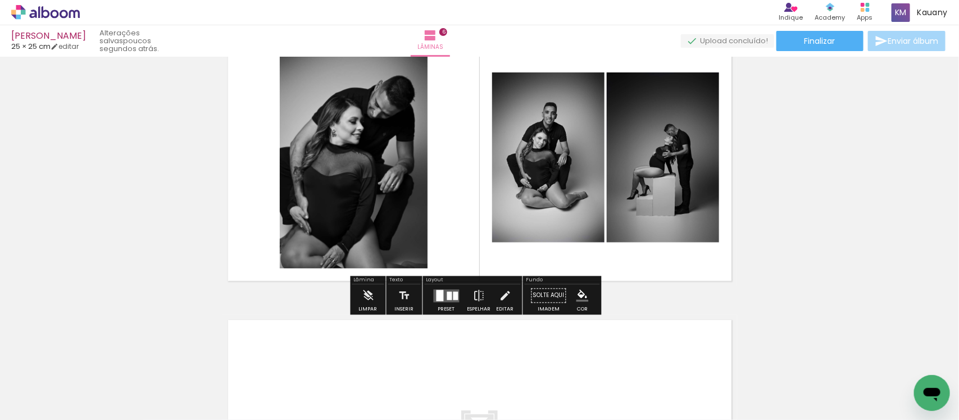
scroll to position [1511, 0]
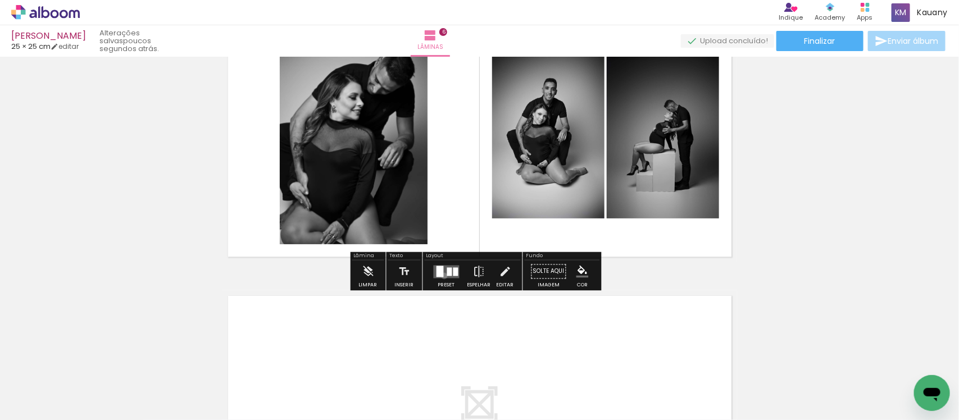
click at [442, 276] on quentale-layouter at bounding box center [447, 271] width 26 height 13
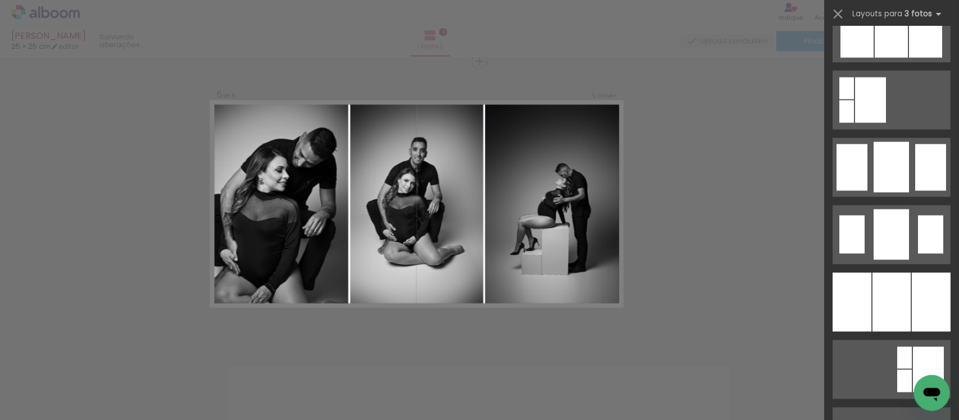
scroll to position [843, 0]
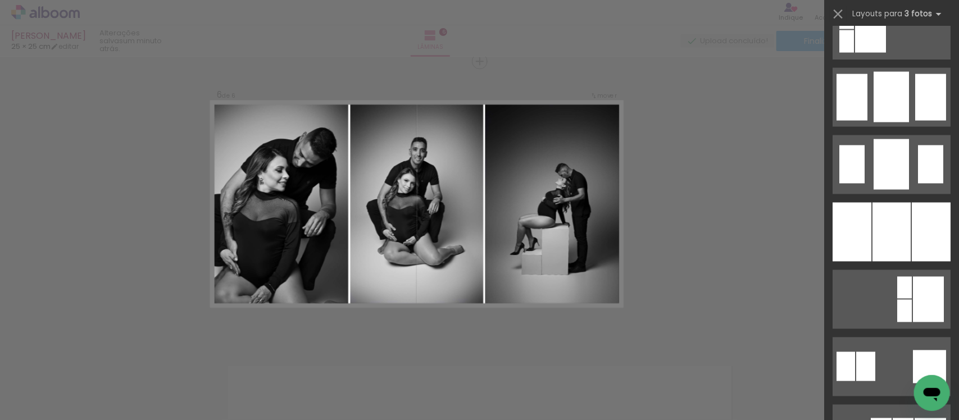
click at [876, 249] on div at bounding box center [891, 232] width 38 height 59
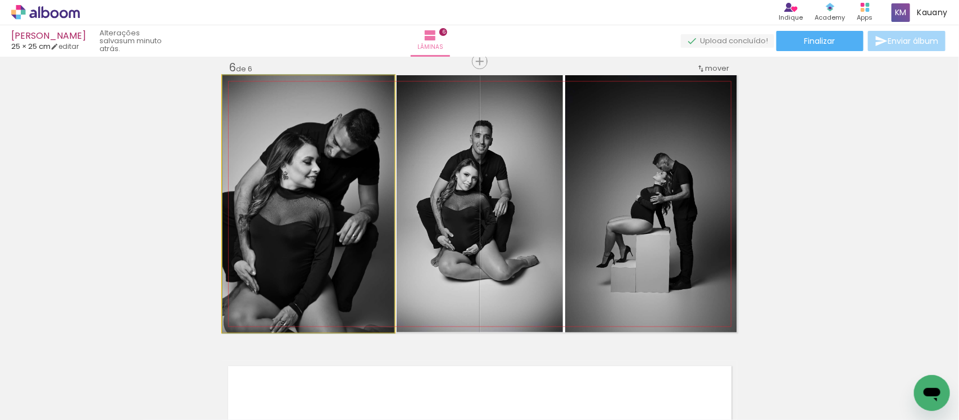
drag, startPoint x: 283, startPoint y: 218, endPoint x: 309, endPoint y: 218, distance: 26.4
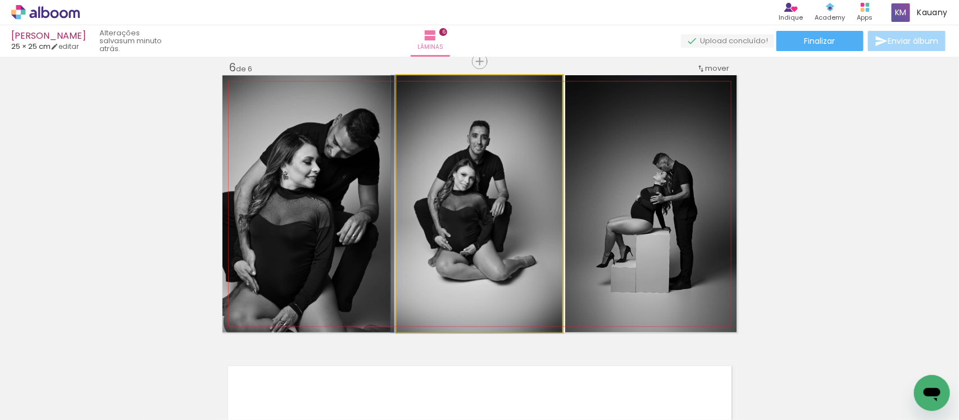
drag, startPoint x: 471, startPoint y: 242, endPoint x: 447, endPoint y: 246, distance: 24.5
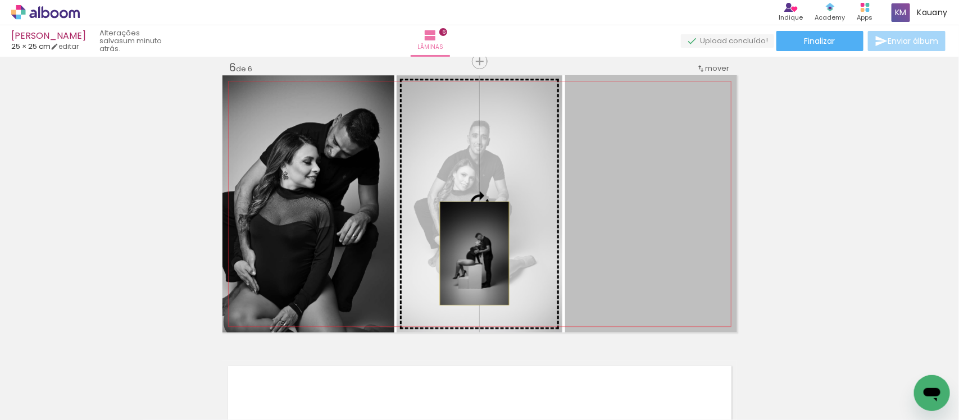
drag, startPoint x: 643, startPoint y: 242, endPoint x: 469, endPoint y: 253, distance: 174.5
click at [0, 0] on slot at bounding box center [0, 0] width 0 height 0
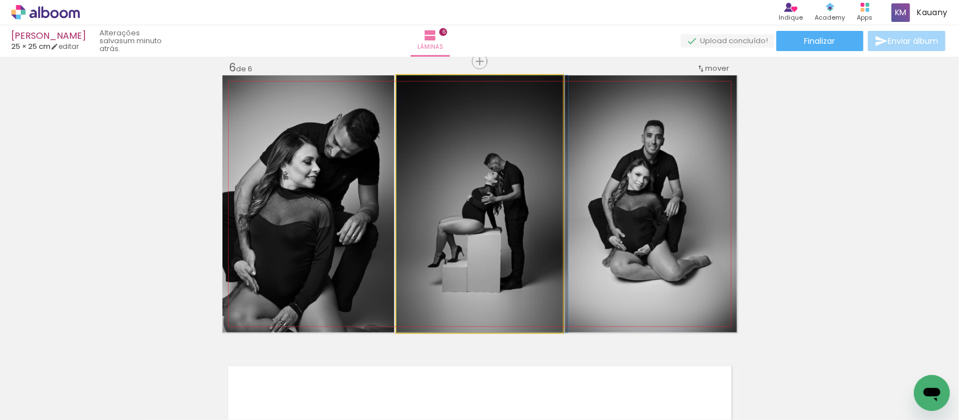
drag, startPoint x: 488, startPoint y: 239, endPoint x: 512, endPoint y: 235, distance: 25.0
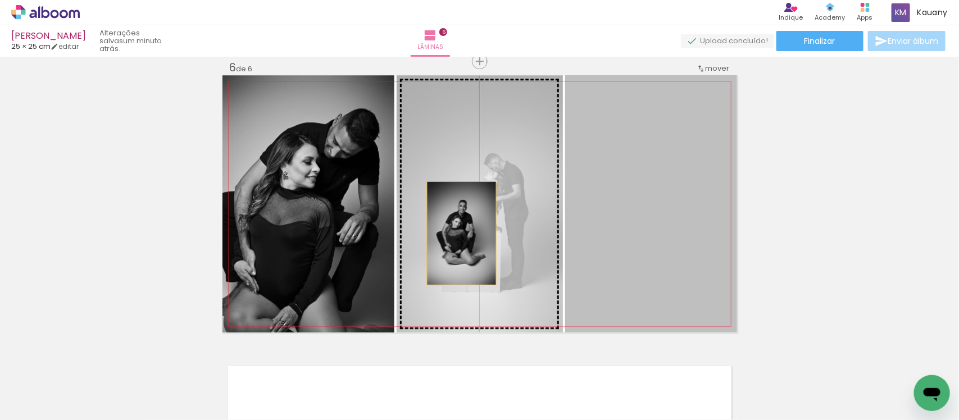
drag, startPoint x: 645, startPoint y: 225, endPoint x: 456, endPoint y: 233, distance: 188.9
click at [0, 0] on slot at bounding box center [0, 0] width 0 height 0
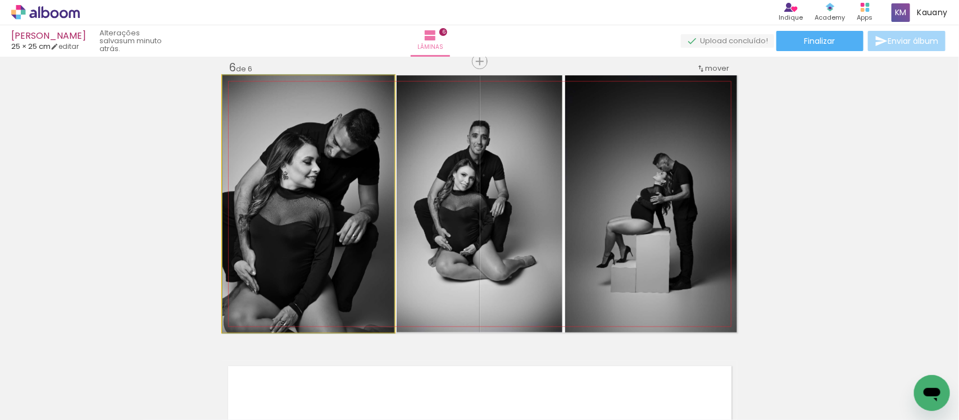
click at [279, 220] on quentale-photo at bounding box center [308, 203] width 172 height 257
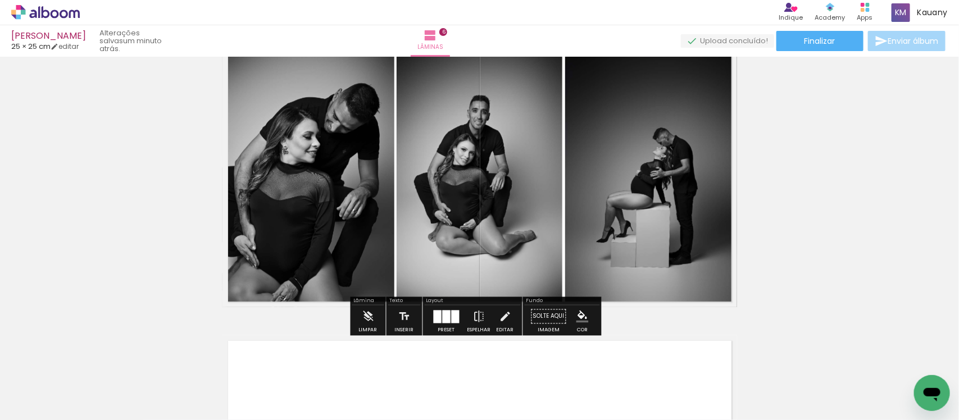
scroll to position [1441, 0]
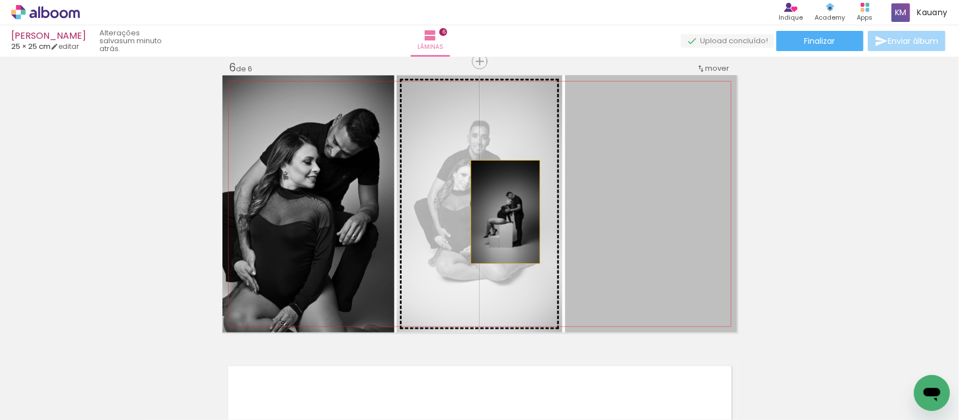
drag, startPoint x: 658, startPoint y: 210, endPoint x: 481, endPoint y: 215, distance: 177.0
click at [0, 0] on slot at bounding box center [0, 0] width 0 height 0
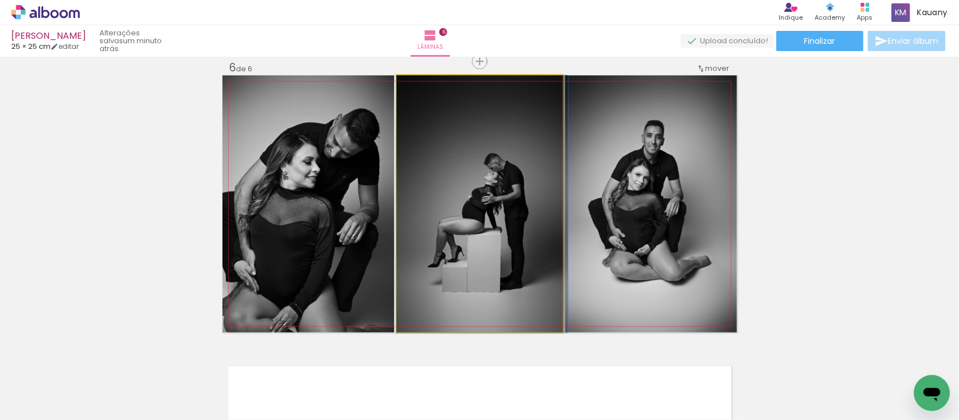
drag, startPoint x: 521, startPoint y: 239, endPoint x: 535, endPoint y: 242, distance: 14.4
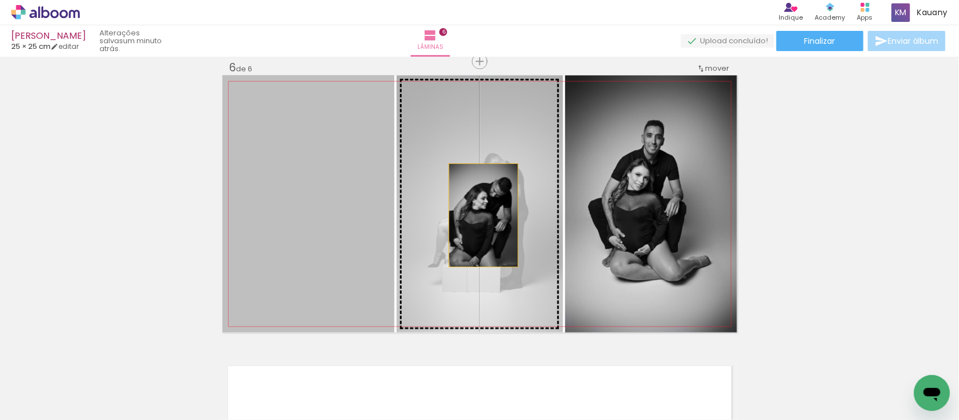
drag, startPoint x: 309, startPoint y: 203, endPoint x: 478, endPoint y: 215, distance: 169.5
click at [0, 0] on slot at bounding box center [0, 0] width 0 height 0
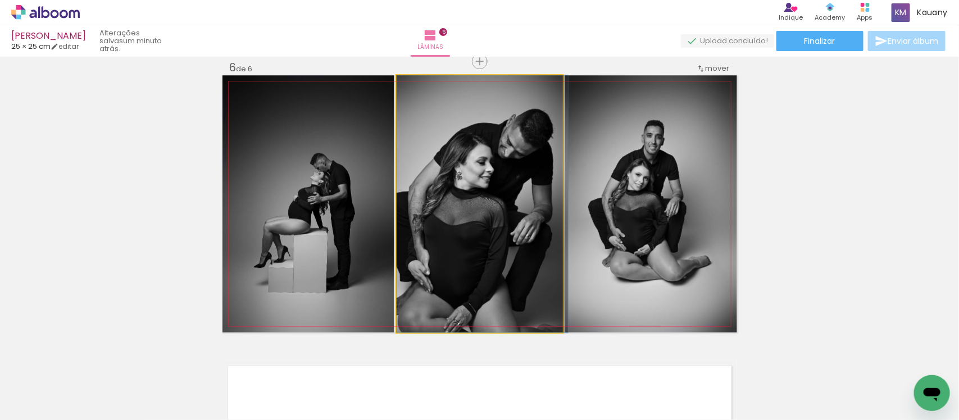
drag, startPoint x: 478, startPoint y: 215, endPoint x: 520, endPoint y: 214, distance: 42.1
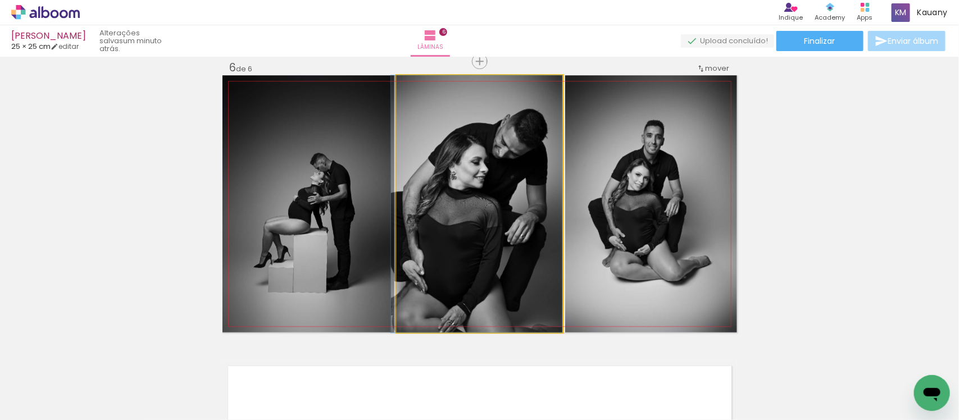
drag, startPoint x: 520, startPoint y: 214, endPoint x: 389, endPoint y: 204, distance: 131.3
click at [389, 204] on quentale-layouter at bounding box center [479, 203] width 515 height 257
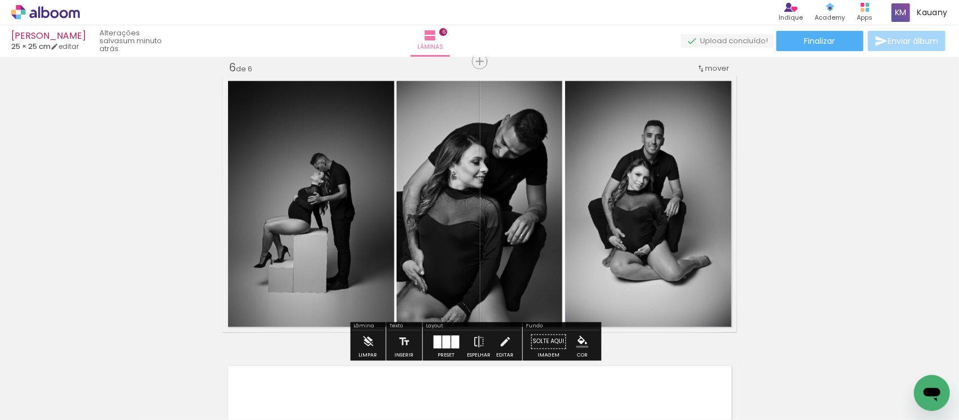
click at [447, 344] on div at bounding box center [447, 341] width 8 height 13
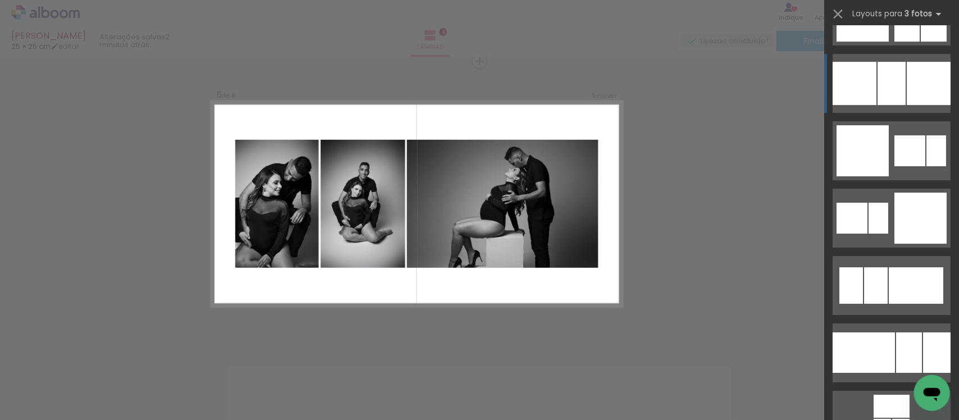
scroll to position [1685, 0]
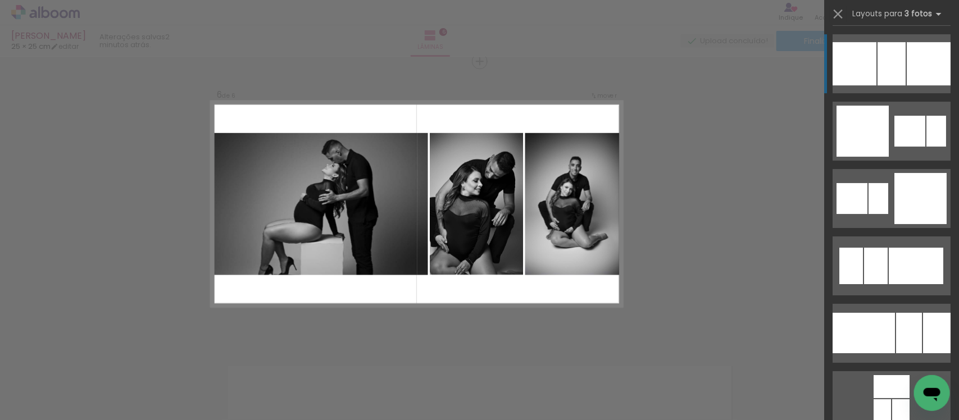
click at [874, 343] on div at bounding box center [864, 333] width 62 height 40
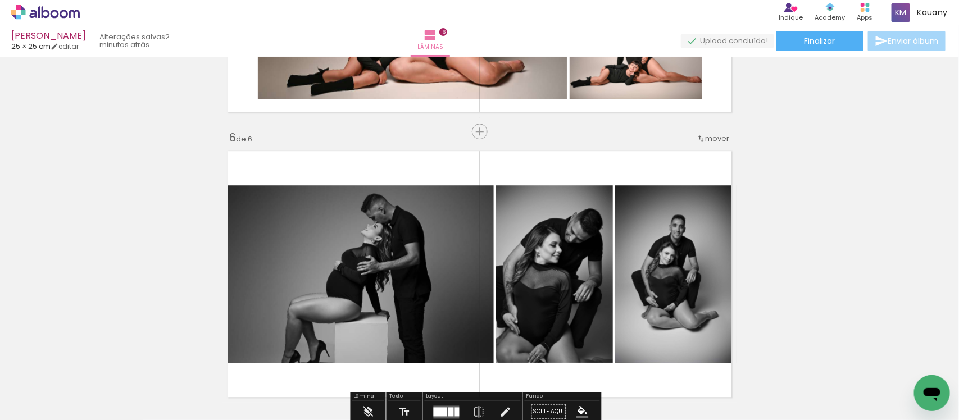
scroll to position [1441, 0]
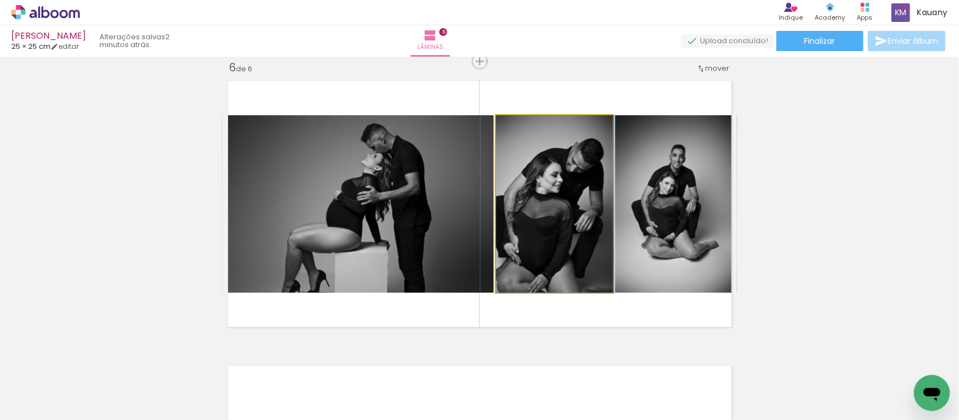
drag, startPoint x: 543, startPoint y: 242, endPoint x: 575, endPoint y: 240, distance: 31.5
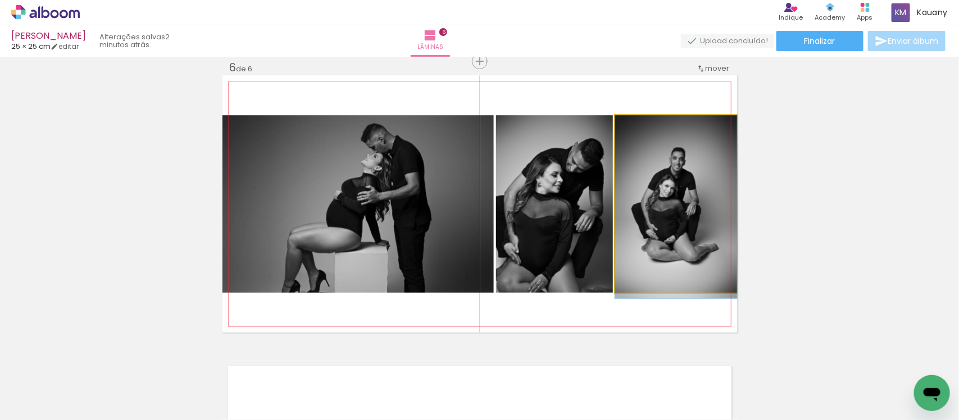
drag, startPoint x: 693, startPoint y: 239, endPoint x: 688, endPoint y: 261, distance: 22.4
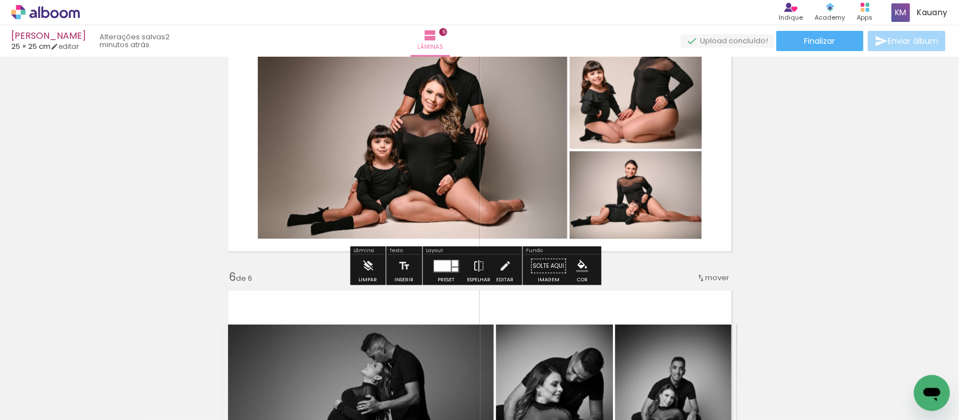
scroll to position [1256, 0]
